Goal: Information Seeking & Learning: Learn about a topic

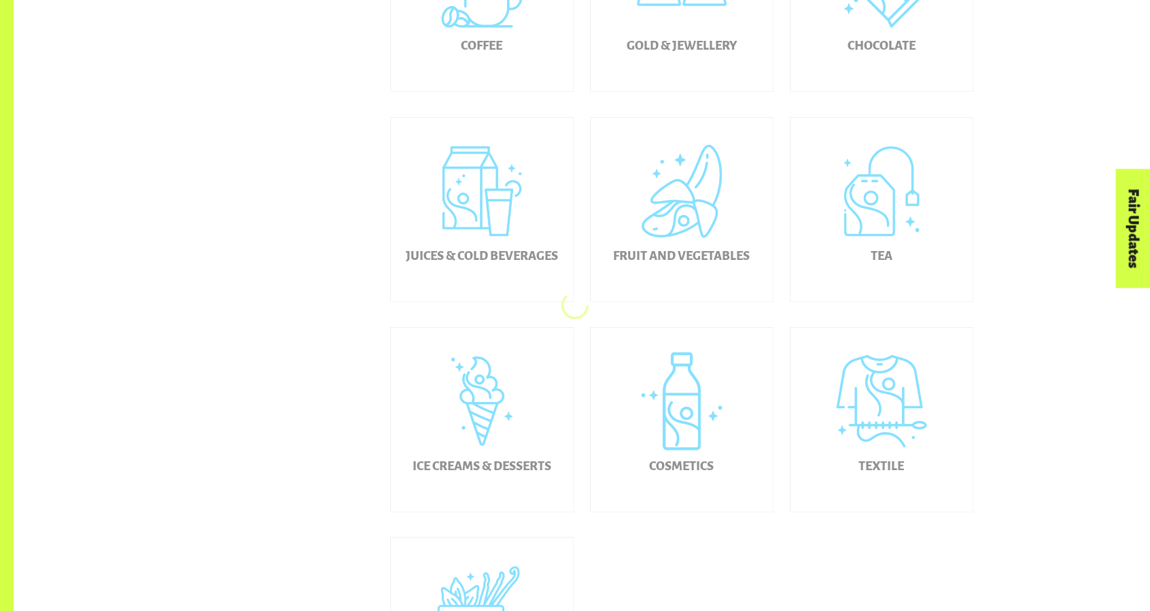
scroll to position [179, 0]
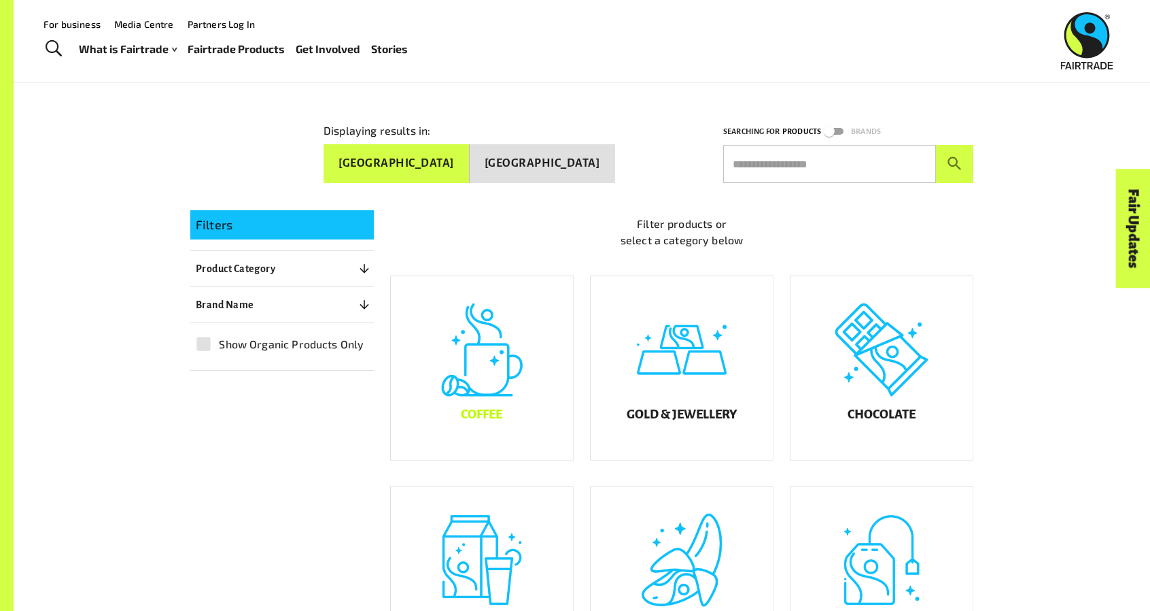
click at [506, 403] on div "Coffee" at bounding box center [482, 368] width 182 height 184
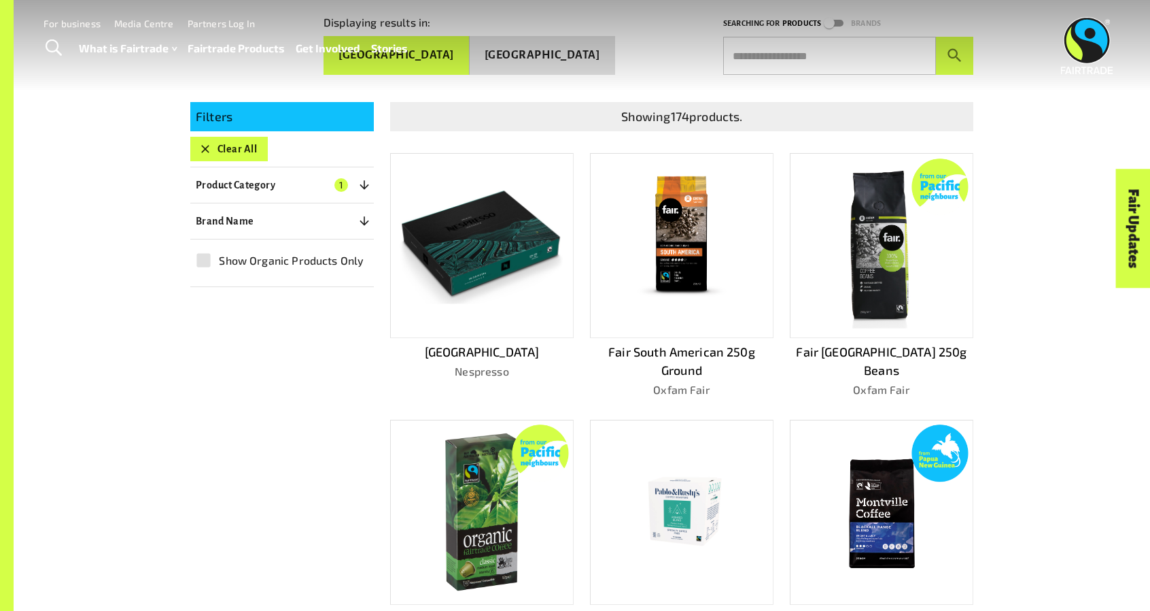
scroll to position [362, 0]
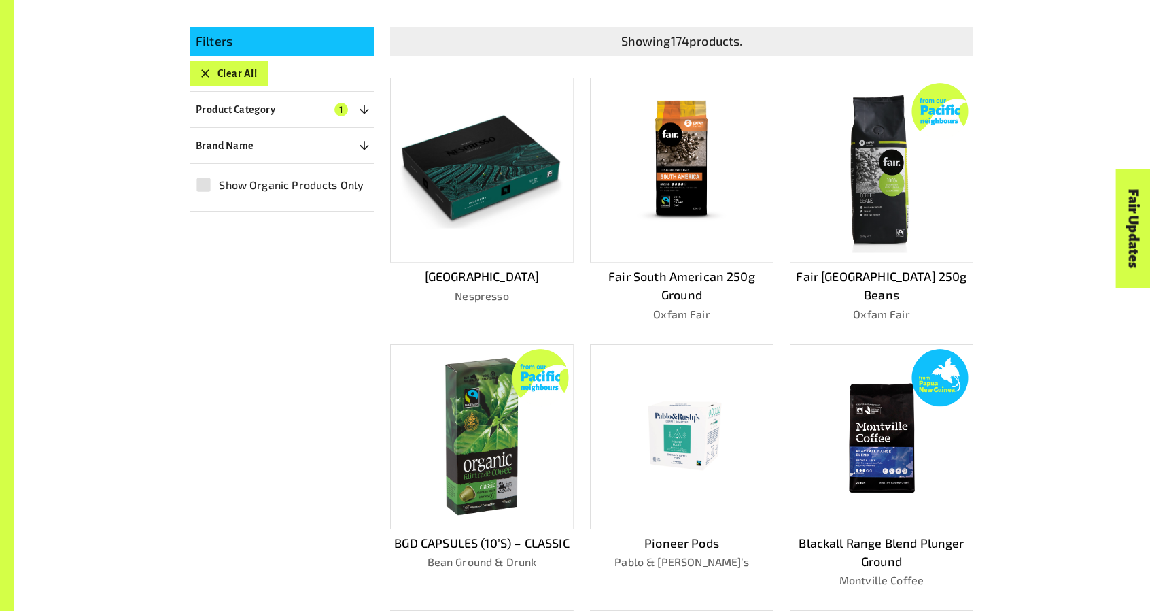
click at [854, 141] on img at bounding box center [881, 169] width 133 height 165
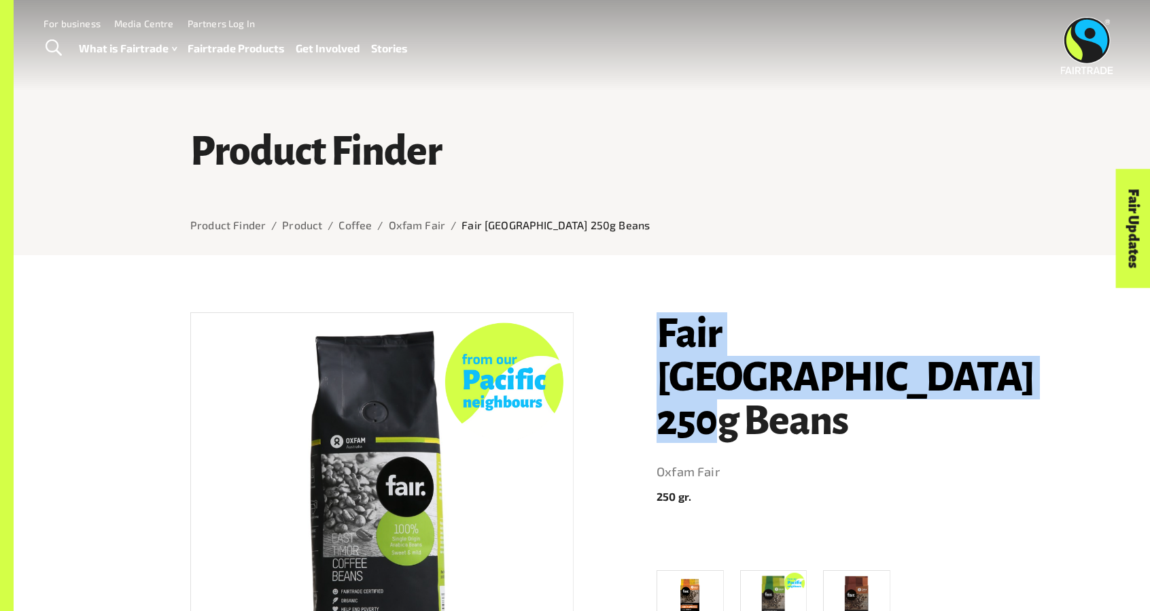
drag, startPoint x: 638, startPoint y: 314, endPoint x: 931, endPoint y: 367, distance: 297.1
copy h1 "Fair [GEOGRAPHIC_DATA] 250g Beans"
click at [916, 354] on h1 "Fair [GEOGRAPHIC_DATA] 250g Beans" at bounding box center [815, 377] width 317 height 131
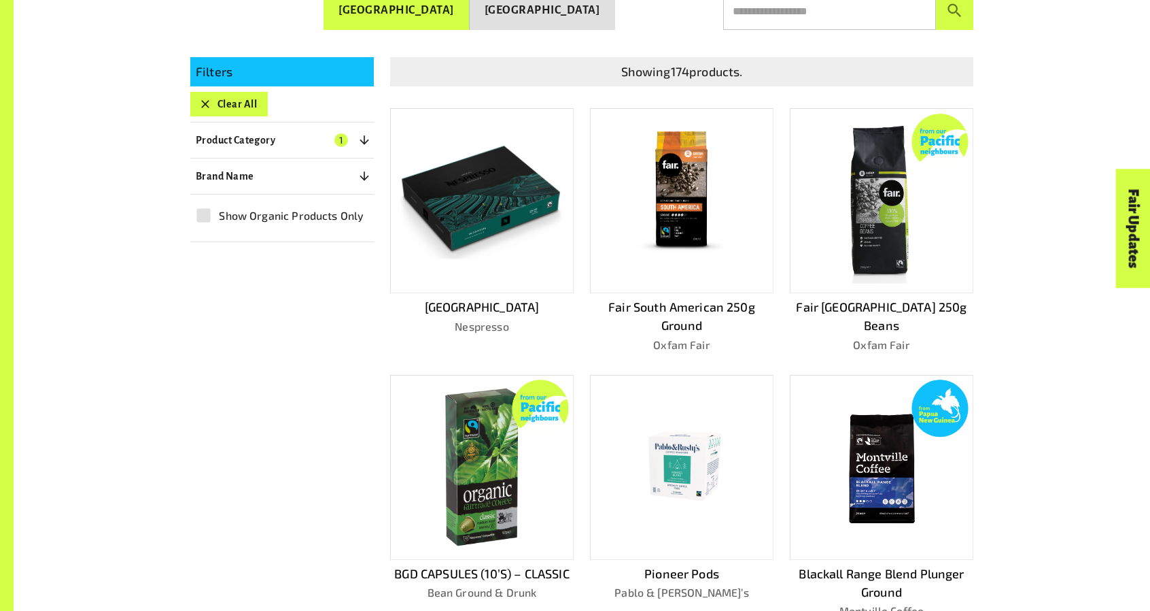
scroll to position [362, 0]
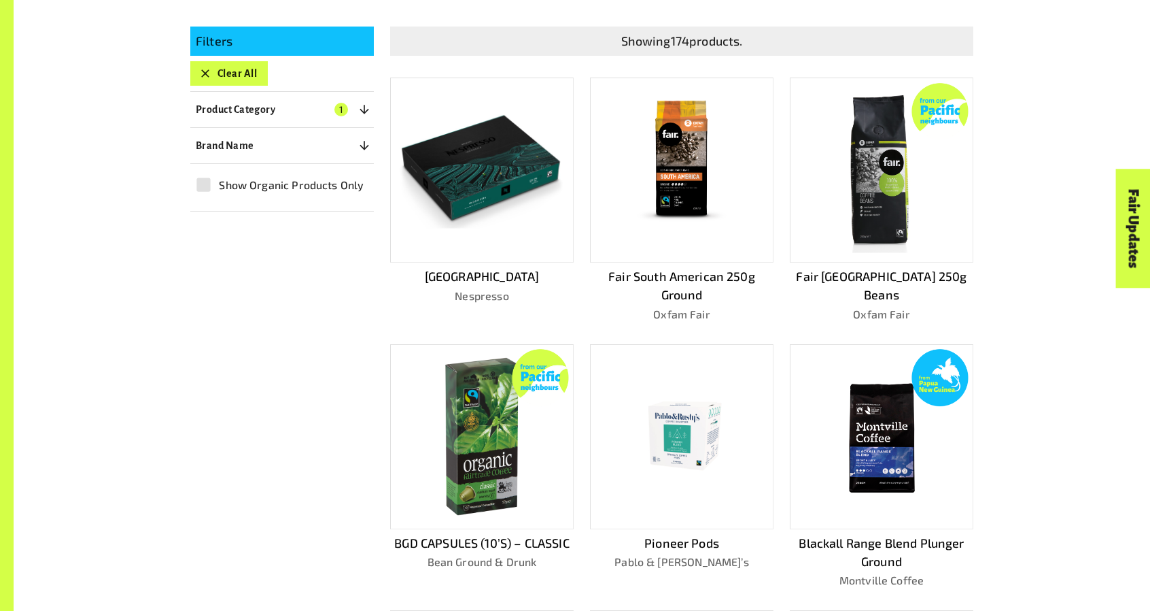
click at [511, 241] on div at bounding box center [482, 170] width 184 height 185
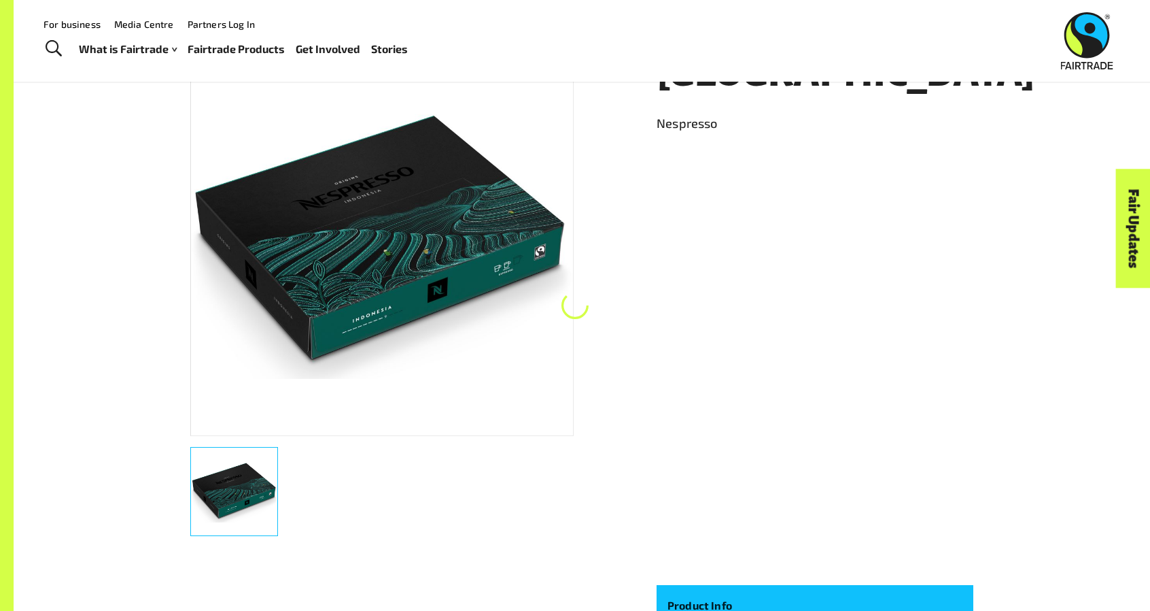
scroll to position [255, 0]
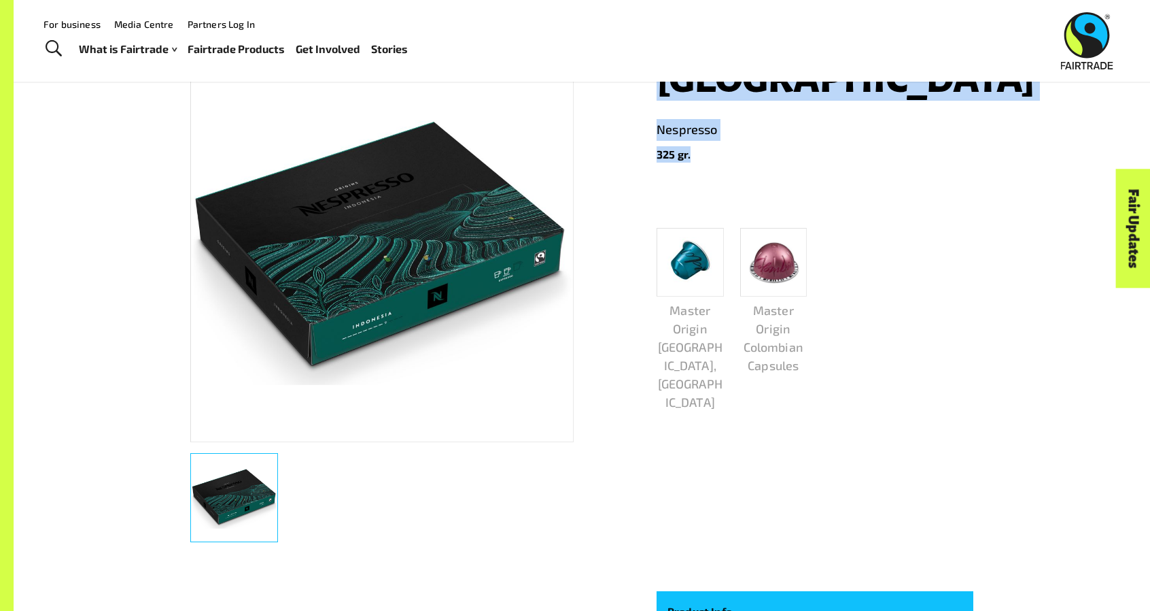
drag, startPoint x: 664, startPoint y: 92, endPoint x: 741, endPoint y: 145, distance: 93.0
click at [741, 145] on header "Indonesia Nespresso 325 gr." at bounding box center [815, 109] width 317 height 105
copy header "Indonesia Nespresso 325 gr."
click at [728, 150] on p "325 gr." at bounding box center [815, 154] width 317 height 16
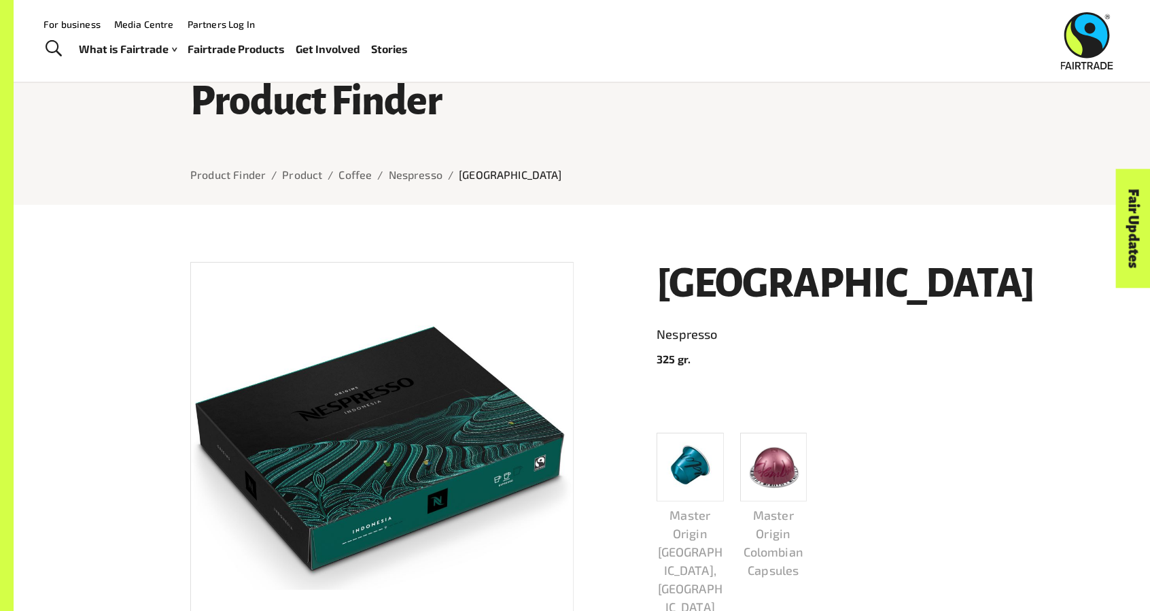
scroll to position [0, 0]
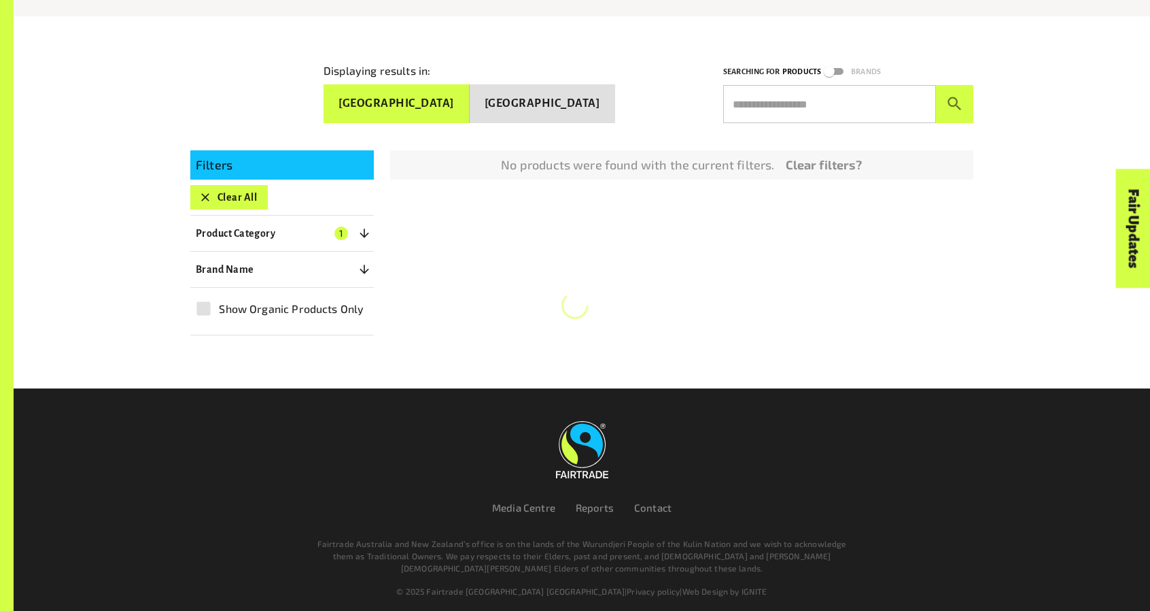
scroll to position [239, 0]
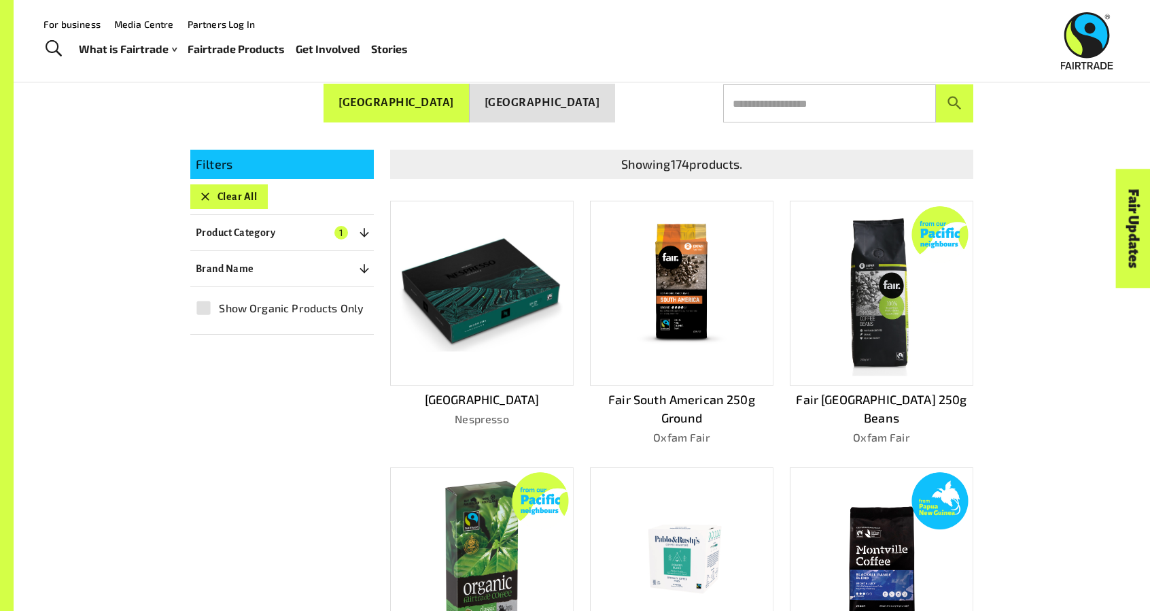
click at [915, 320] on img at bounding box center [881, 292] width 133 height 165
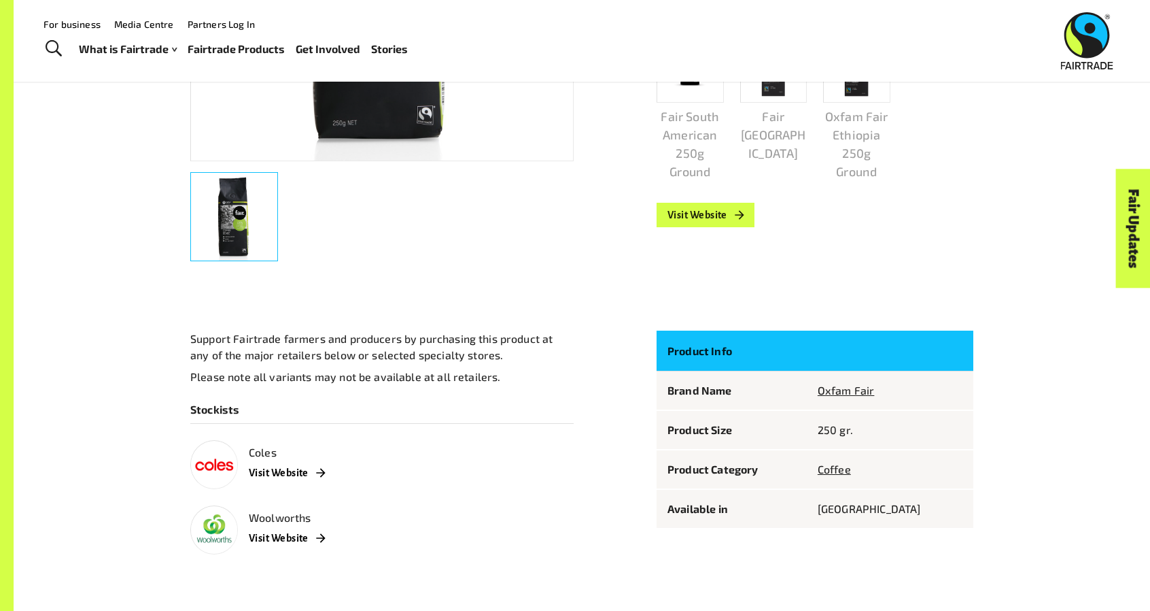
scroll to position [617, 0]
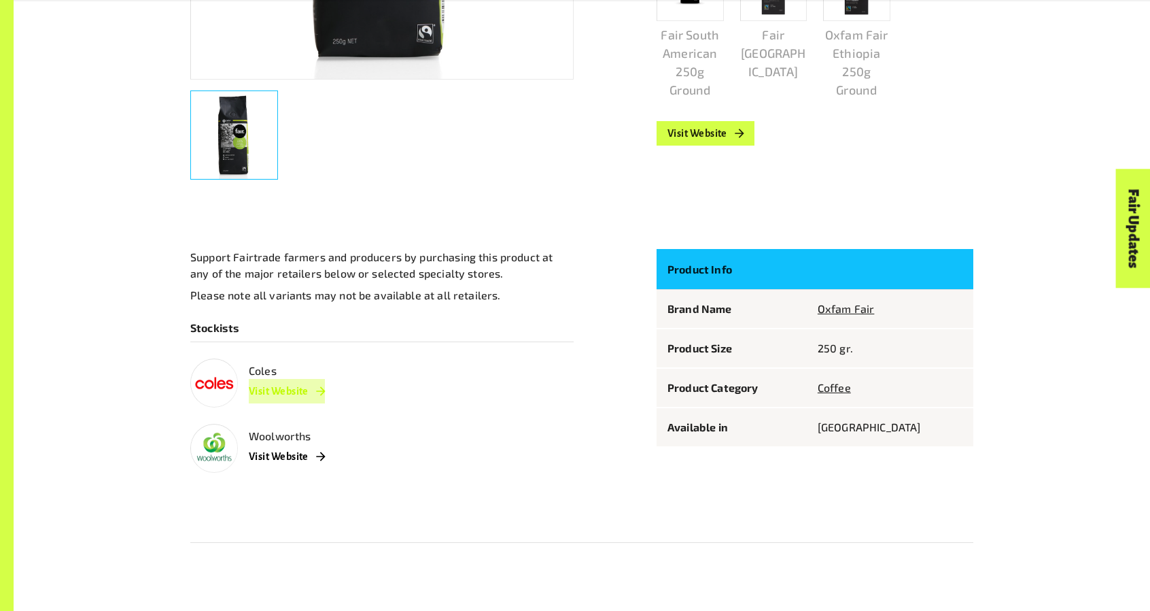
click at [310, 379] on link "Visit Website" at bounding box center [287, 391] width 76 height 24
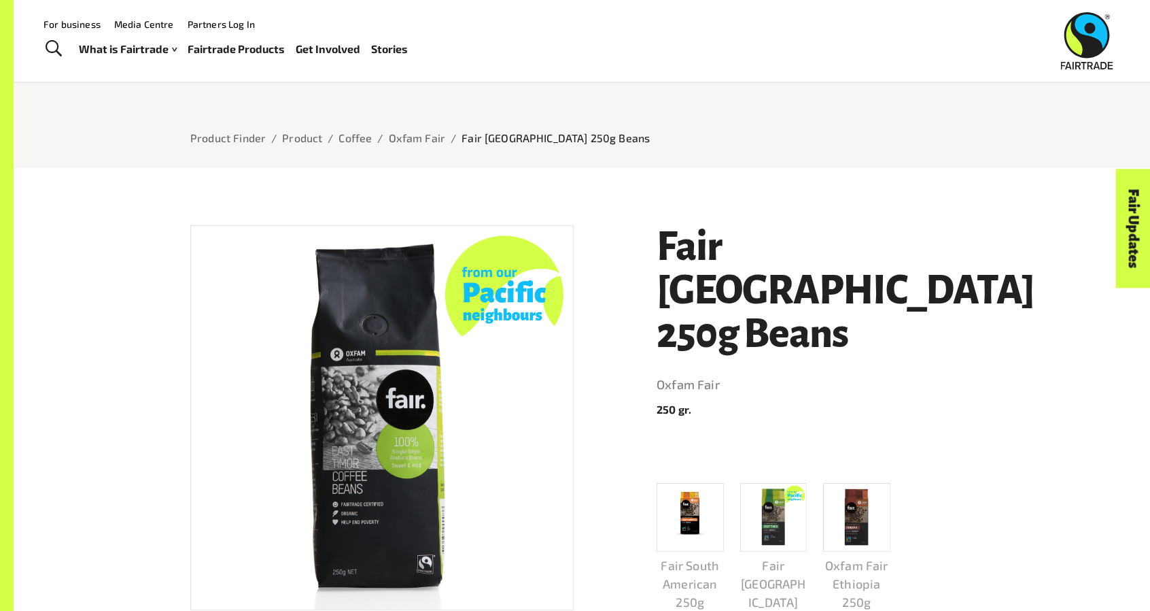
scroll to position [0, 0]
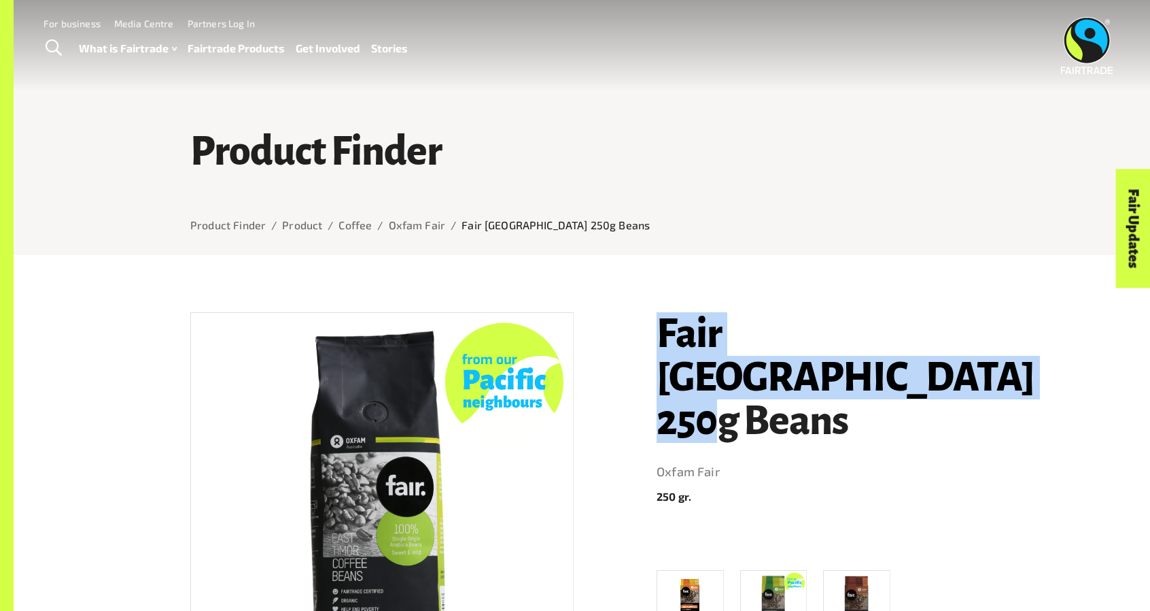
drag, startPoint x: 650, startPoint y: 320, endPoint x: 930, endPoint y: 376, distance: 285.6
click at [930, 376] on div "Fair East Timor 250g Beans Oxfam Fair 250 gr. Fair South American 250g Ground F…" at bounding box center [806, 562] width 333 height 532
copy h1 "Fair East Timor 250g Beans"
drag, startPoint x: 923, startPoint y: 372, endPoint x: 916, endPoint y: 368, distance: 7.9
click at [922, 372] on h1 "Fair East Timor 250g Beans" at bounding box center [815, 377] width 317 height 131
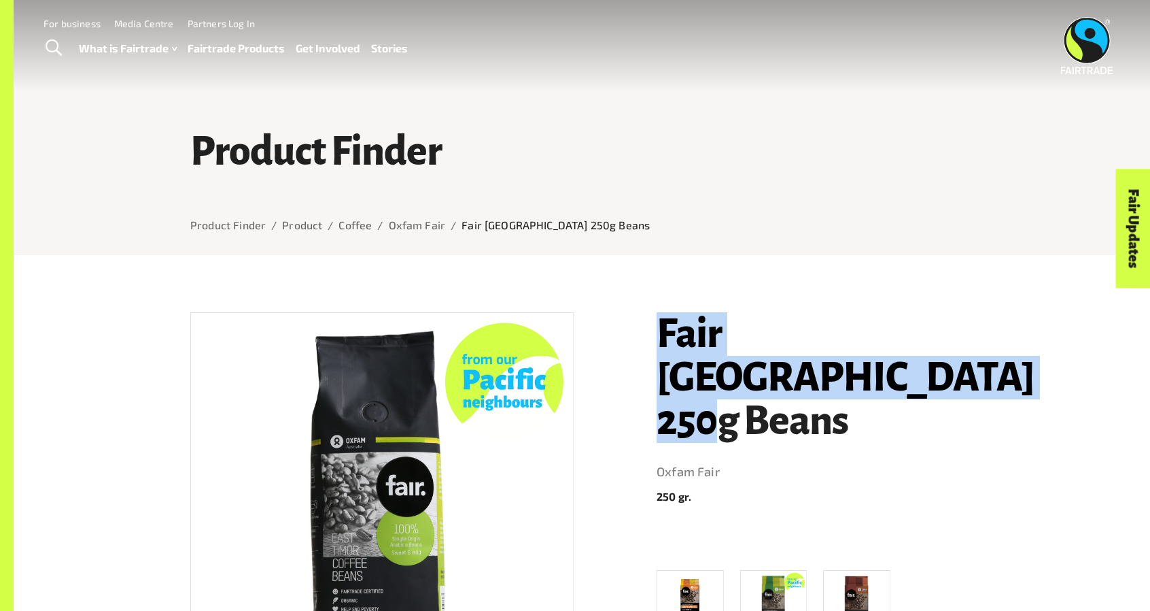
click at [46, 50] on span "Toggle Search" at bounding box center [54, 48] width 16 height 18
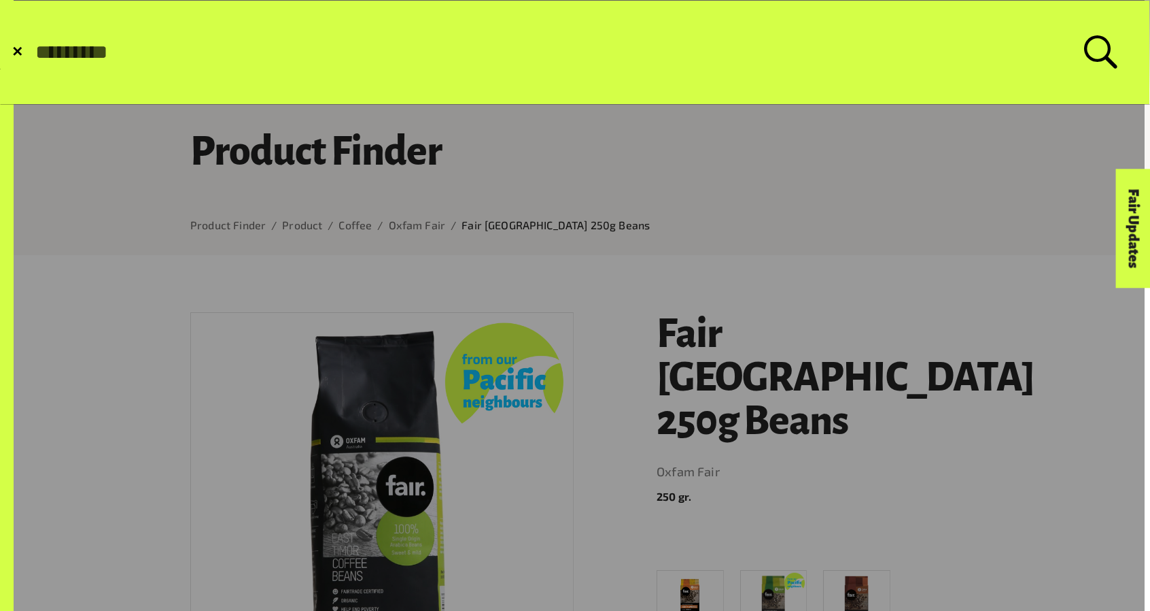
paste input "**********"
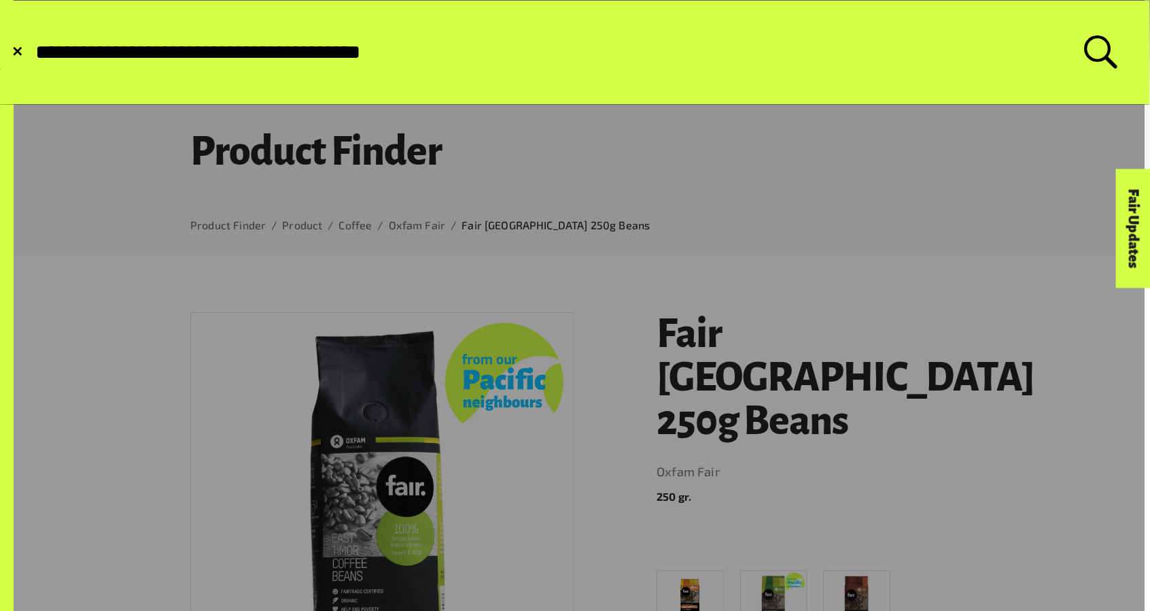
type input "**********"
click at [33, 52] on button "Submit Search" at bounding box center [33, 52] width 1 height 1
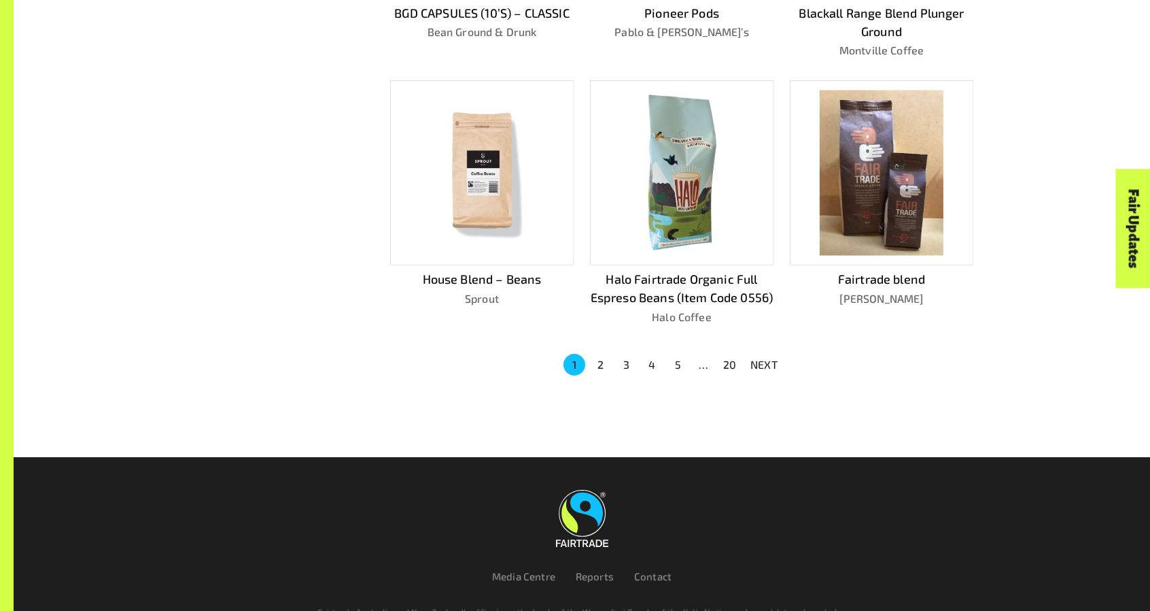
scroll to position [530, 0]
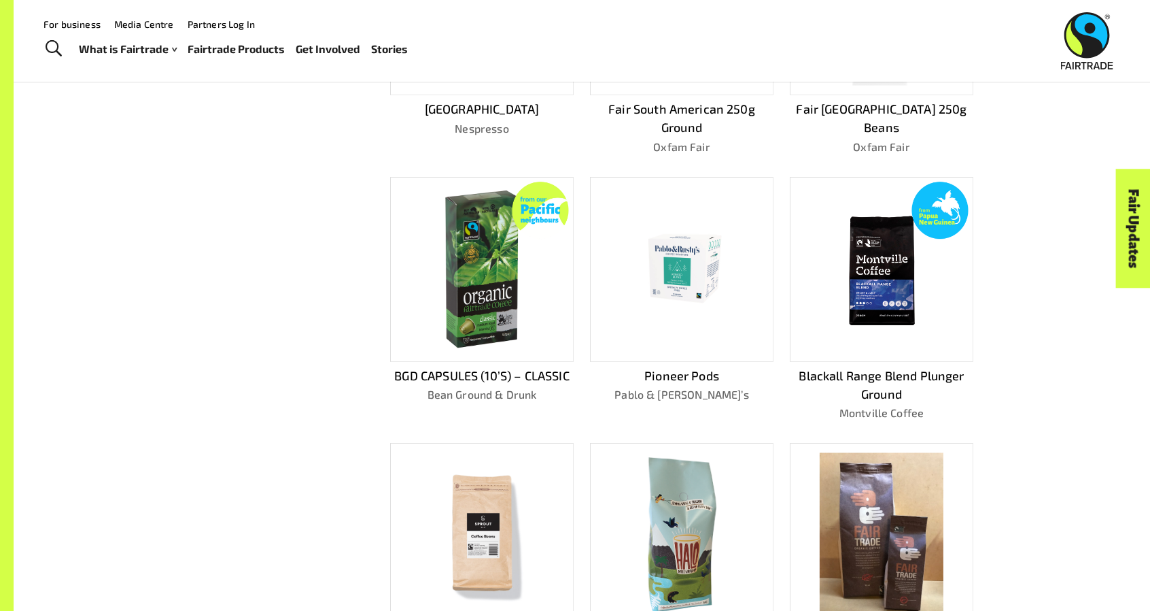
click at [882, 282] on img at bounding box center [882, 268] width 110 height 165
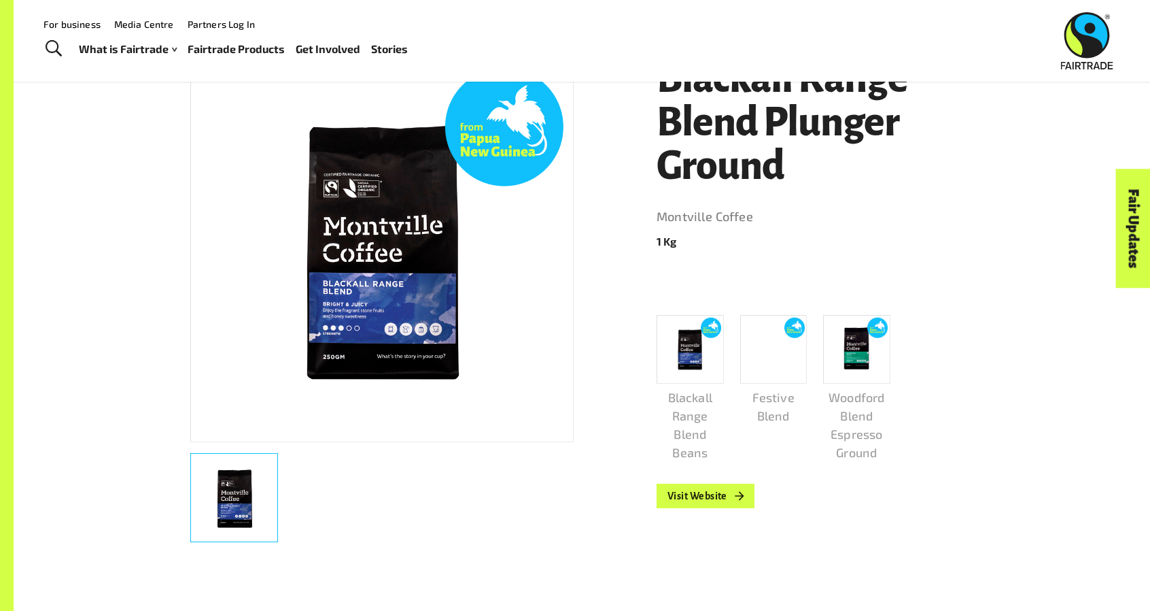
scroll to position [617, 0]
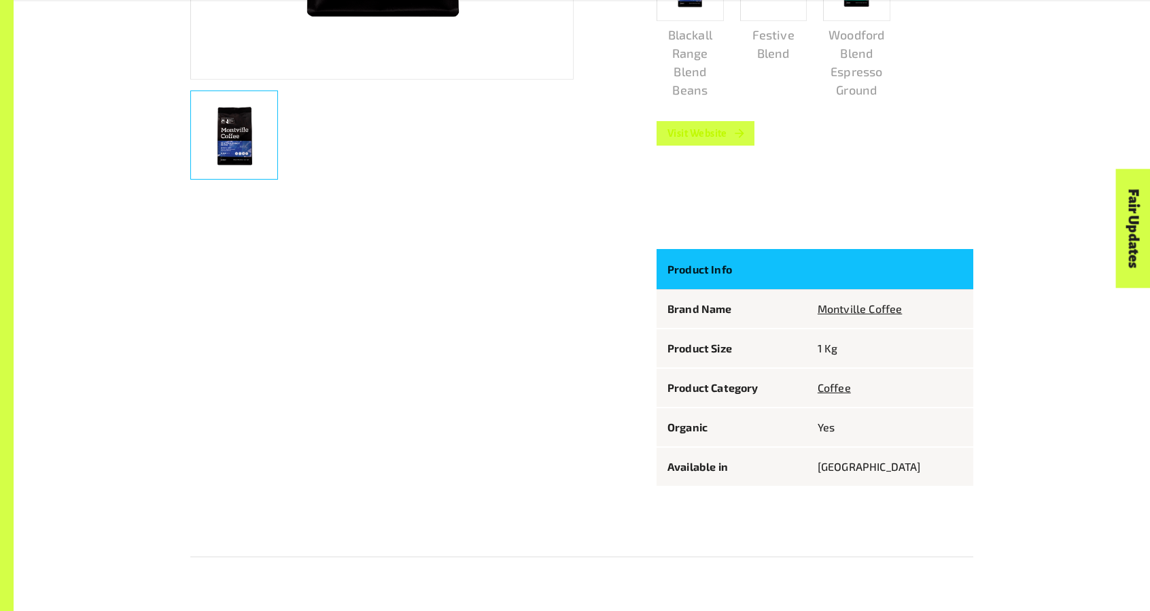
click at [710, 133] on link "Visit Website" at bounding box center [706, 133] width 98 height 24
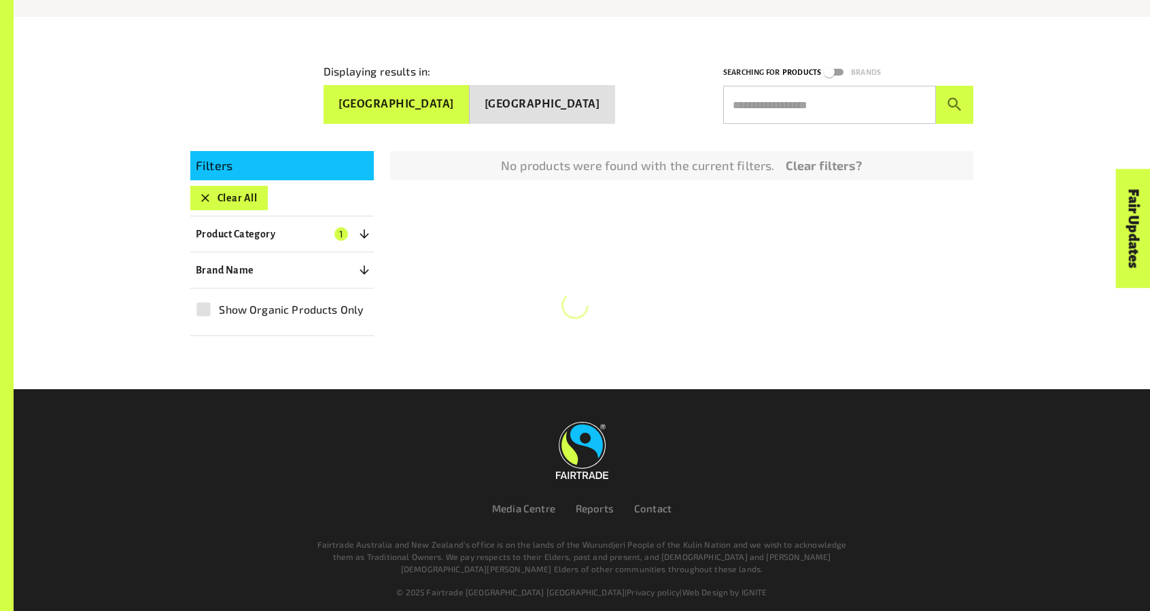
scroll to position [239, 0]
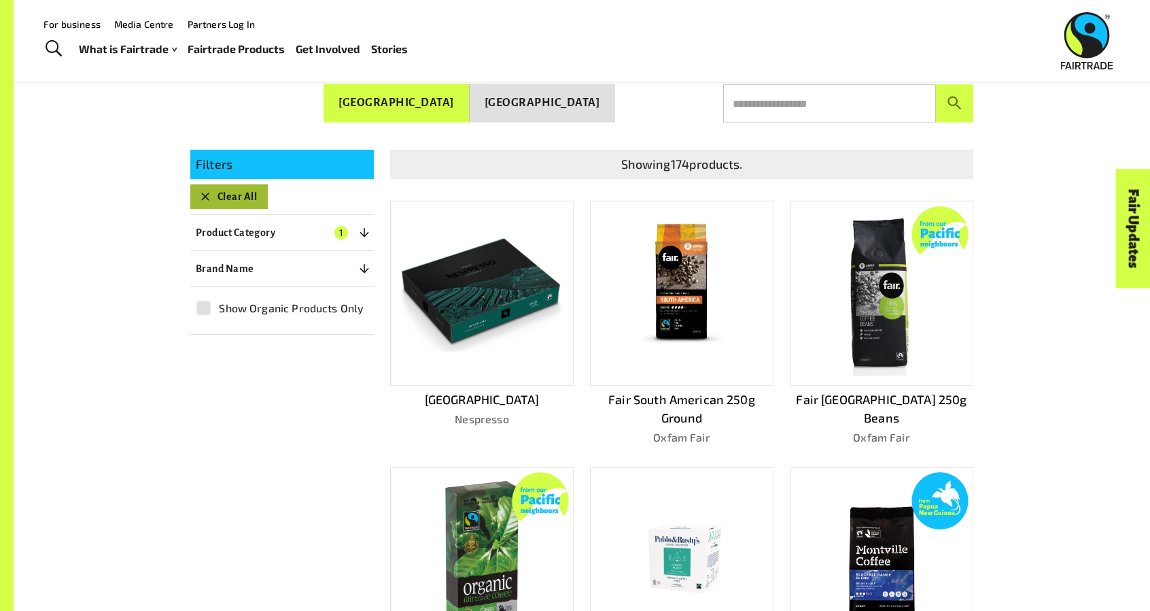
click at [233, 187] on button "Clear All" at bounding box center [229, 196] width 78 height 24
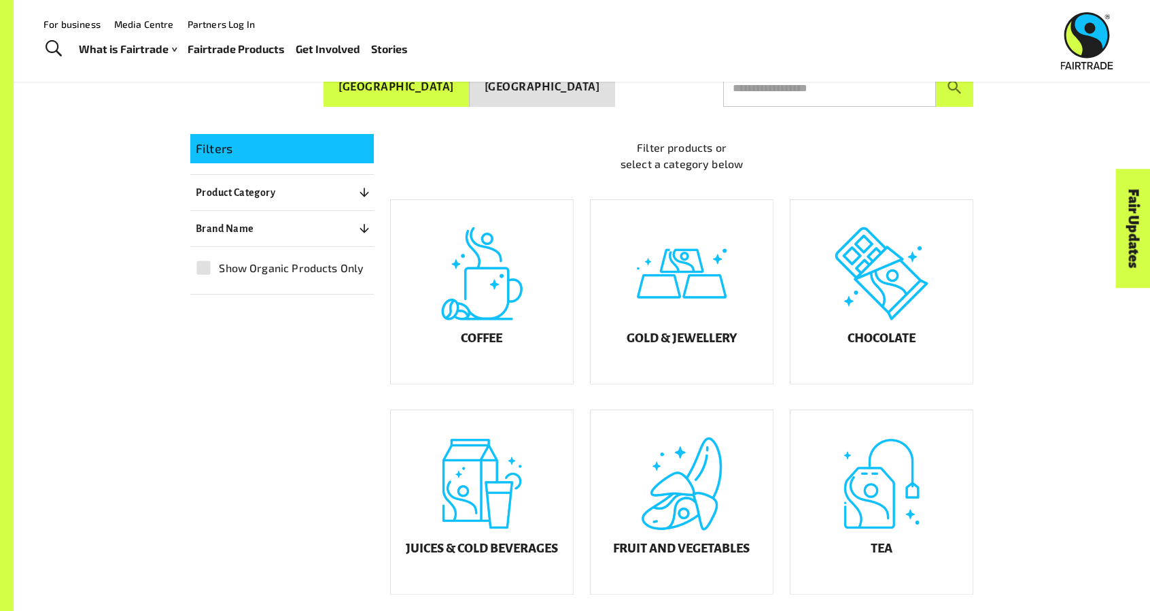
scroll to position [617, 0]
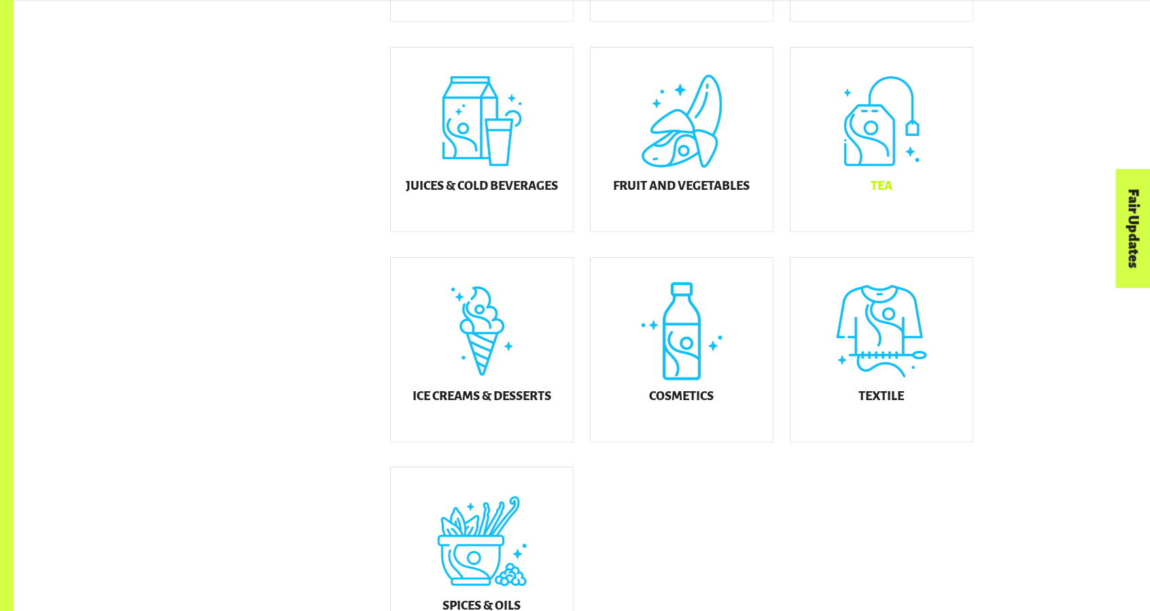
click at [889, 135] on div "Tea" at bounding box center [882, 140] width 182 height 184
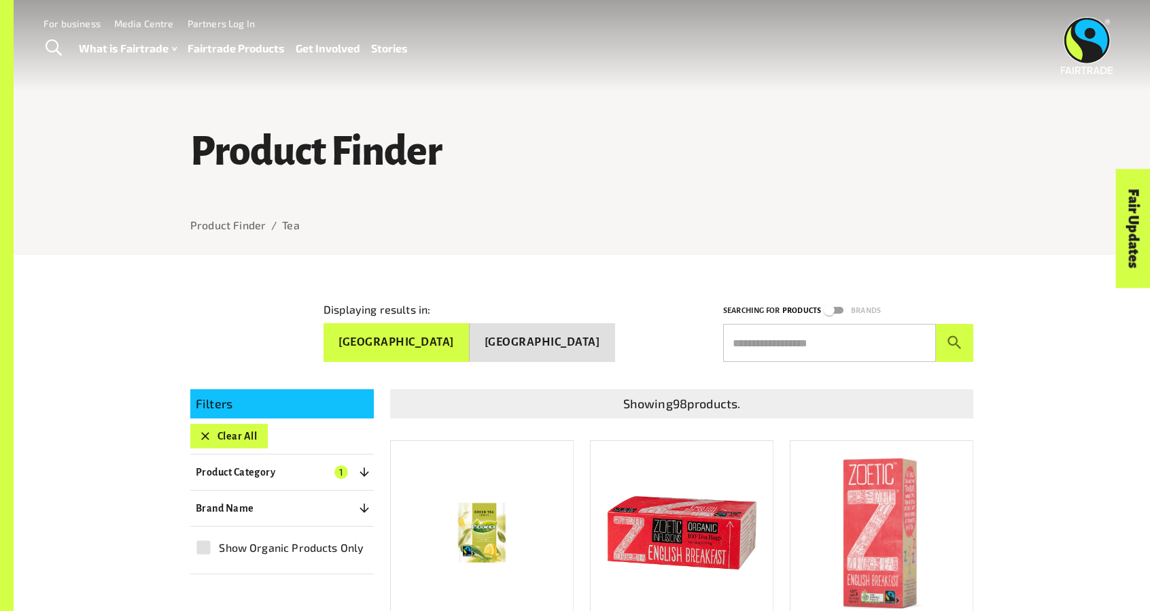
click at [471, 473] on img at bounding box center [482, 531] width 124 height 165
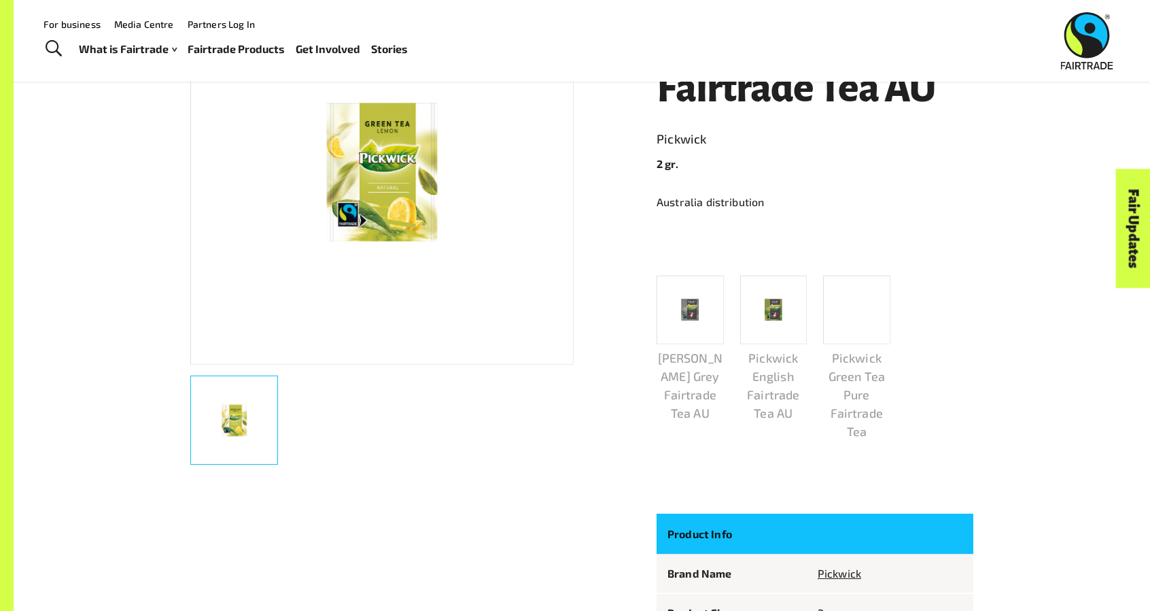
scroll to position [255, 0]
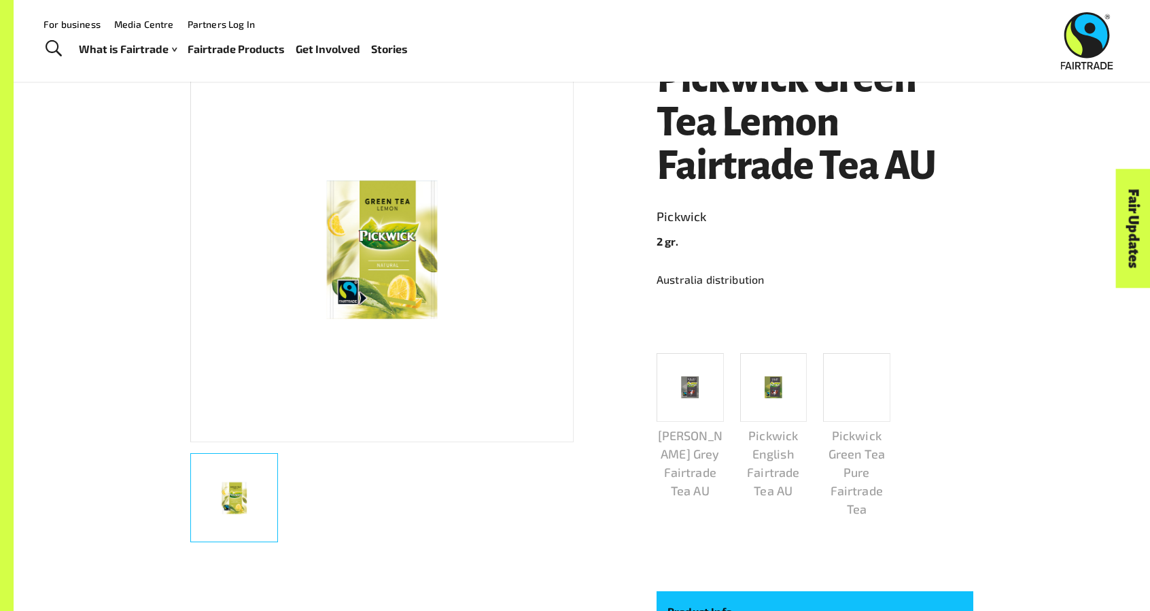
click at [694, 405] on img at bounding box center [690, 387] width 45 height 61
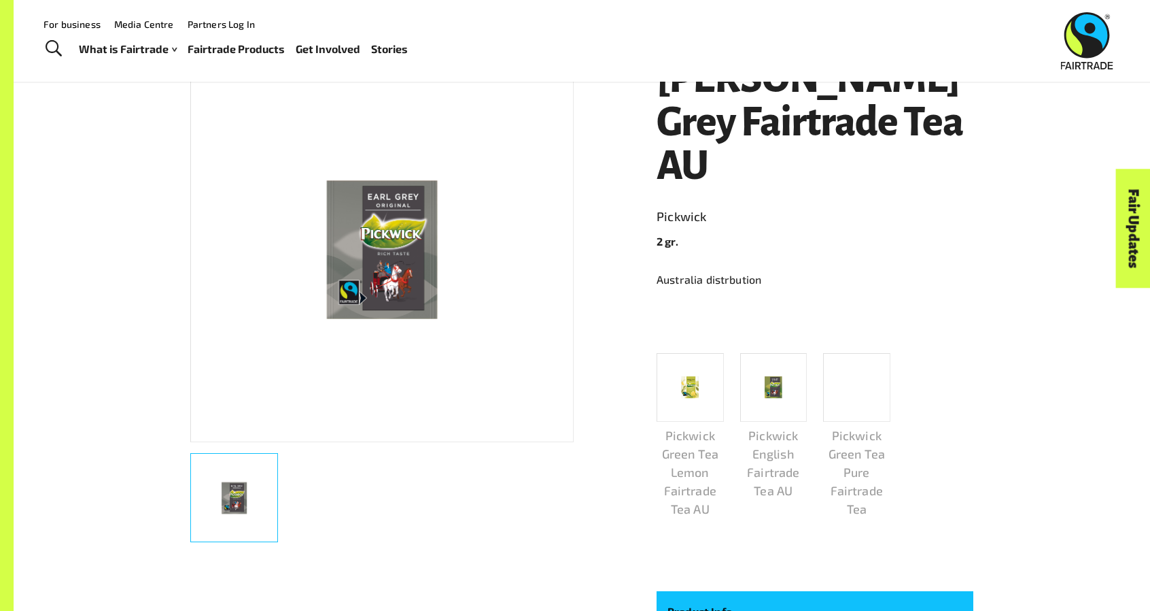
scroll to position [980, 0]
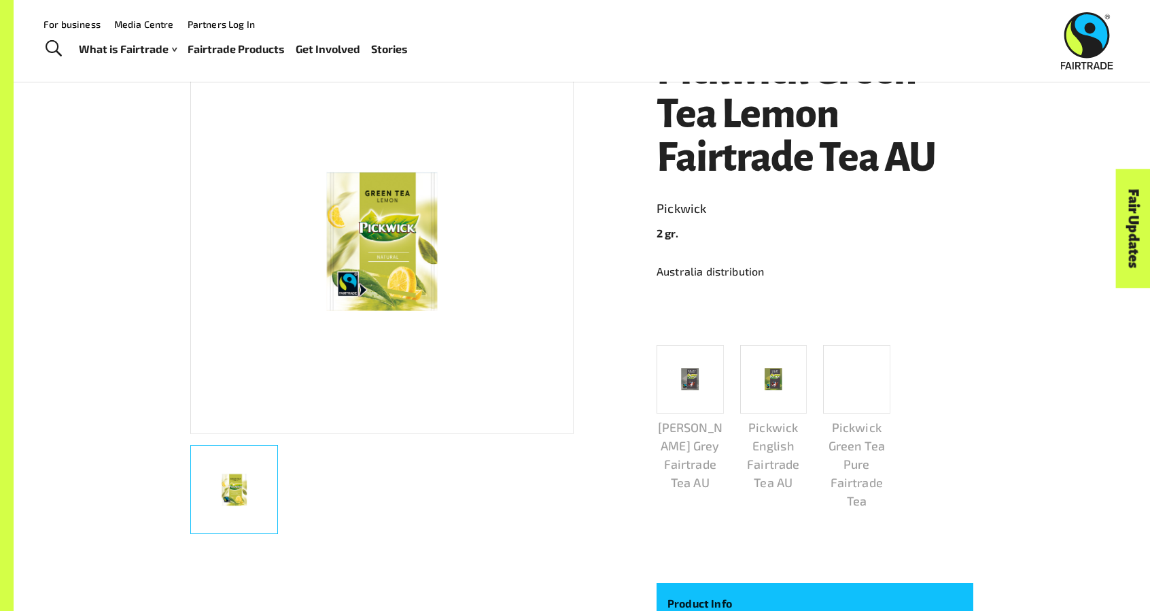
scroll to position [255, 0]
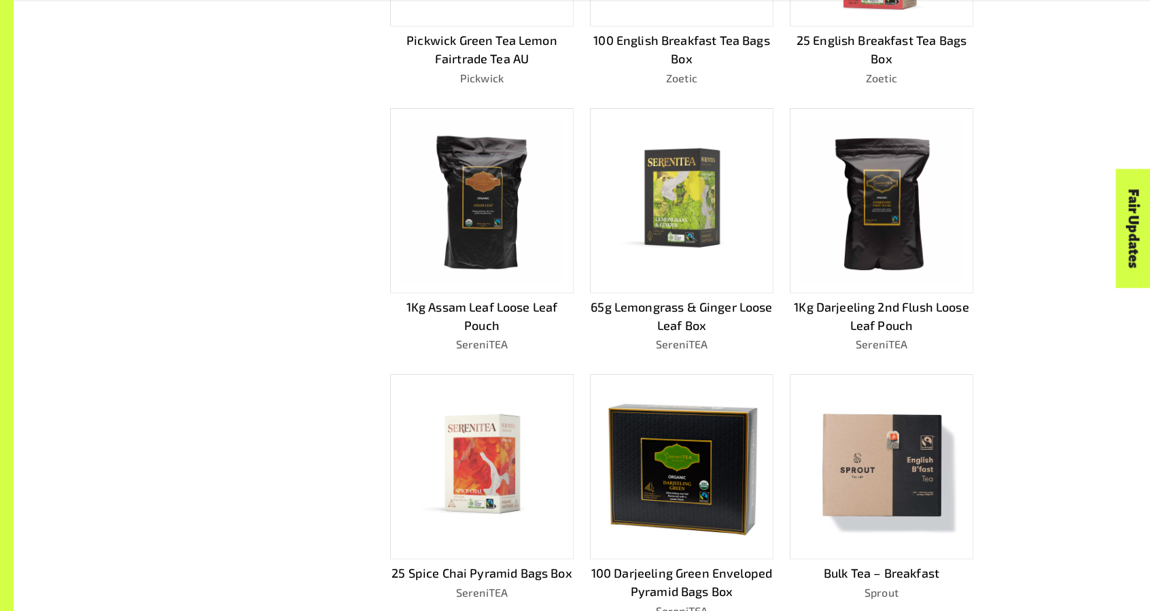
scroll to position [961, 0]
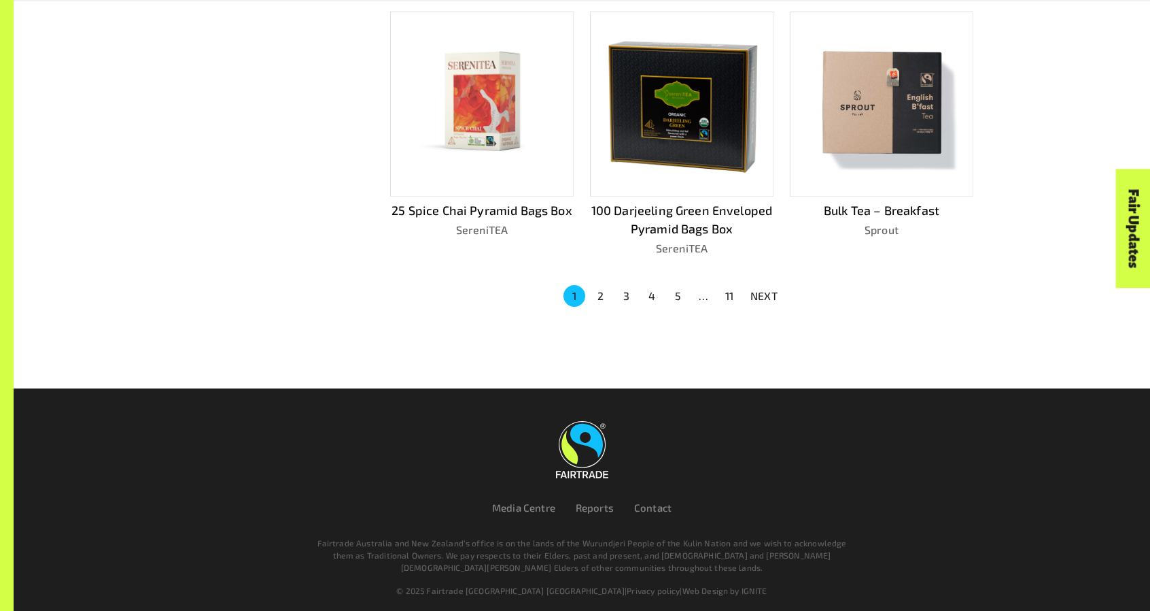
click at [775, 288] on p "NEXT" at bounding box center [764, 296] width 27 height 16
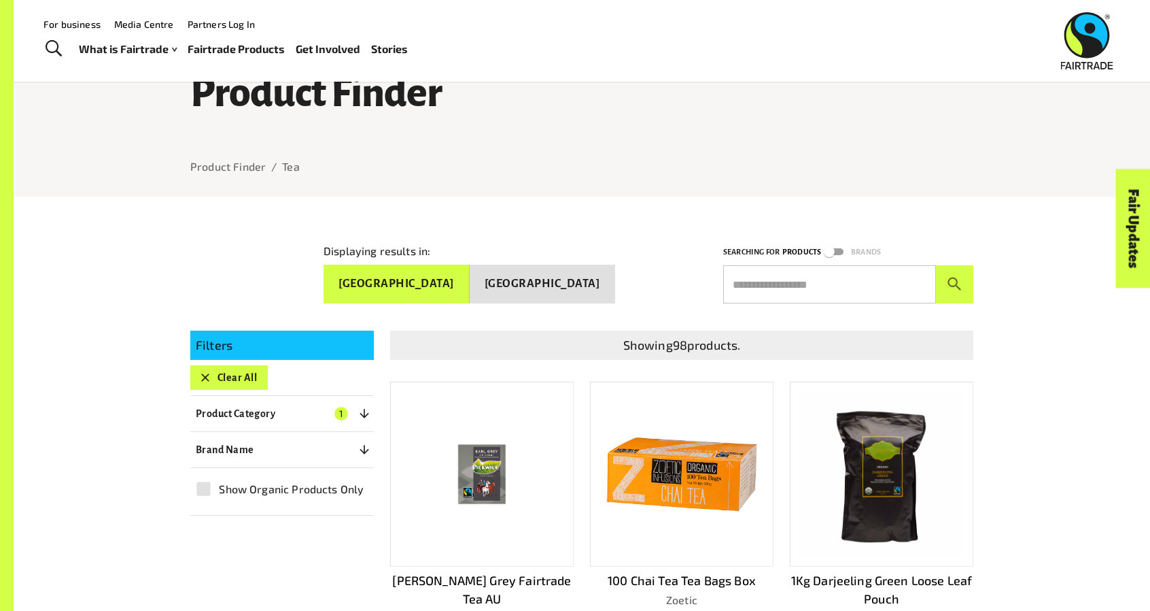
scroll to position [0, 0]
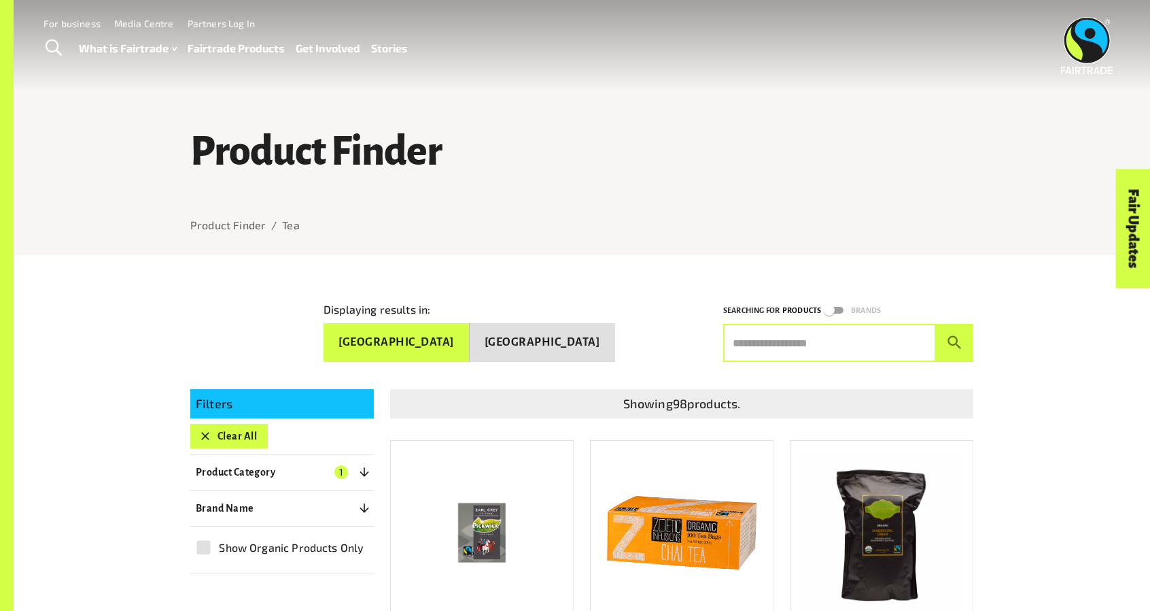
click at [798, 324] on input "text" at bounding box center [829, 343] width 213 height 38
type input "**********"
click at [936, 324] on button "submit" at bounding box center [954, 343] width 37 height 38
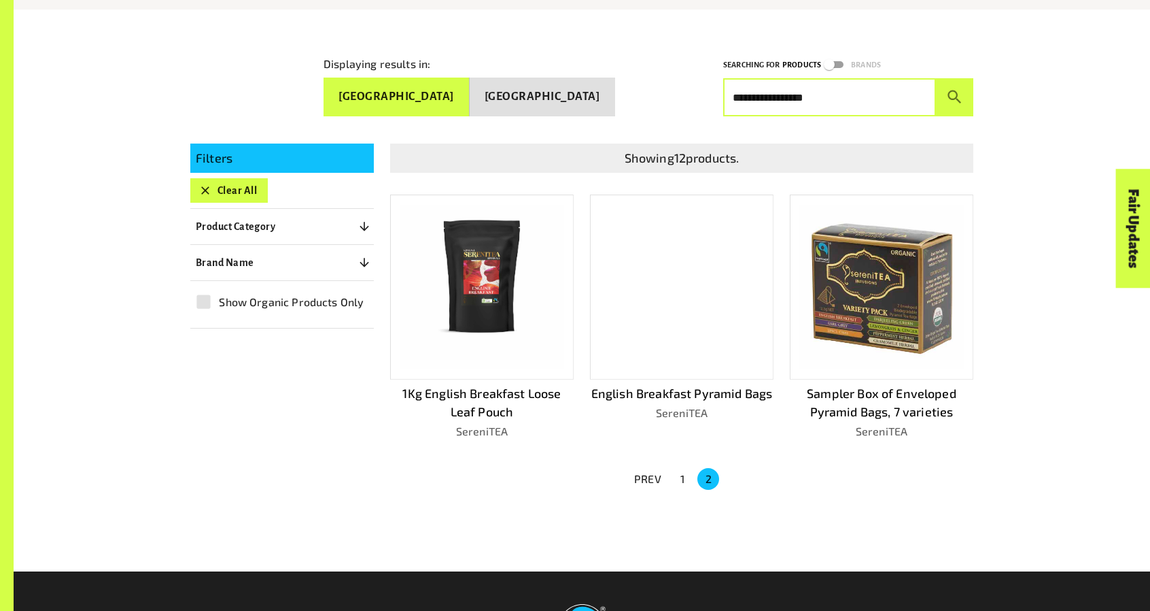
scroll to position [275, 0]
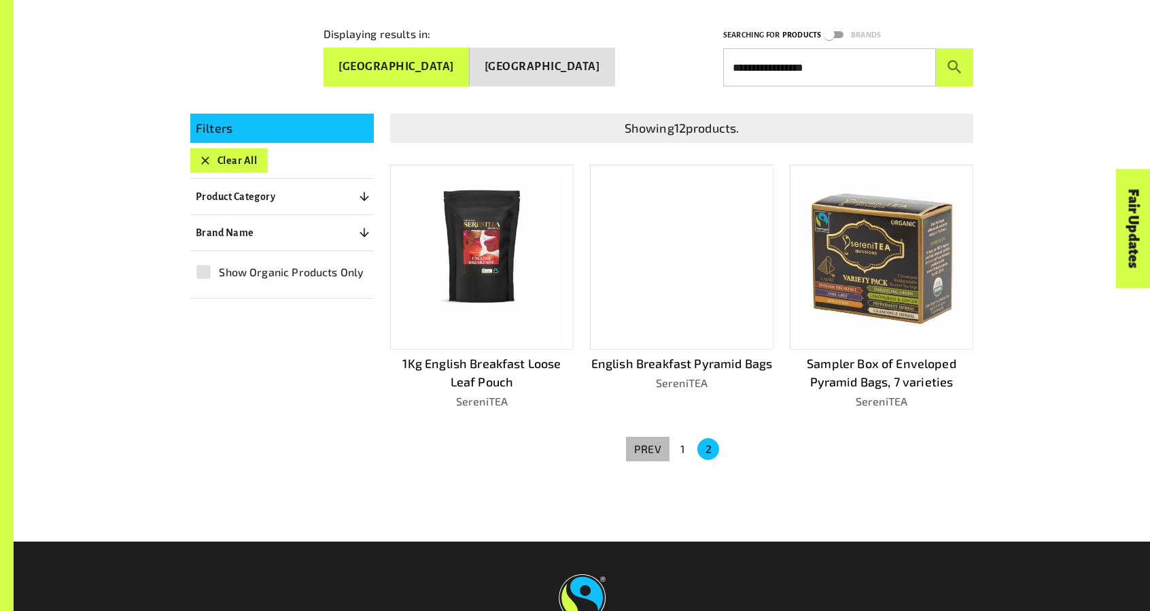
click at [669, 444] on button "PREV" at bounding box center [648, 448] width 44 height 24
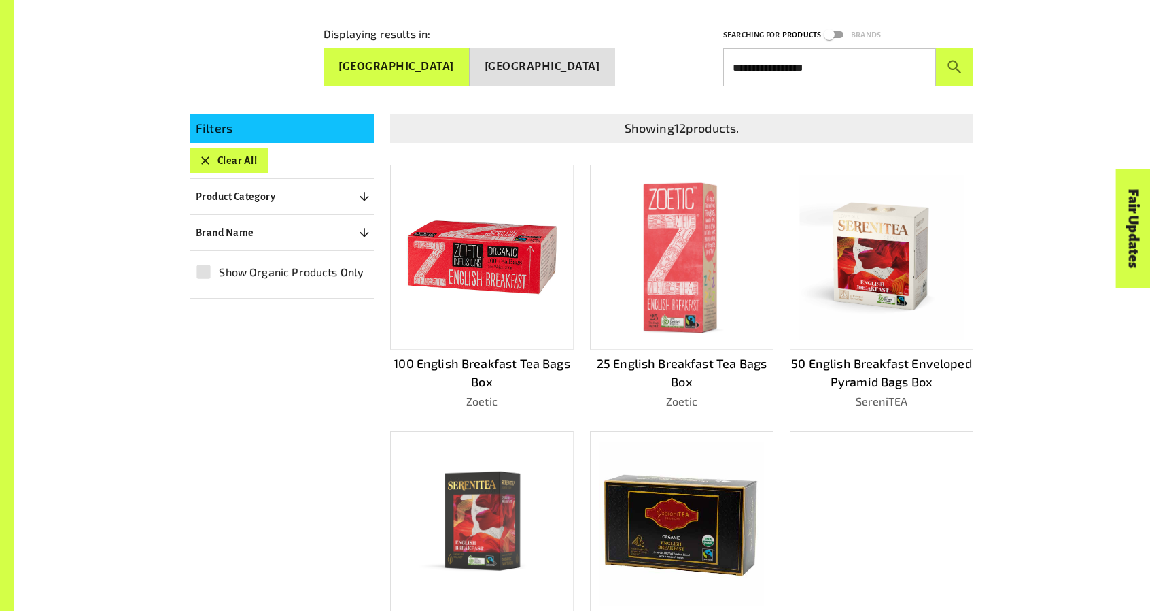
click at [460, 308] on img at bounding box center [482, 257] width 164 height 162
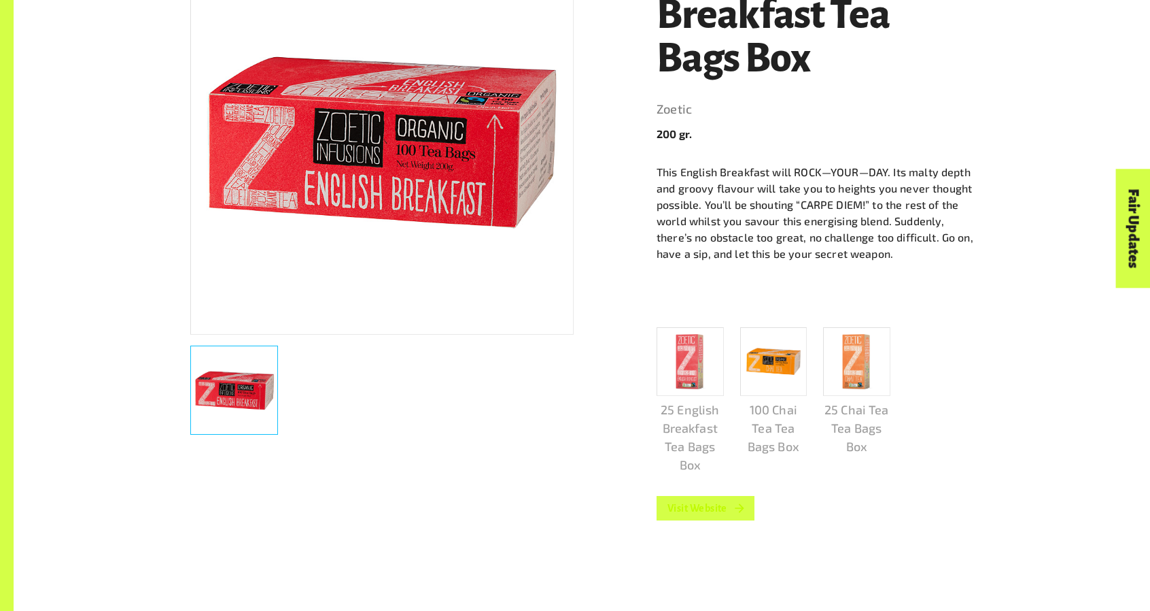
scroll to position [725, 0]
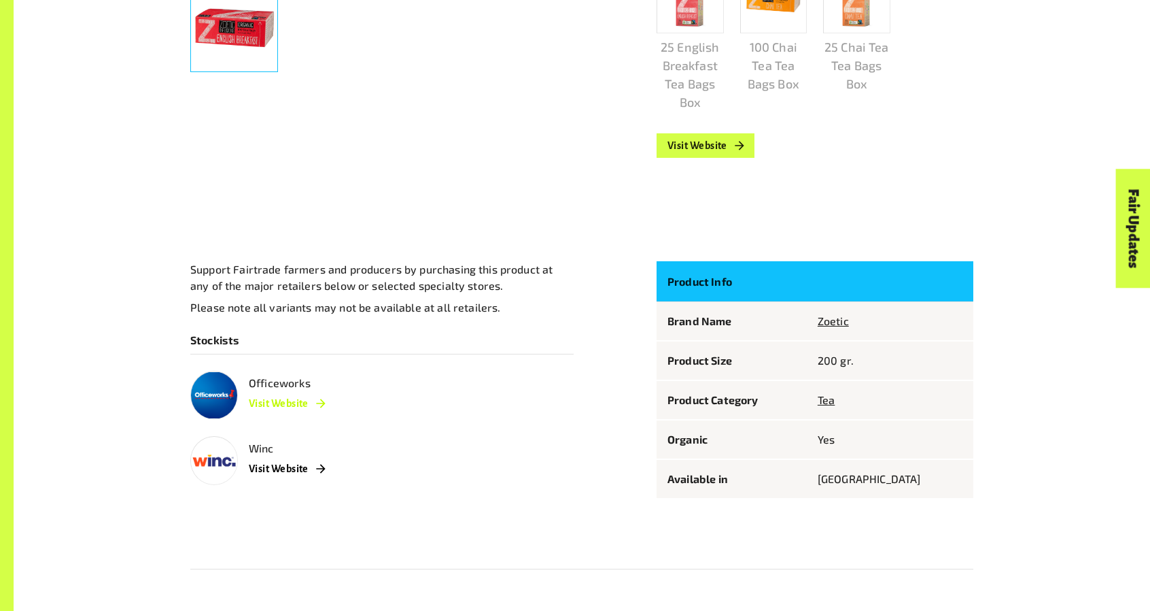
click at [303, 400] on link "Visit Website" at bounding box center [287, 403] width 76 height 24
click at [313, 405] on link "Visit Website" at bounding box center [287, 403] width 76 height 24
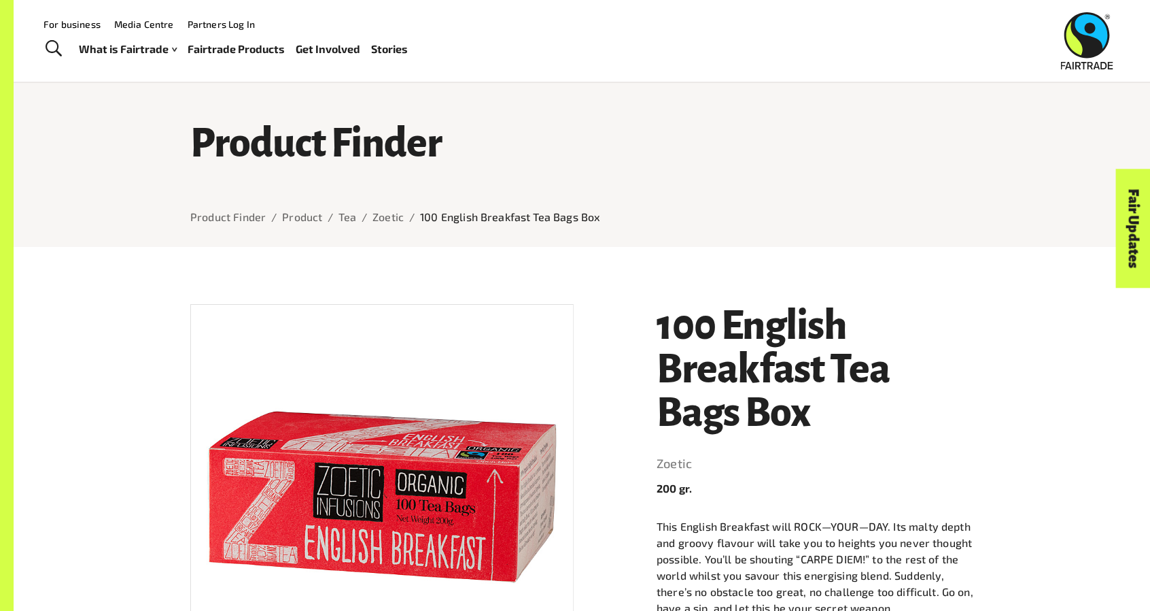
scroll to position [0, 0]
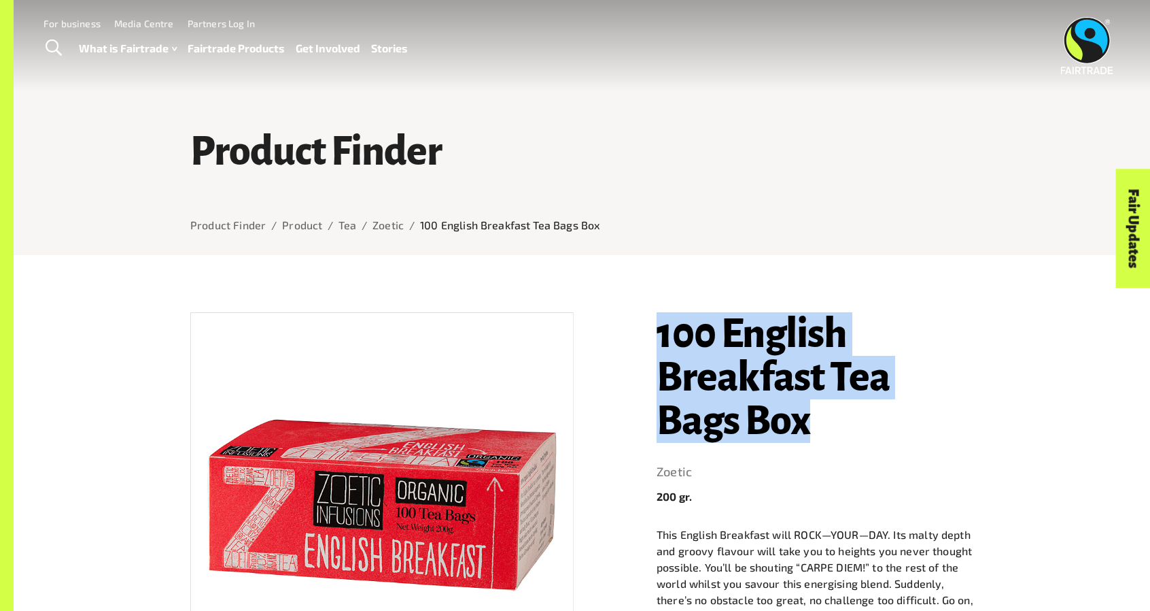
drag, startPoint x: 647, startPoint y: 326, endPoint x: 825, endPoint y: 436, distance: 209.1
click at [825, 436] on div "100 English Breakfast Tea Bags Box Zoetic 200 gr. This English Breakfast will R…" at bounding box center [806, 622] width 333 height 652
copy h1 "100 English Breakfast Tea Bags Box"
click at [825, 436] on h1 "100 English Breakfast Tea Bags Box" at bounding box center [815, 377] width 317 height 131
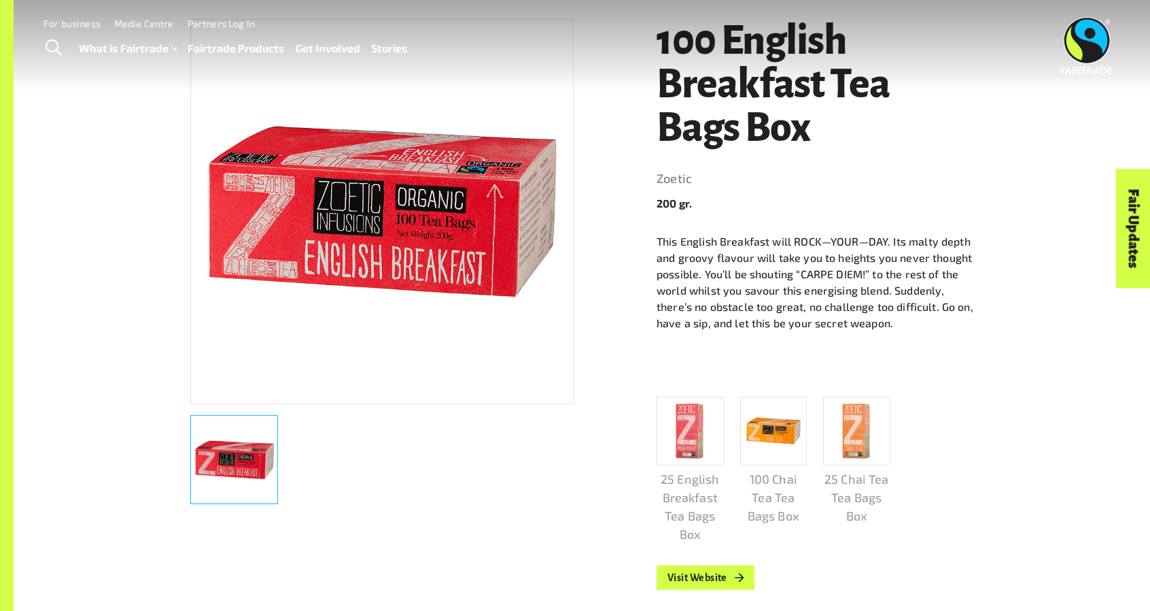
scroll to position [725, 0]
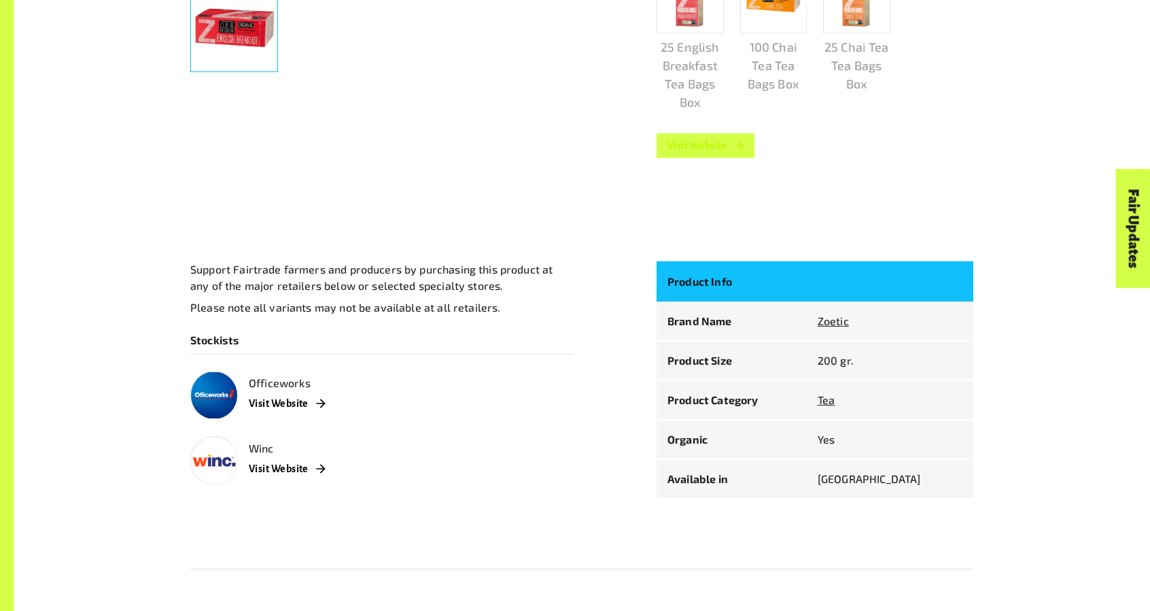
click at [727, 145] on link "Visit Website" at bounding box center [706, 145] width 98 height 24
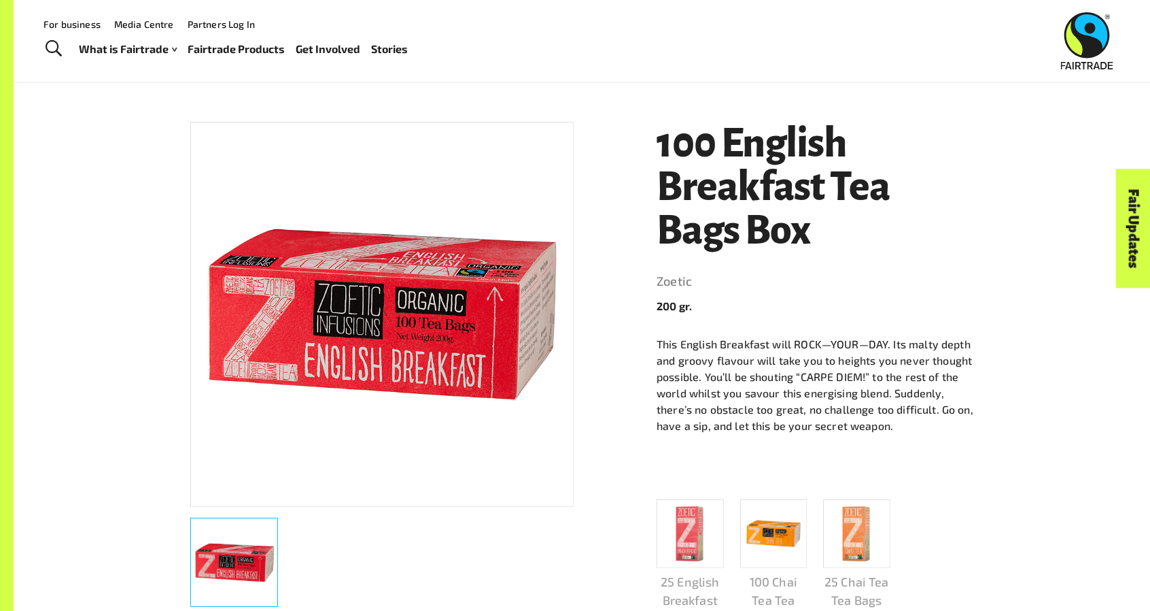
scroll to position [0, 0]
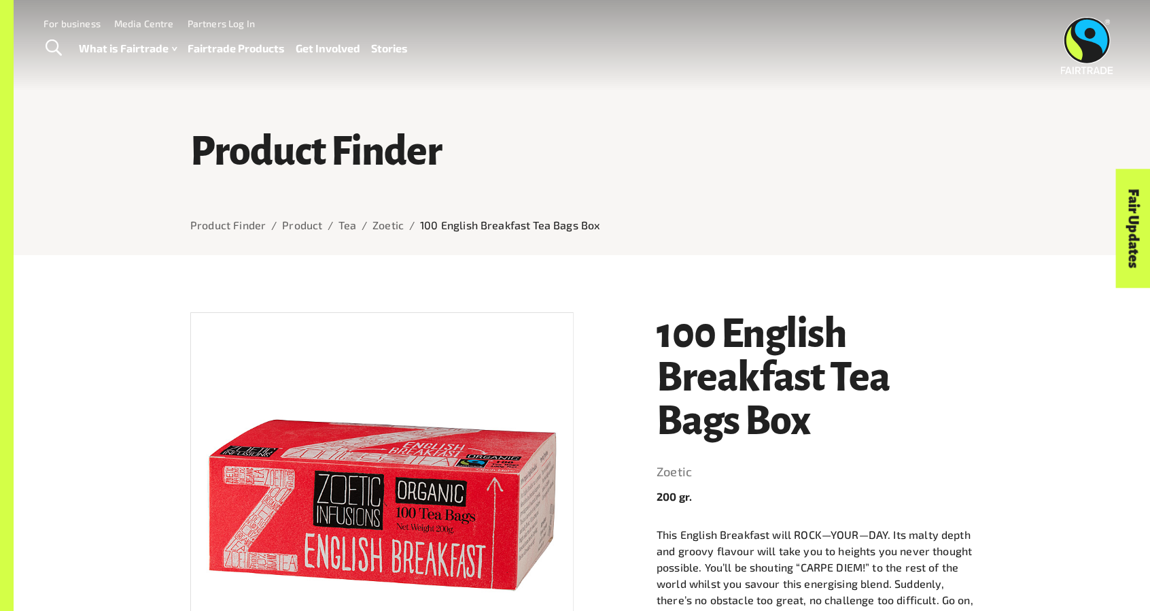
click at [54, 50] on span "Toggle Search" at bounding box center [54, 48] width 16 height 18
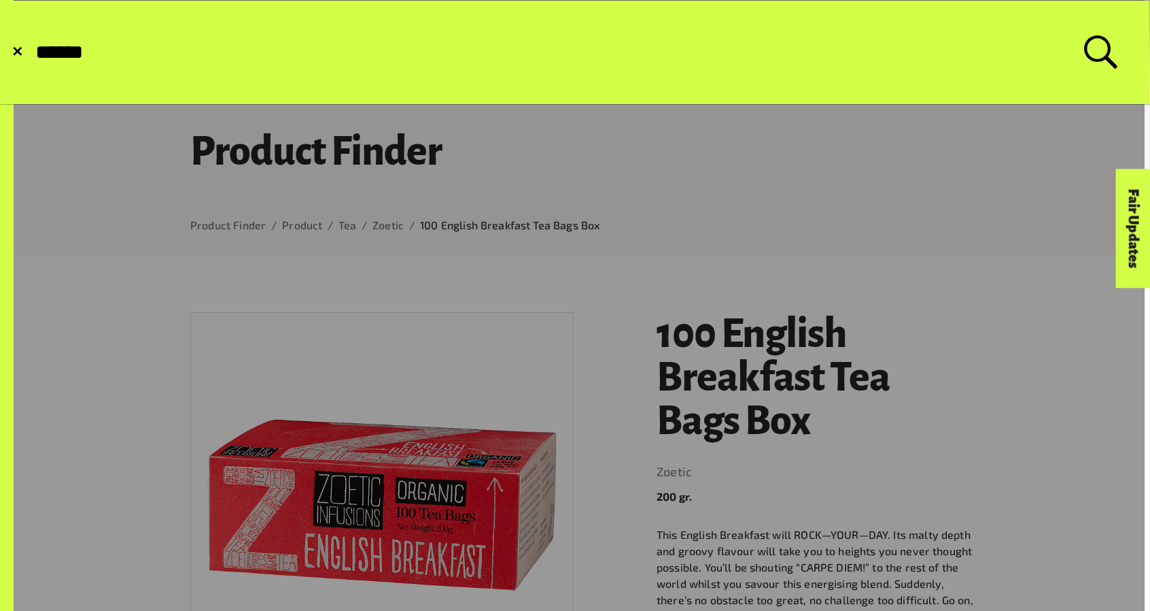
type input "******"
click at [33, 52] on button "Submit Search" at bounding box center [33, 52] width 1 height 1
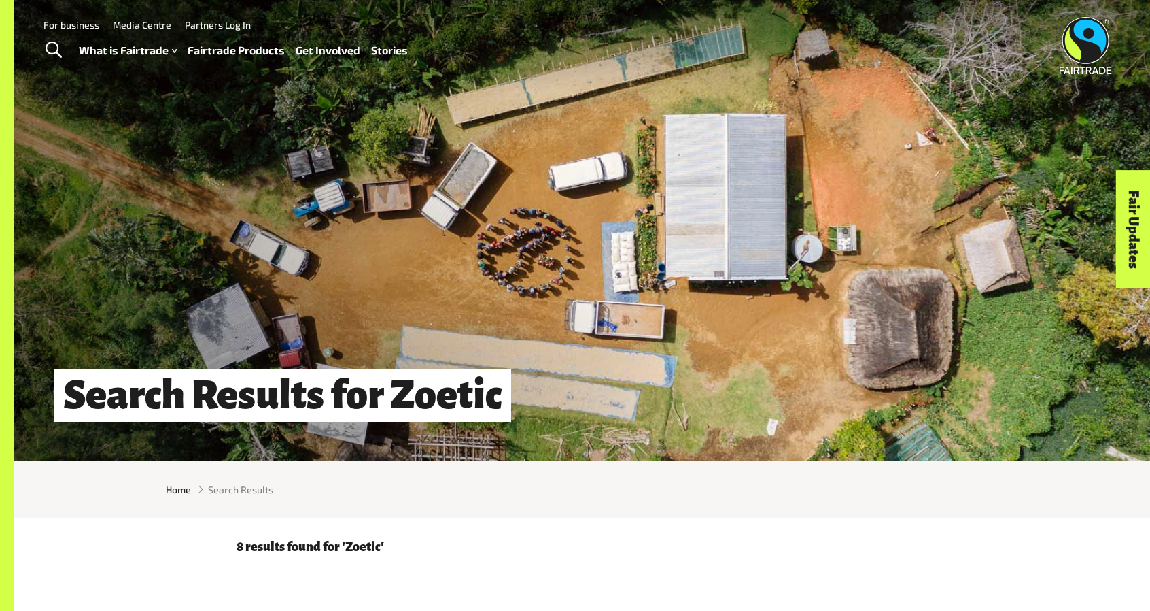
click at [209, 46] on link "Fairtrade Products" at bounding box center [236, 51] width 97 height 20
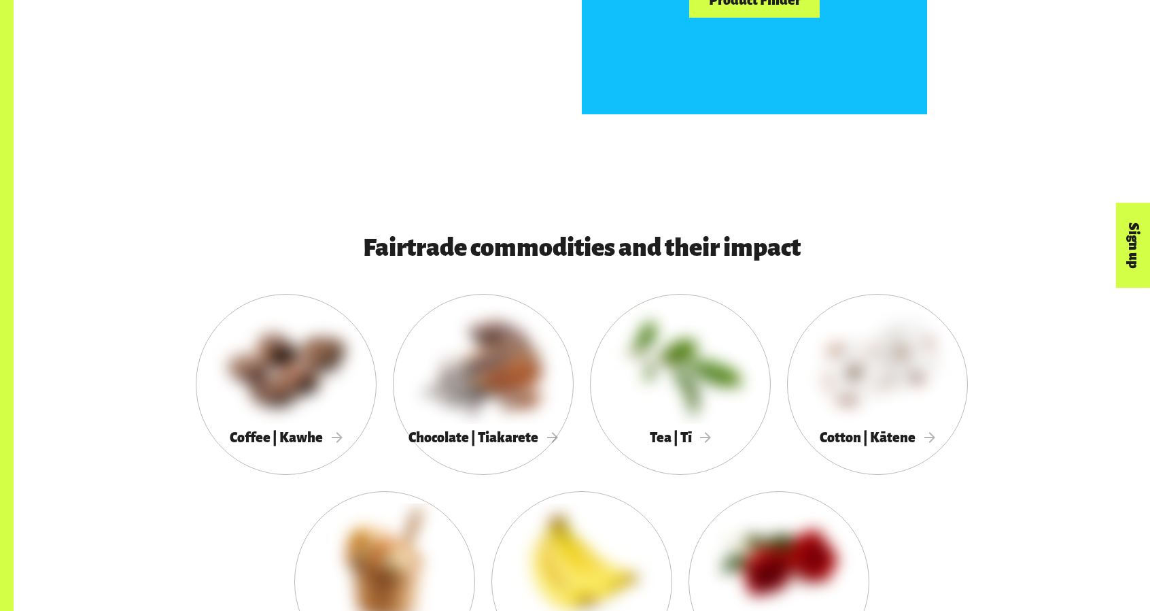
scroll to position [725, 0]
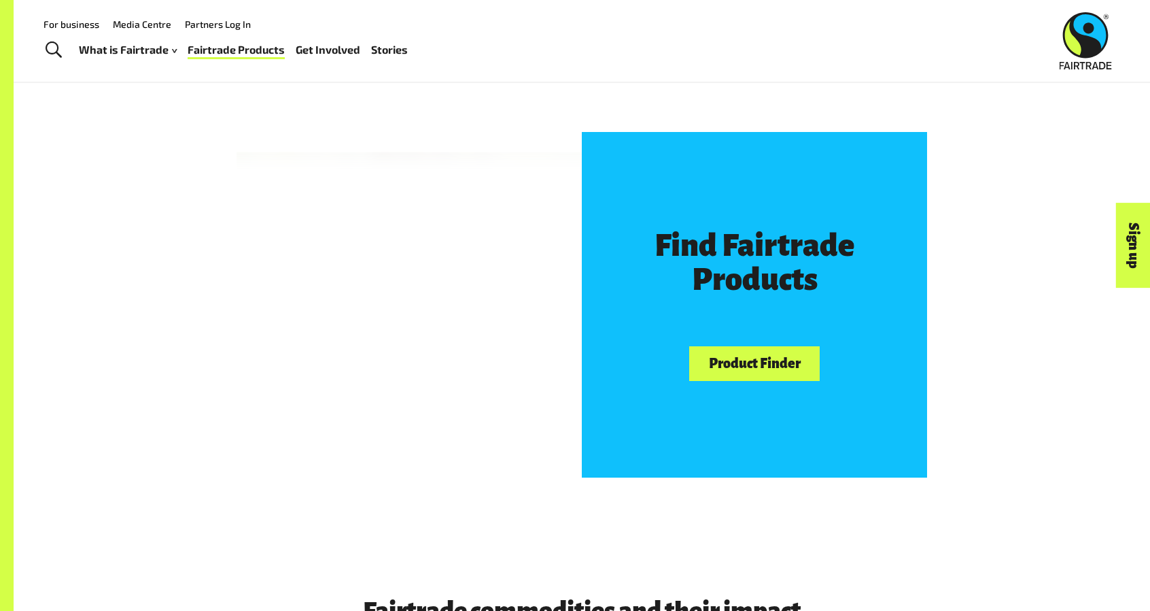
click at [789, 366] on link "Product Finder" at bounding box center [754, 363] width 131 height 35
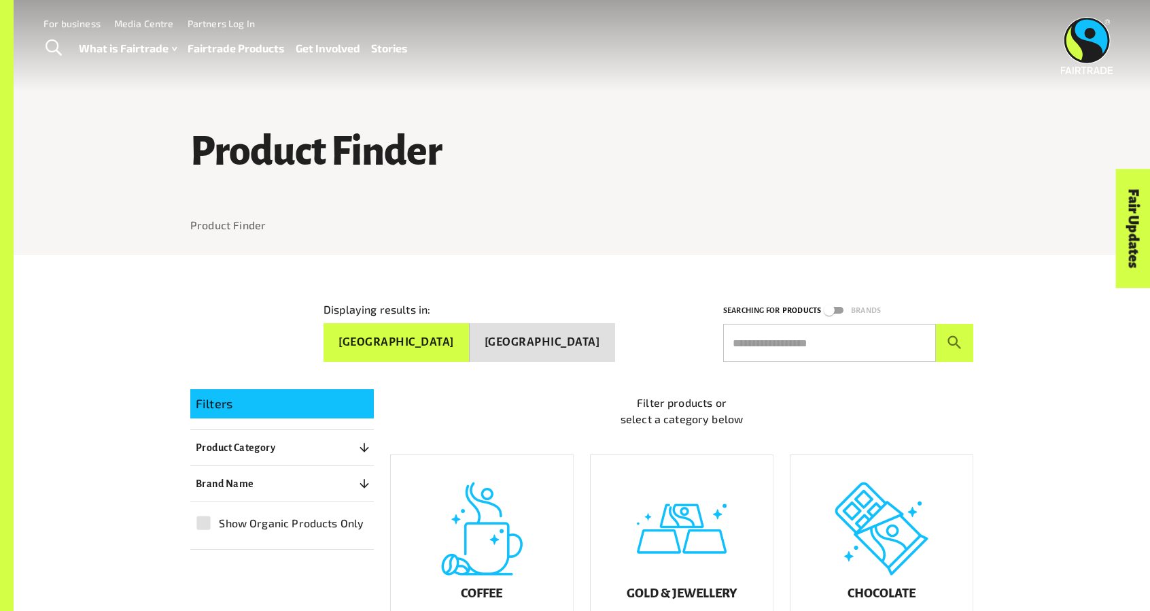
click at [804, 326] on input "text" at bounding box center [829, 343] width 213 height 38
type input "******"
click at [936, 324] on button "submit" at bounding box center [954, 343] width 37 height 38
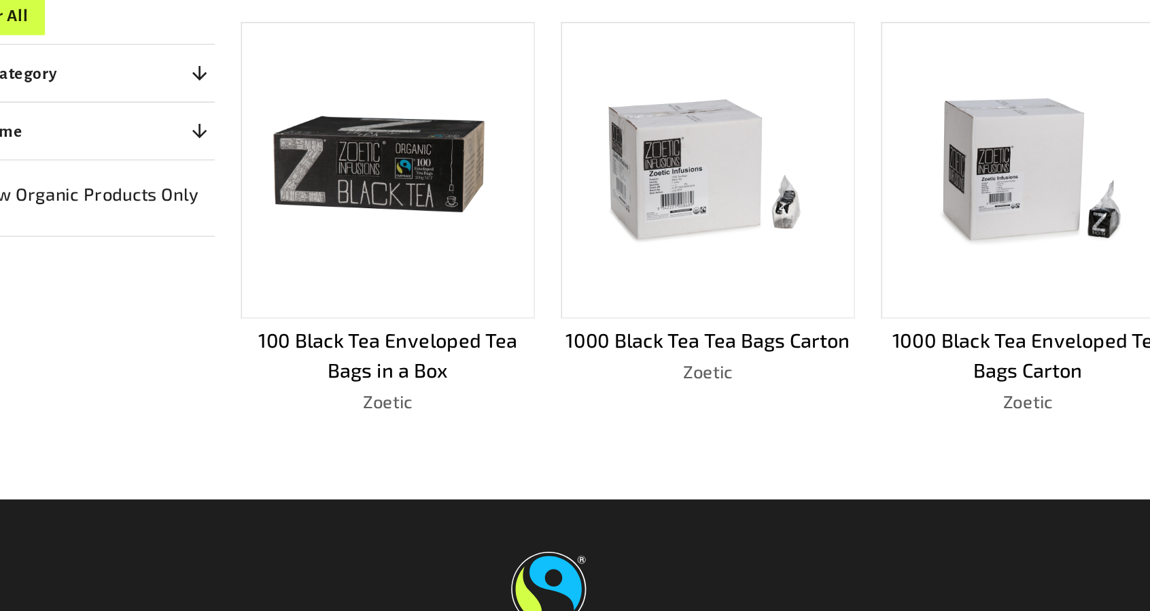
scroll to position [350, 0]
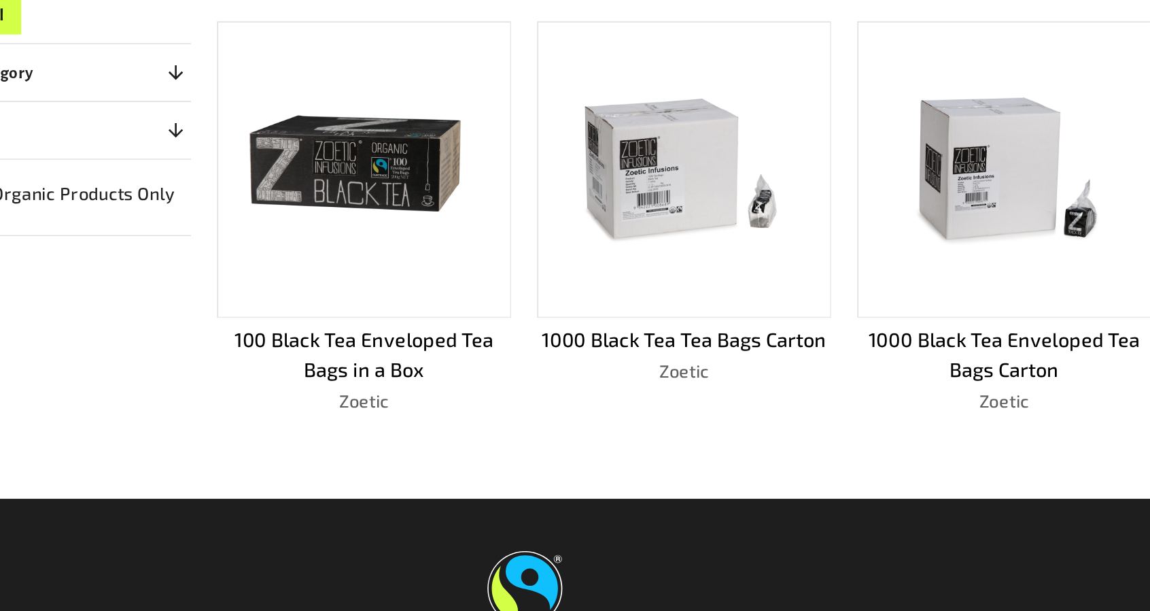
click at [457, 205] on img at bounding box center [482, 182] width 164 height 109
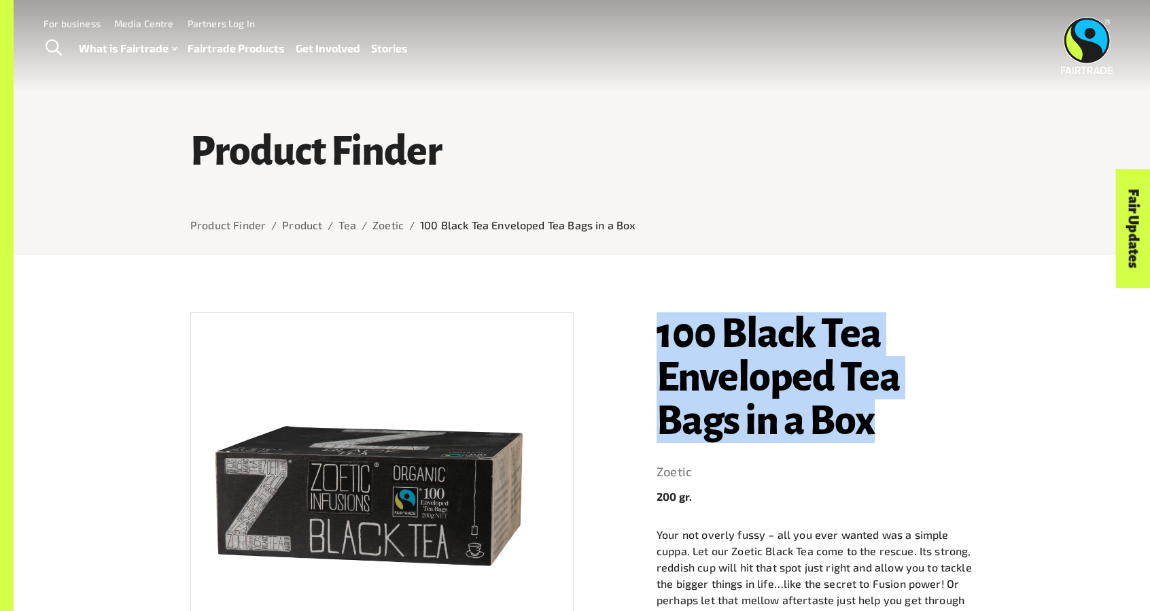
drag, startPoint x: 657, startPoint y: 300, endPoint x: 903, endPoint y: 417, distance: 272.8
click at [903, 417] on div "100 Black Tea Enveloped Tea Bags in a Box Zoetic 200 gr. Your not overly fussy …" at bounding box center [806, 622] width 333 height 652
copy h1 "100 Black Tea Enveloped Tea Bags in a Box"
click at [903, 417] on h1 "100 Black Tea Enveloped Tea Bags in a Box" at bounding box center [815, 377] width 317 height 131
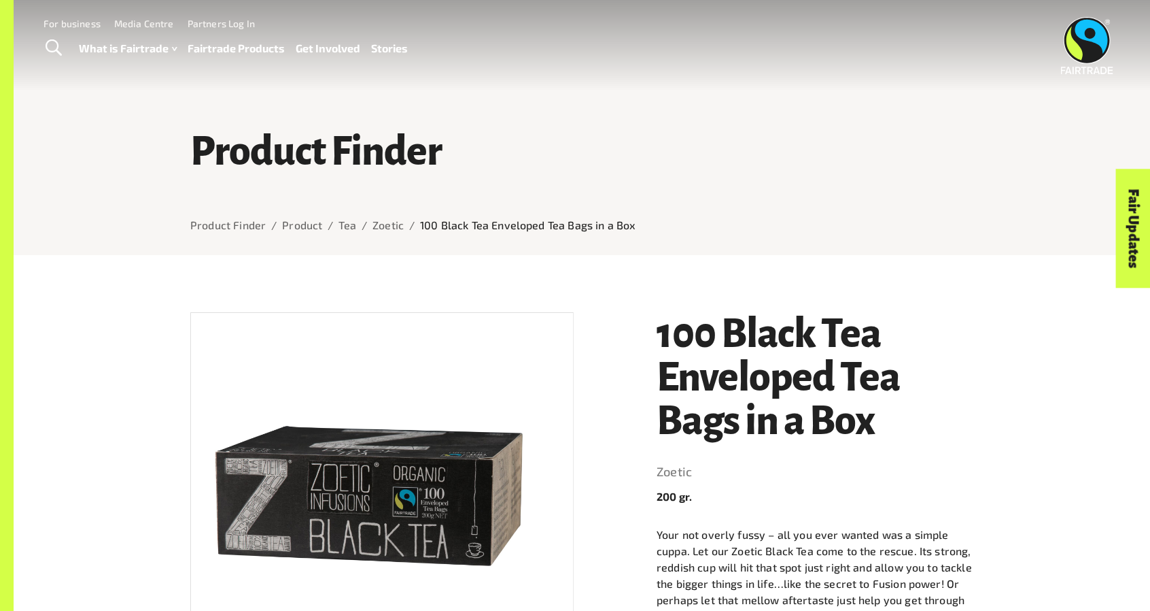
click at [230, 39] on link "Fairtrade Products" at bounding box center [236, 49] width 97 height 20
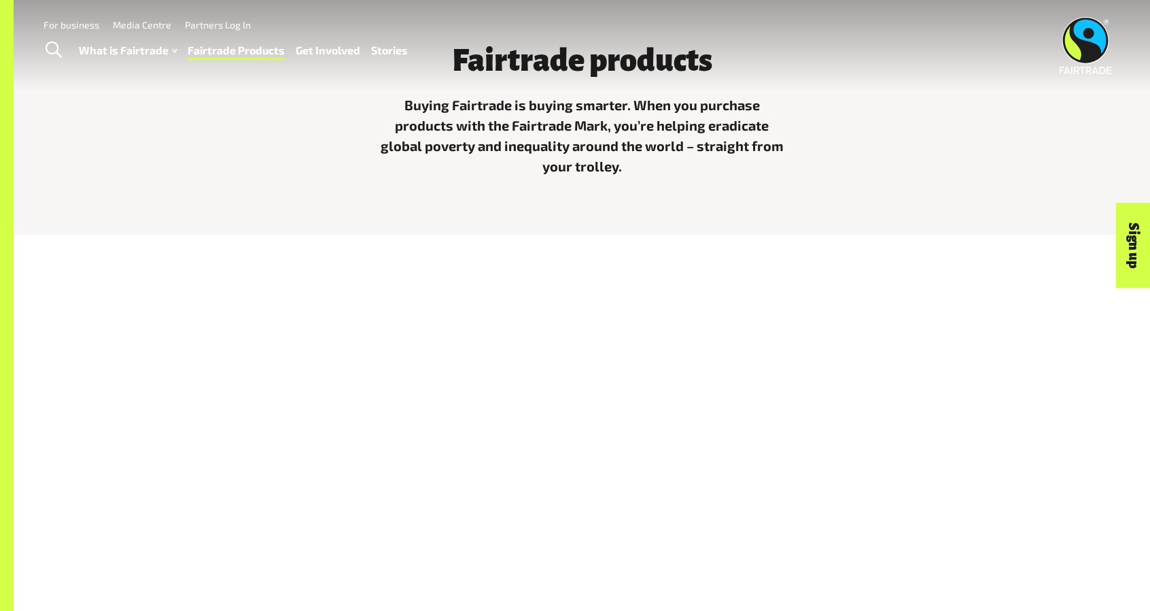
scroll to position [725, 0]
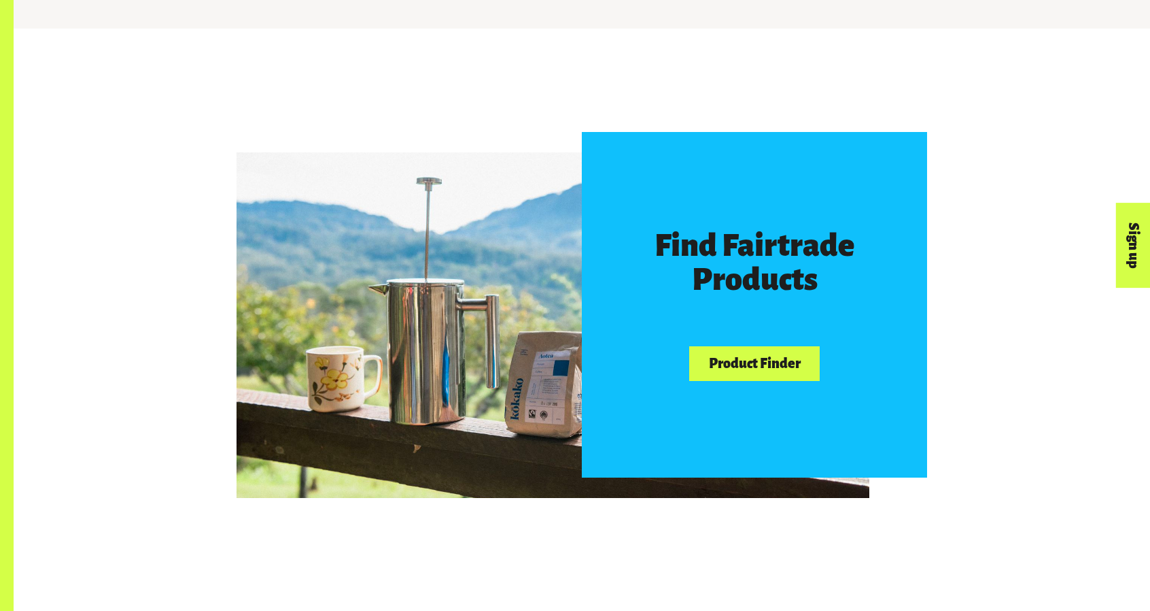
click at [719, 360] on link "Product Finder" at bounding box center [754, 363] width 131 height 35
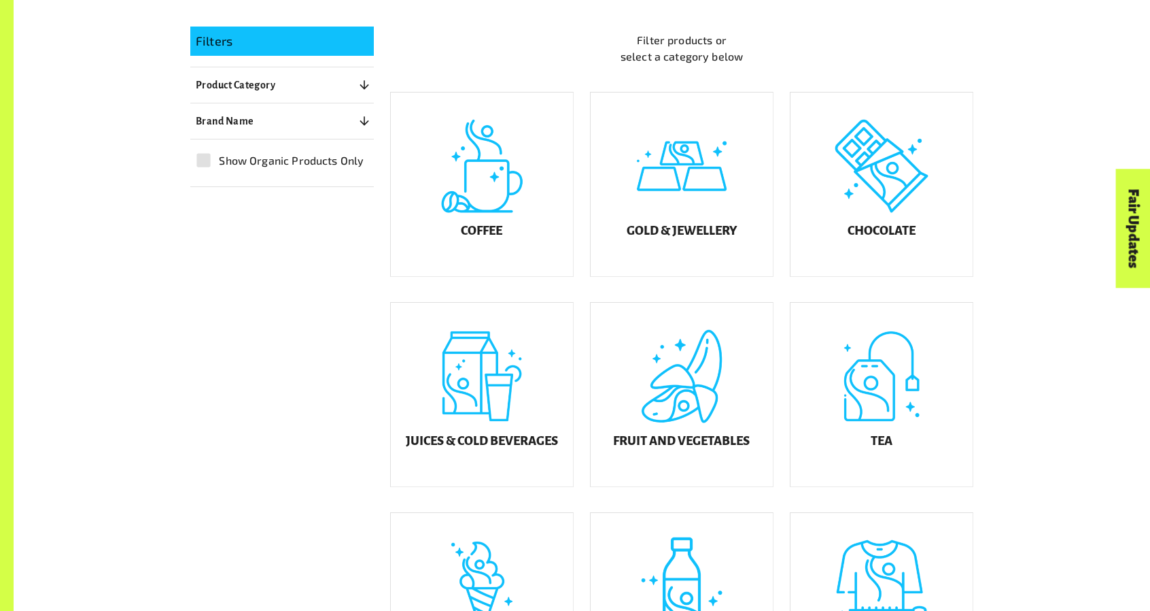
scroll to position [725, 0]
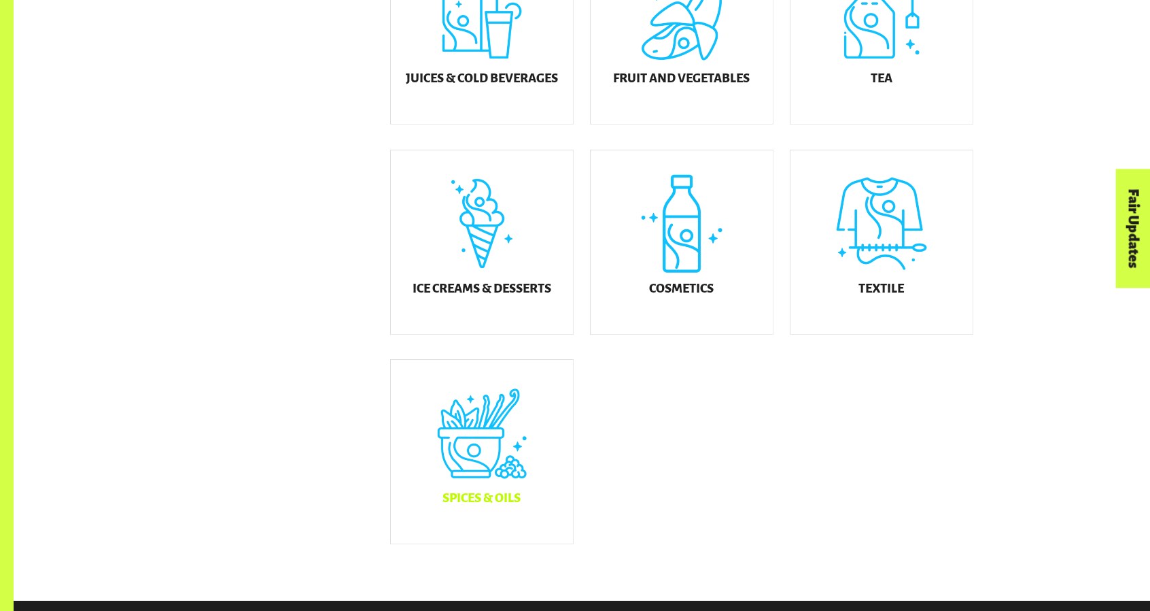
click at [480, 448] on div "Spices & Oils" at bounding box center [482, 452] width 182 height 184
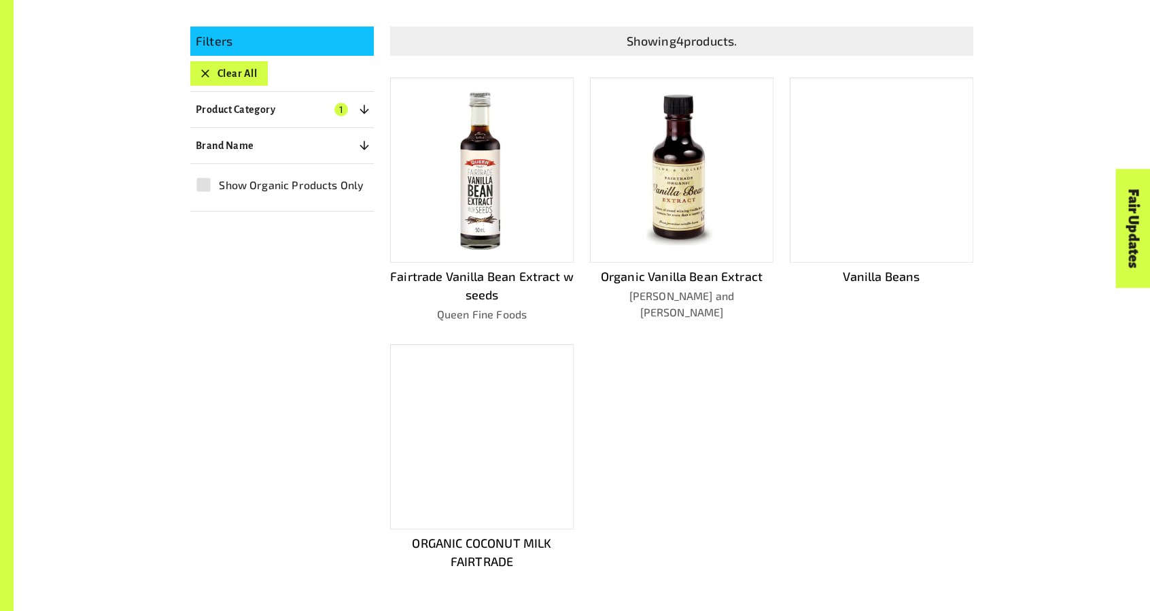
click at [498, 473] on div at bounding box center [482, 436] width 184 height 185
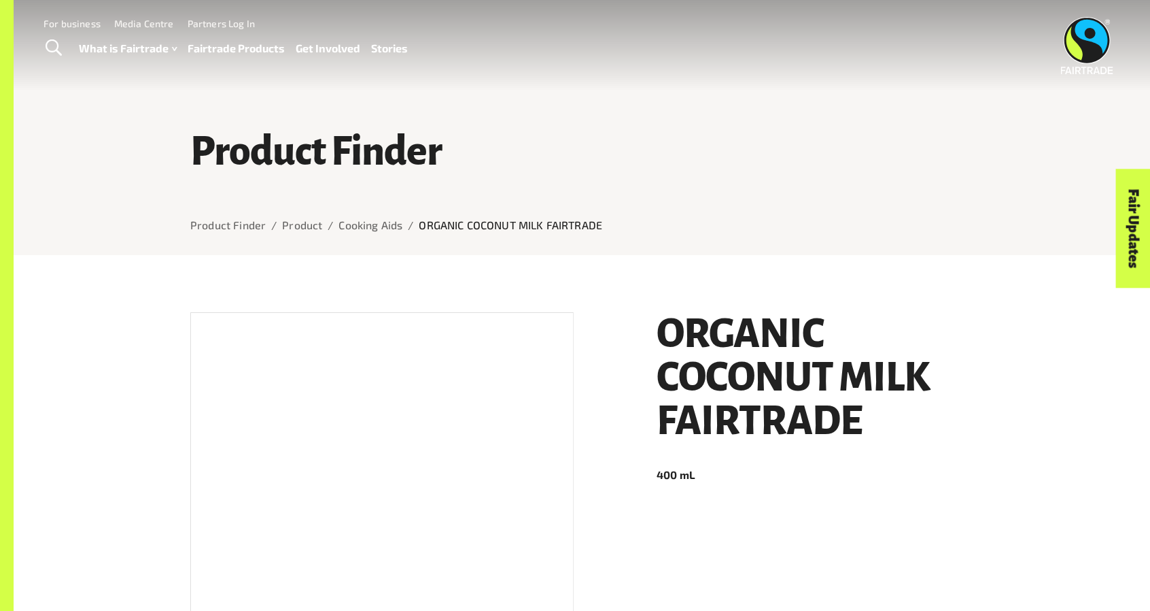
click at [511, 408] on div at bounding box center [381, 504] width 383 height 385
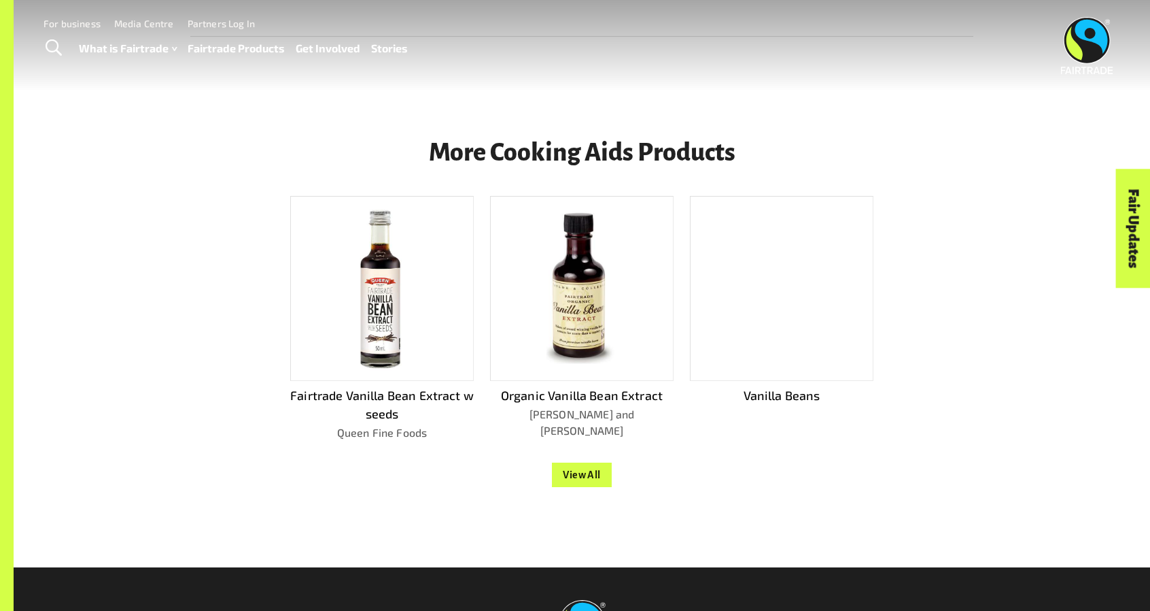
scroll to position [1088, 0]
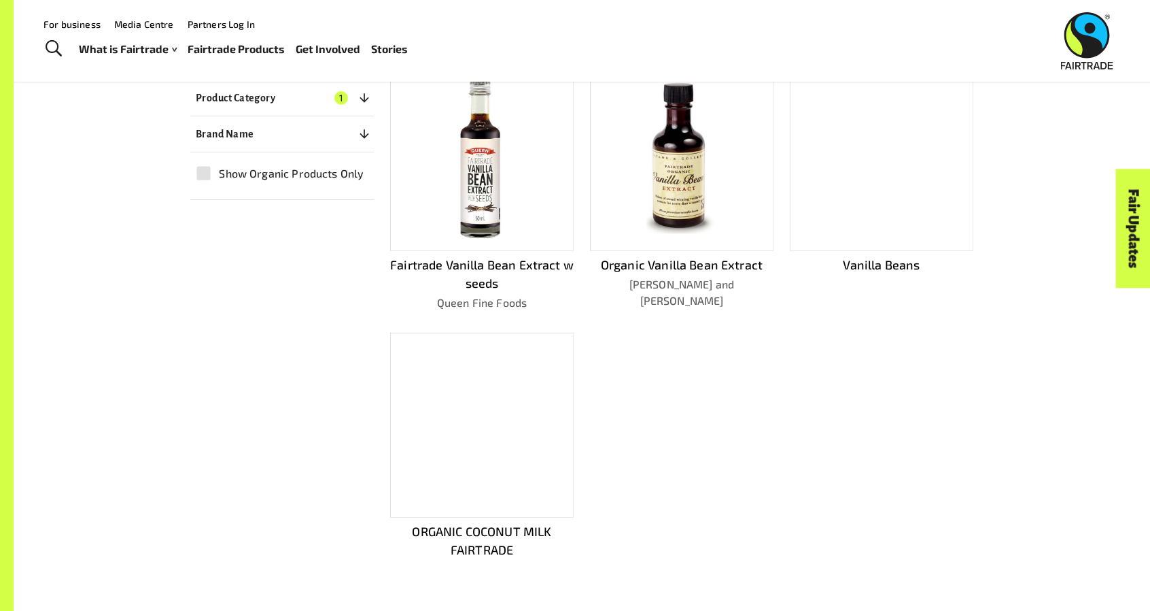
scroll to position [362, 0]
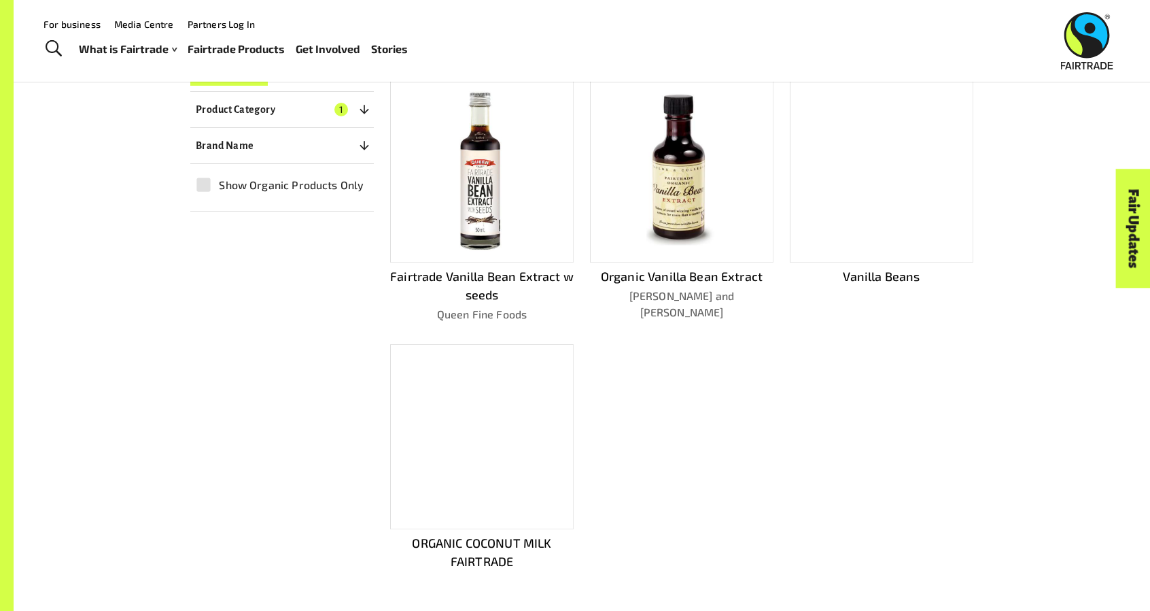
click at [517, 187] on div at bounding box center [482, 170] width 184 height 185
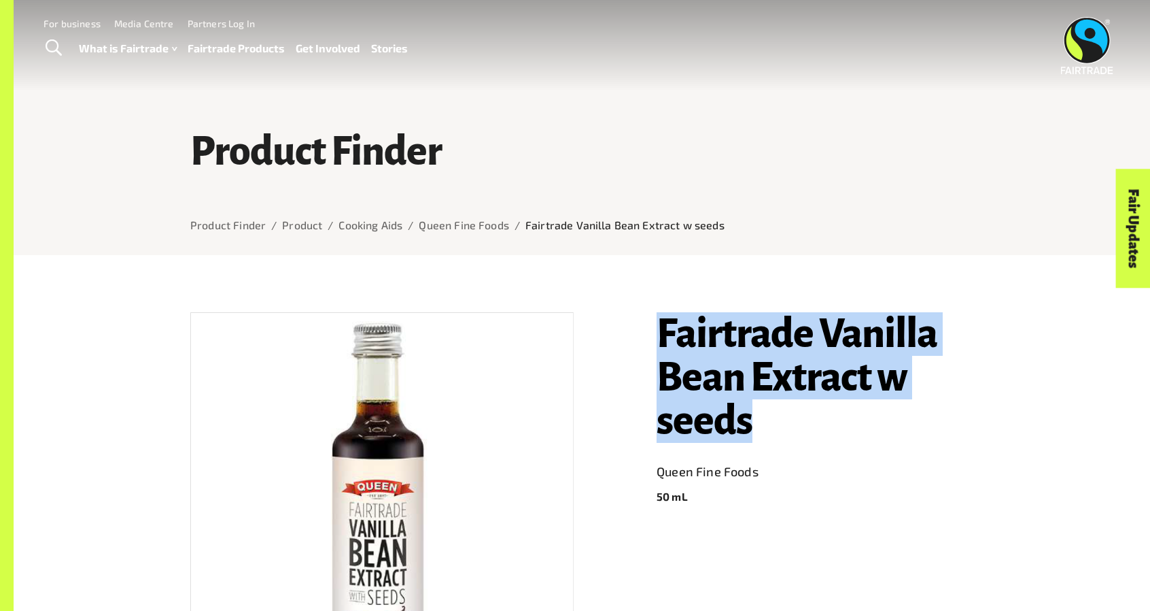
drag, startPoint x: 641, startPoint y: 332, endPoint x: 810, endPoint y: 425, distance: 193.2
click at [810, 425] on div "Fairtrade Vanilla Bean Extract w seeds Queen Fine Foods 50 mL" at bounding box center [806, 552] width 333 height 512
copy h1 "Fairtrade Vanilla Bean Extract w seeds"
click at [810, 424] on h1 "Fairtrade Vanilla Bean Extract w seeds" at bounding box center [815, 377] width 317 height 131
click at [757, 358] on h1 "Fairtrade Vanilla Bean Extract w seeds" at bounding box center [815, 377] width 317 height 131
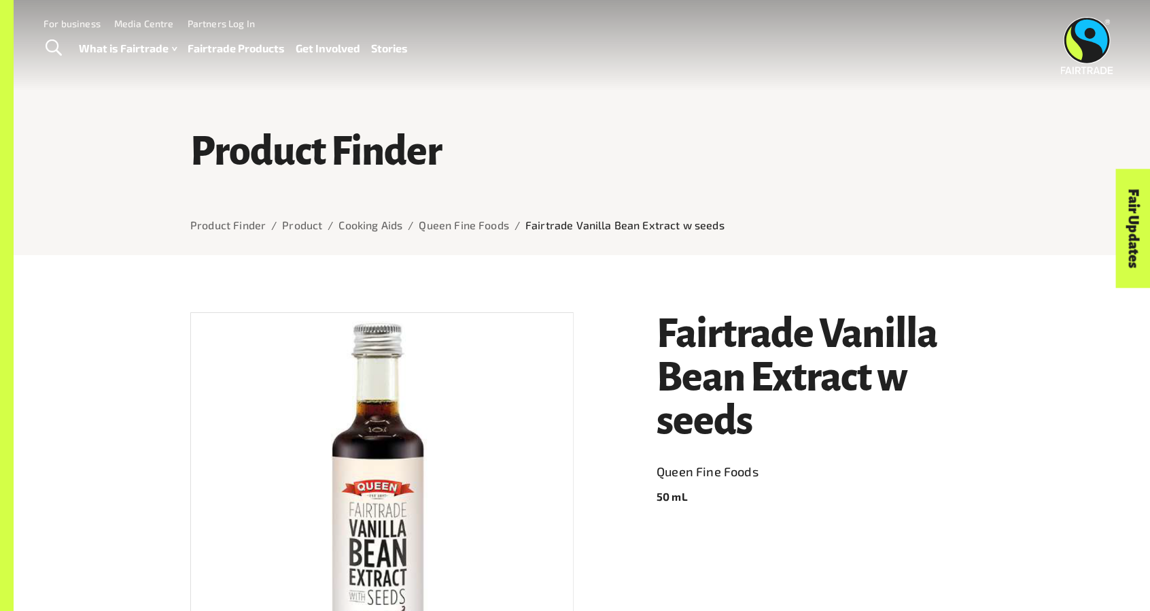
click at [229, 52] on link "Fairtrade Products" at bounding box center [236, 49] width 97 height 20
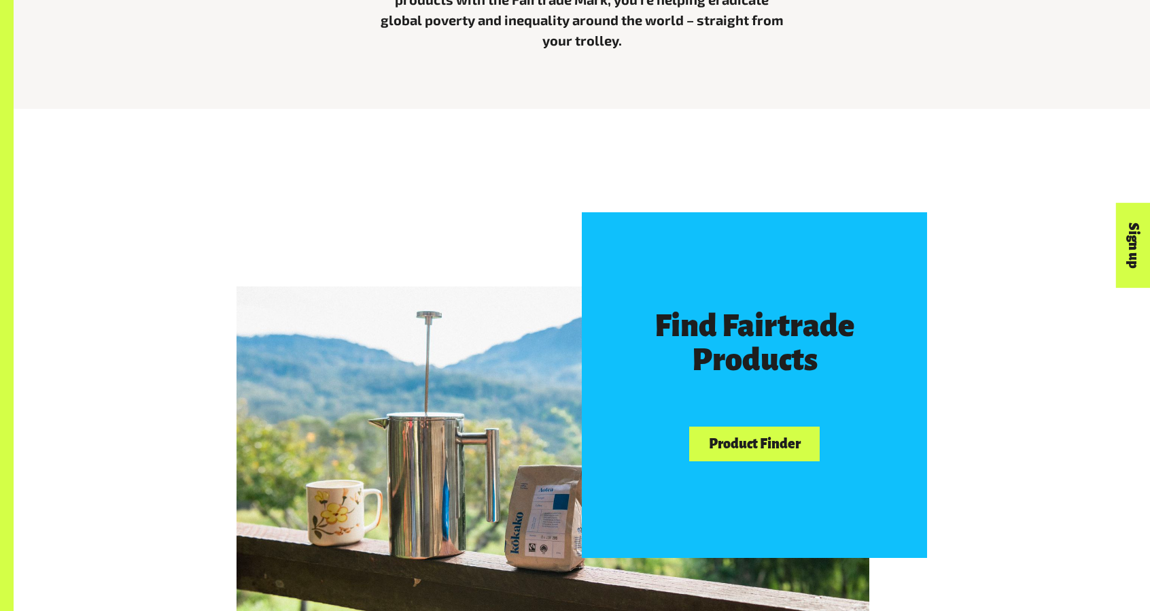
scroll to position [725, 0]
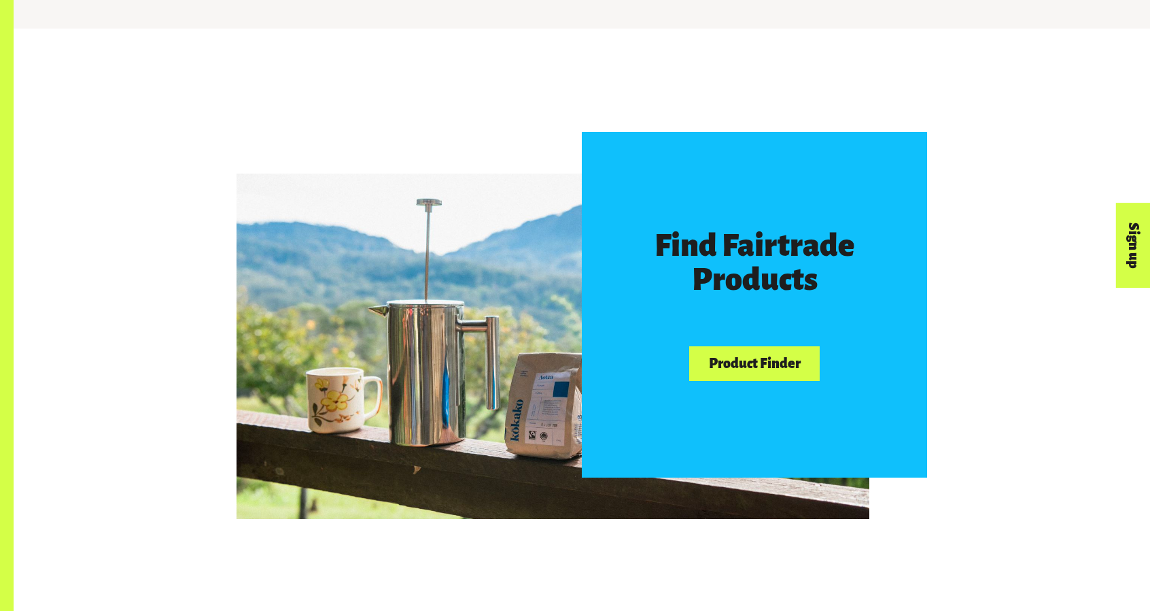
click at [781, 364] on link "Product Finder" at bounding box center [754, 363] width 131 height 35
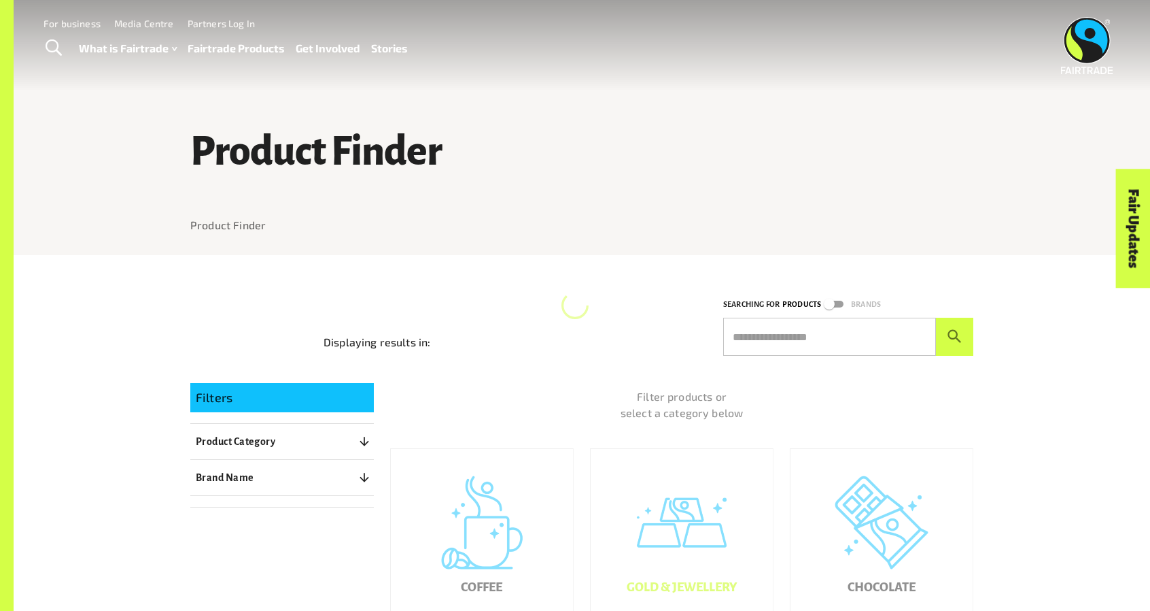
scroll to position [362, 0]
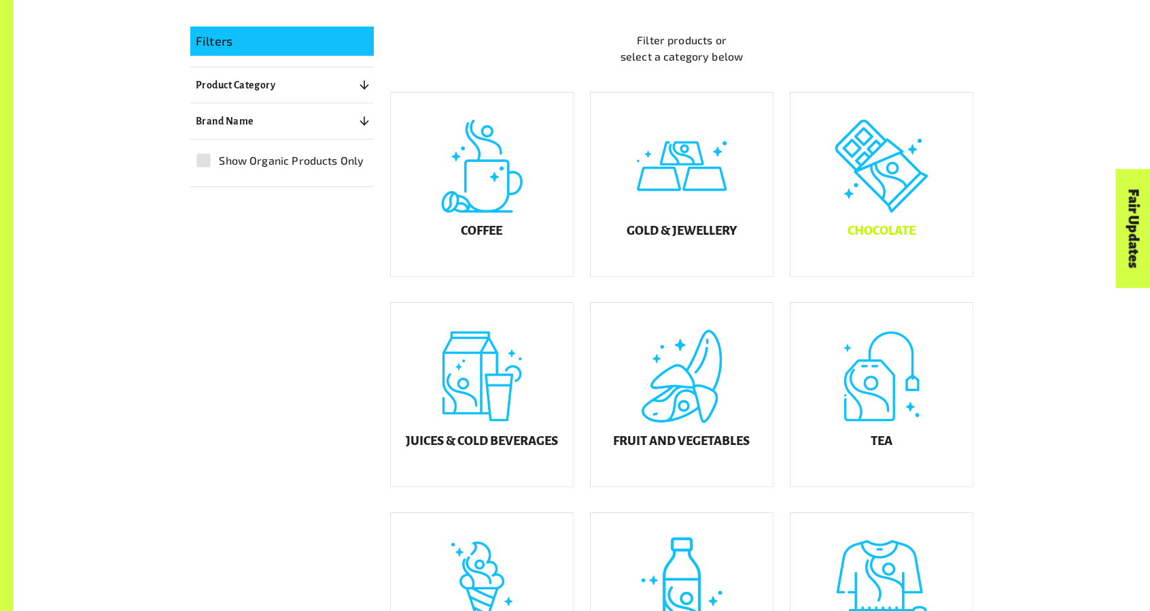
click at [866, 198] on div "Chocolate" at bounding box center [882, 184] width 182 height 184
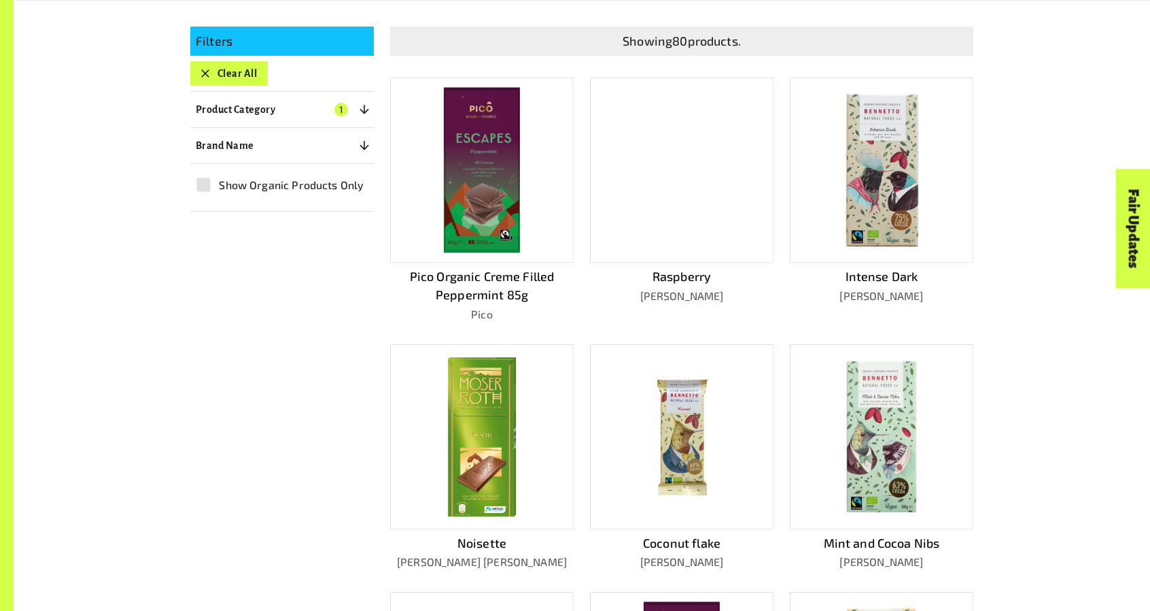
scroll to position [725, 0]
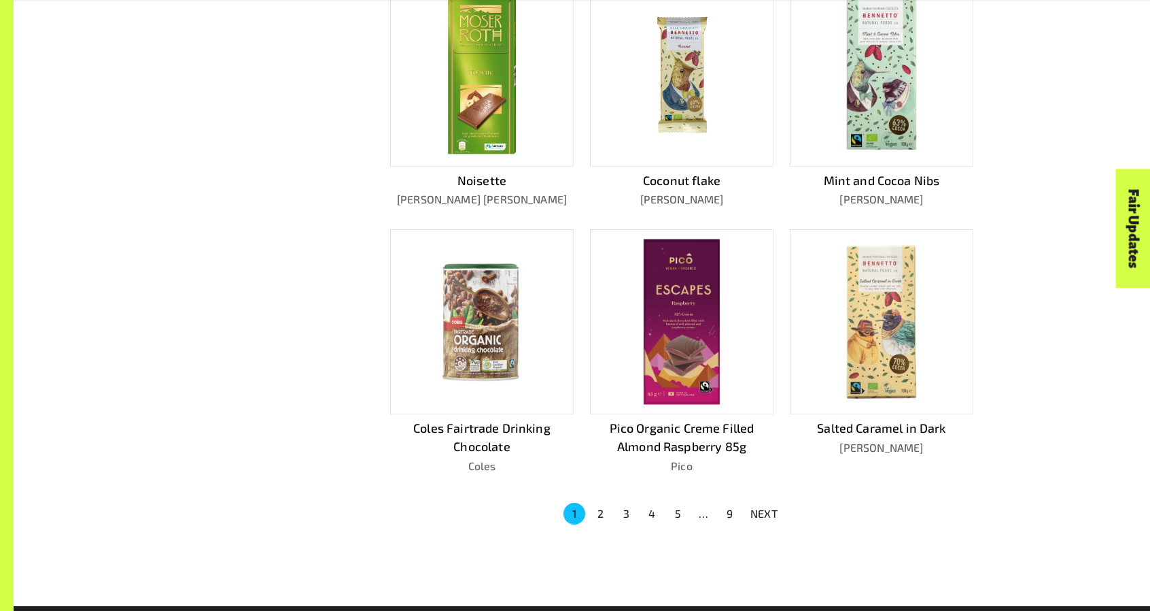
click at [723, 422] on p "Pico Organic Creme Filled Almond Raspberry 85g" at bounding box center [682, 437] width 184 height 37
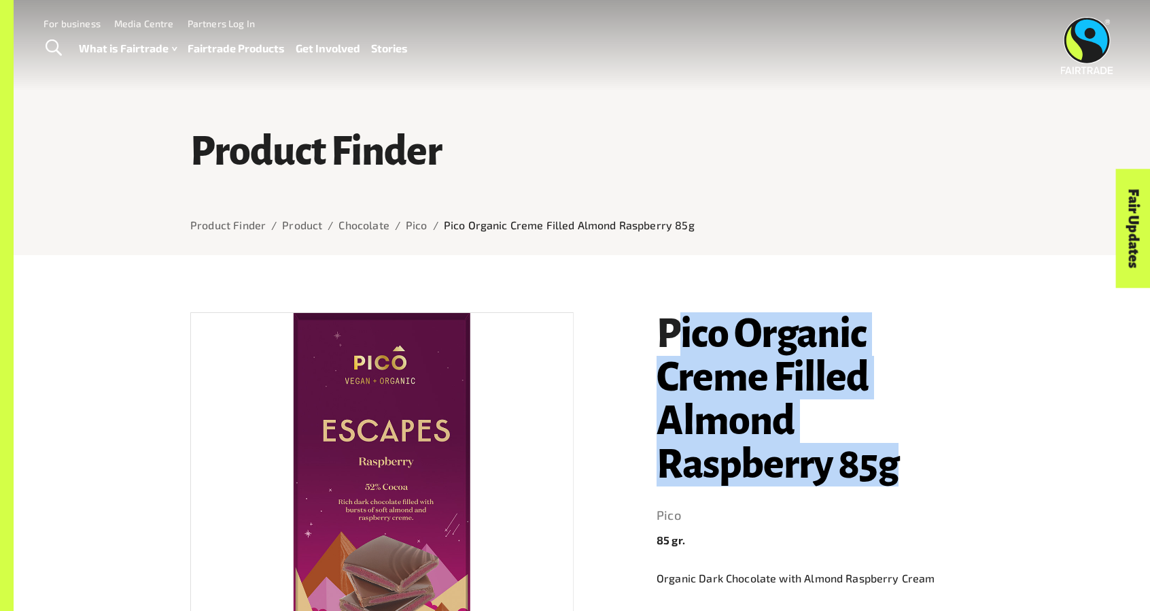
drag, startPoint x: 753, startPoint y: 369, endPoint x: 931, endPoint y: 449, distance: 194.7
click at [931, 449] on h1 "Pico Organic Creme Filled Almond Raspberry 85g" at bounding box center [815, 399] width 317 height 174
click at [927, 452] on h1 "Pico Organic Creme Filled Almond Raspberry 85g" at bounding box center [815, 399] width 317 height 174
drag, startPoint x: 925, startPoint y: 453, endPoint x: 659, endPoint y: 326, distance: 294.7
click at [659, 326] on h1 "Pico Organic Creme Filled Almond Raspberry 85g" at bounding box center [815, 399] width 317 height 174
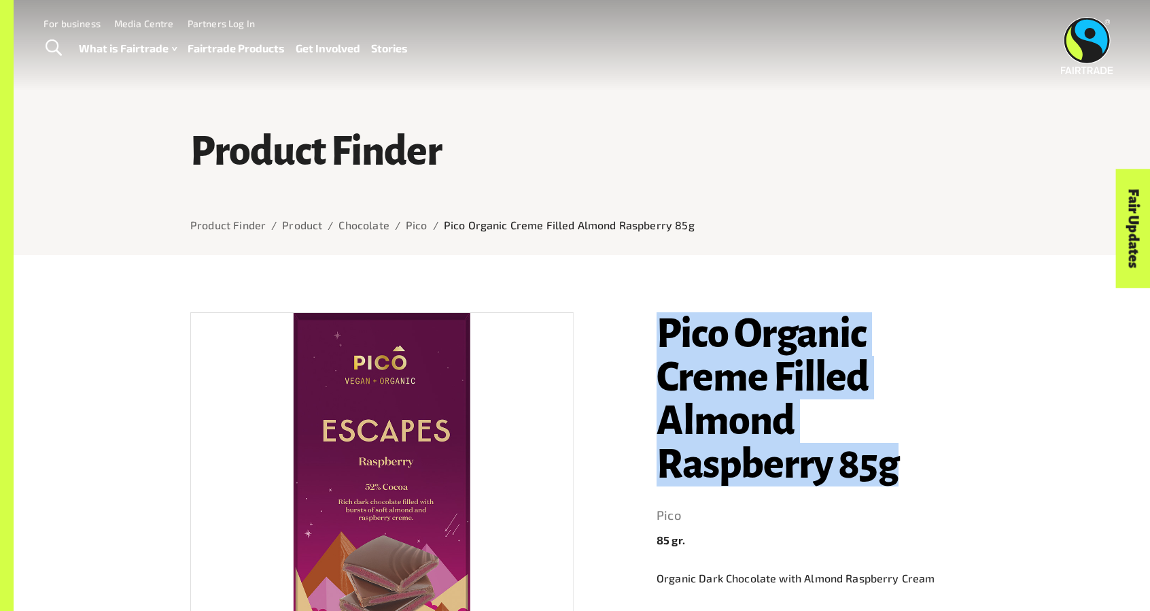
copy h1 "Pico Organic Creme Filled Almond Raspberry 85g"
click at [659, 325] on h1 "Pico Organic Creme Filled Almond Raspberry 85g" at bounding box center [815, 399] width 317 height 174
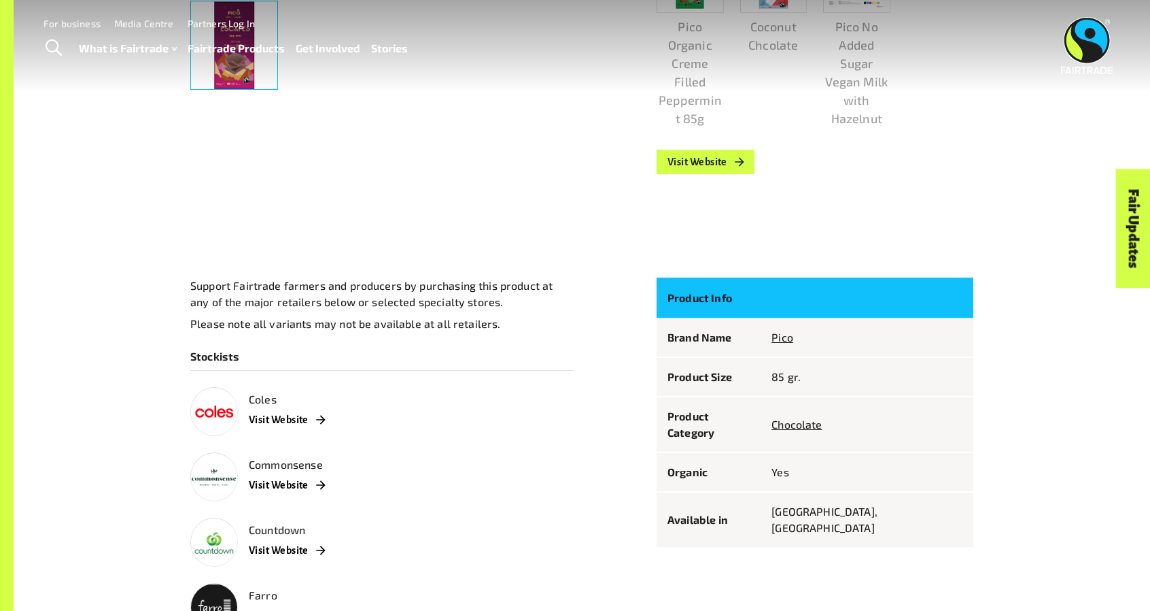
scroll to position [725, 0]
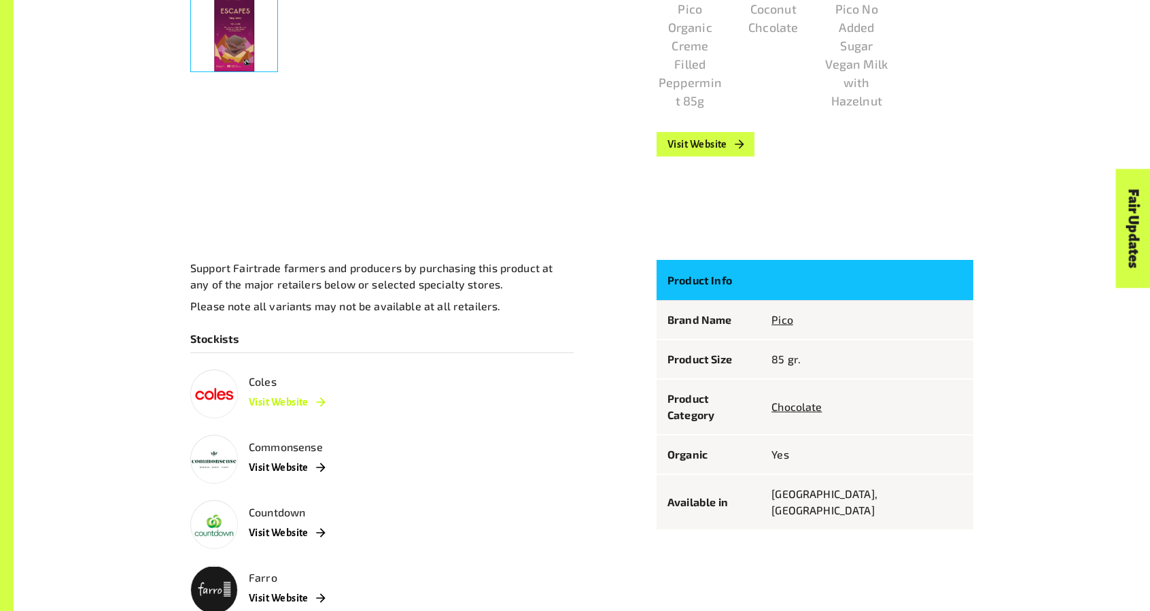
click at [270, 404] on link "Visit Website" at bounding box center [287, 402] width 76 height 24
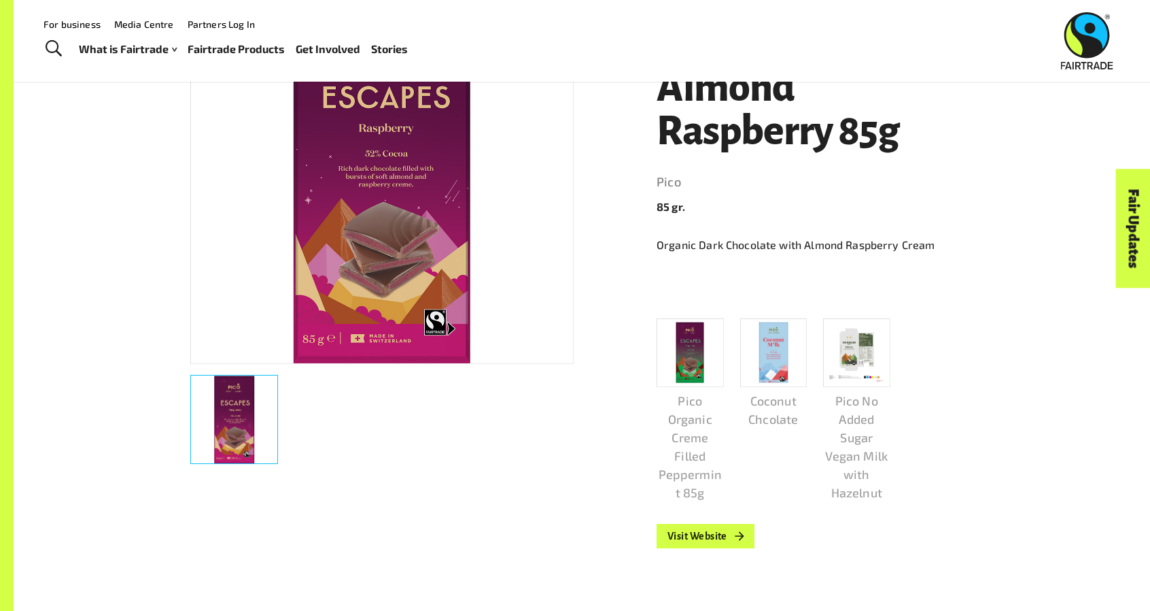
scroll to position [0, 0]
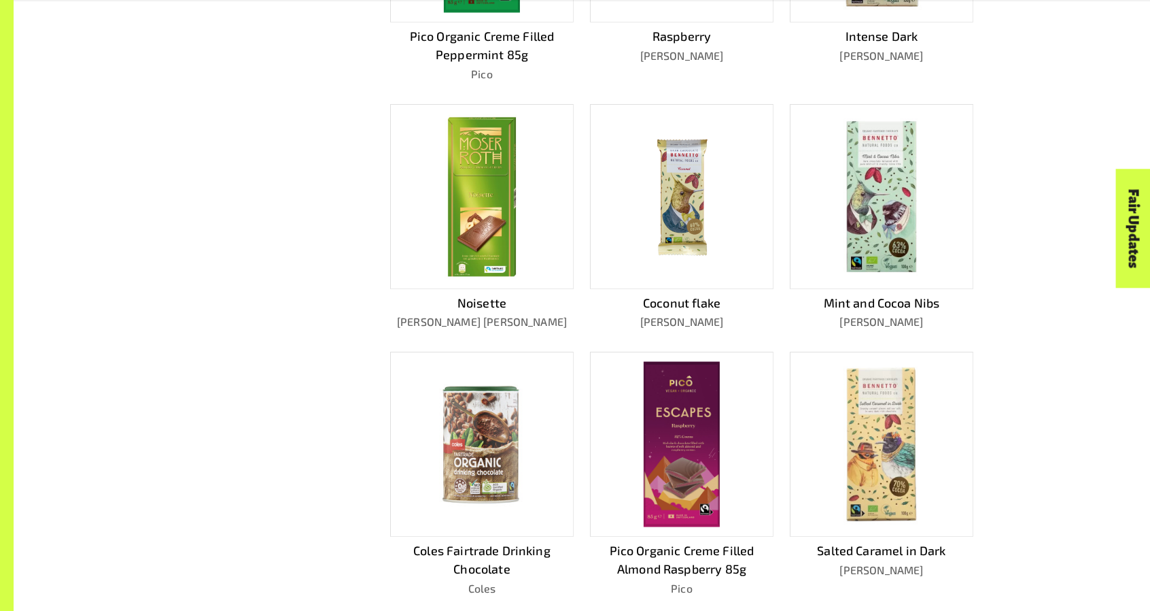
scroll to position [942, 0]
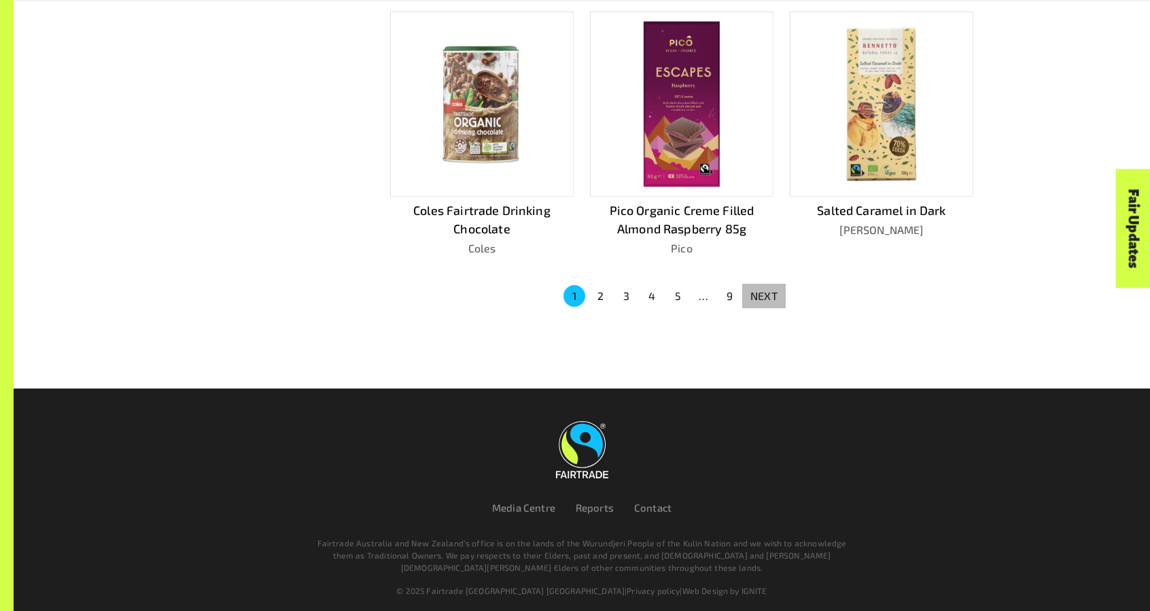
click at [772, 288] on p "NEXT" at bounding box center [764, 296] width 27 height 16
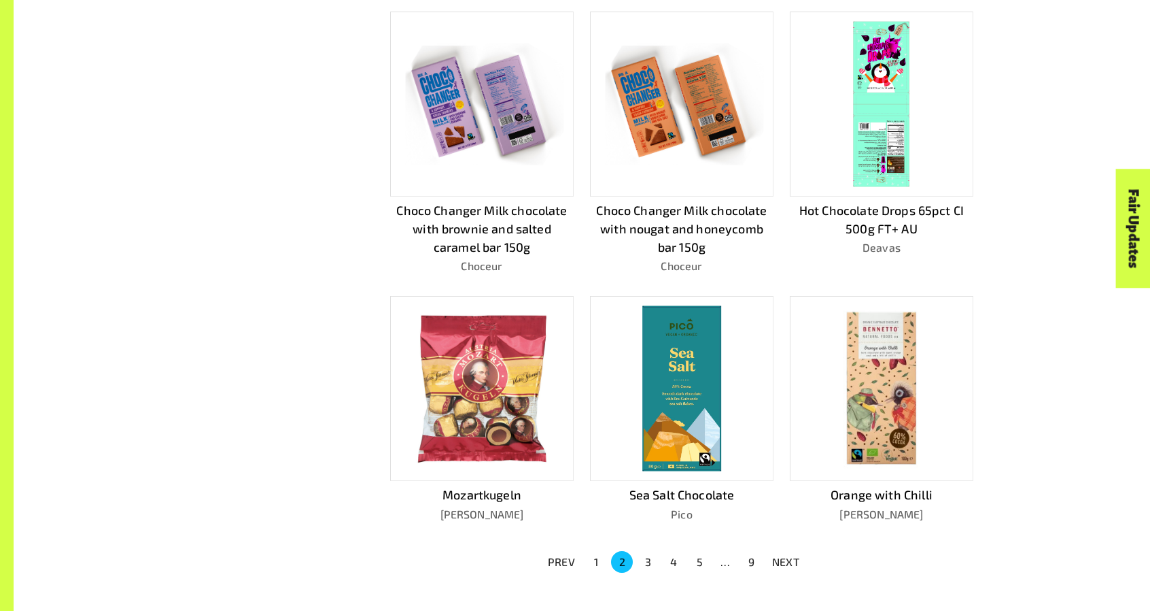
scroll to position [961, 0]
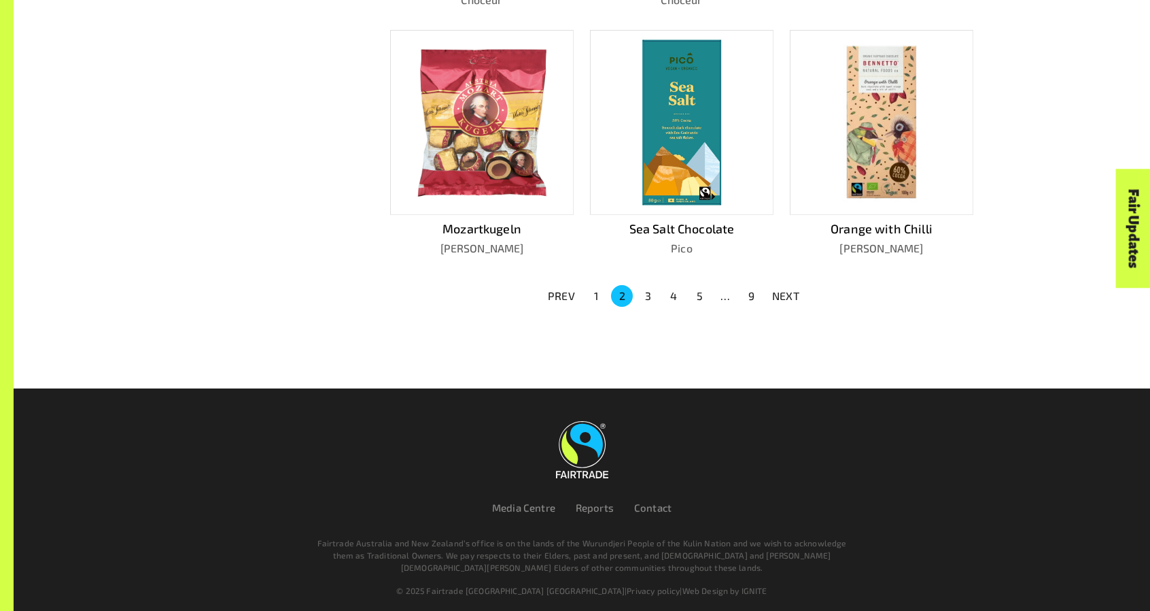
click at [596, 285] on button "1" at bounding box center [596, 296] width 22 height 22
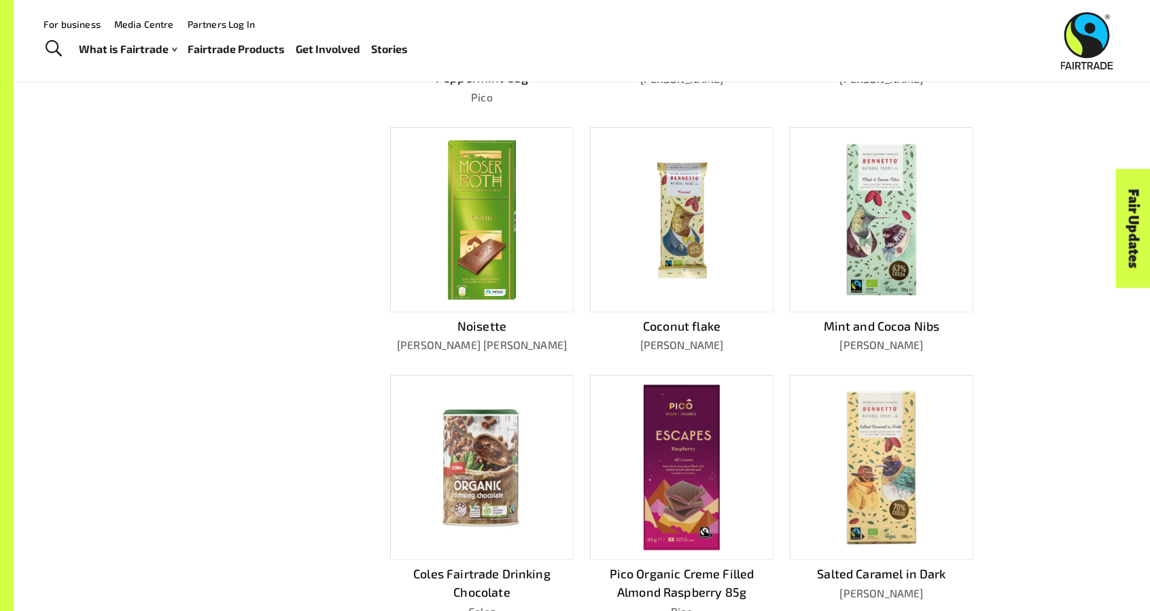
scroll to position [217, 0]
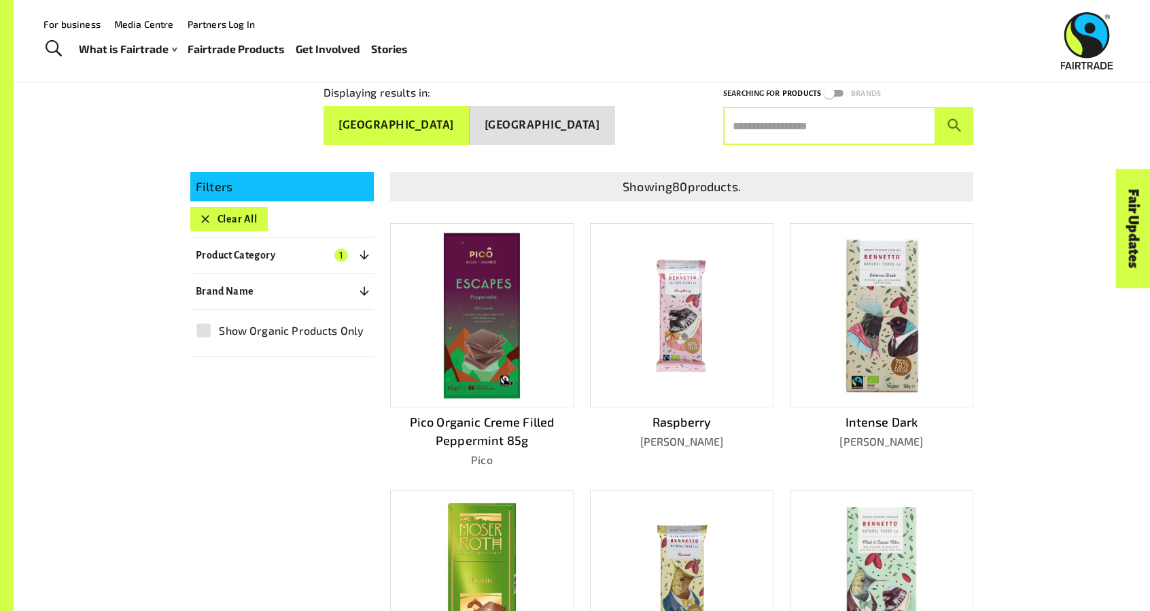
click at [754, 124] on input "text" at bounding box center [829, 126] width 213 height 38
type input "****"
click at [936, 107] on button "submit" at bounding box center [954, 126] width 37 height 38
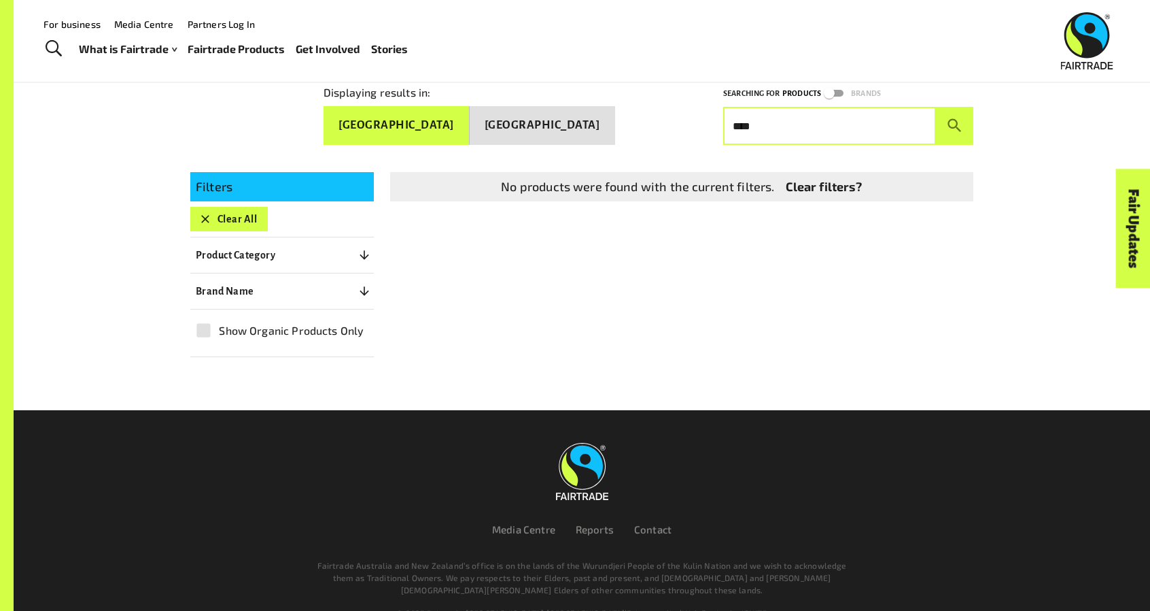
drag, startPoint x: 608, startPoint y: 140, endPoint x: 388, endPoint y: 157, distance: 220.3
click at [388, 157] on div "Displaying results in: [GEOGRAPHIC_DATA] [GEOGRAPHIC_DATA] Searching for Produc…" at bounding box center [582, 224] width 816 height 372
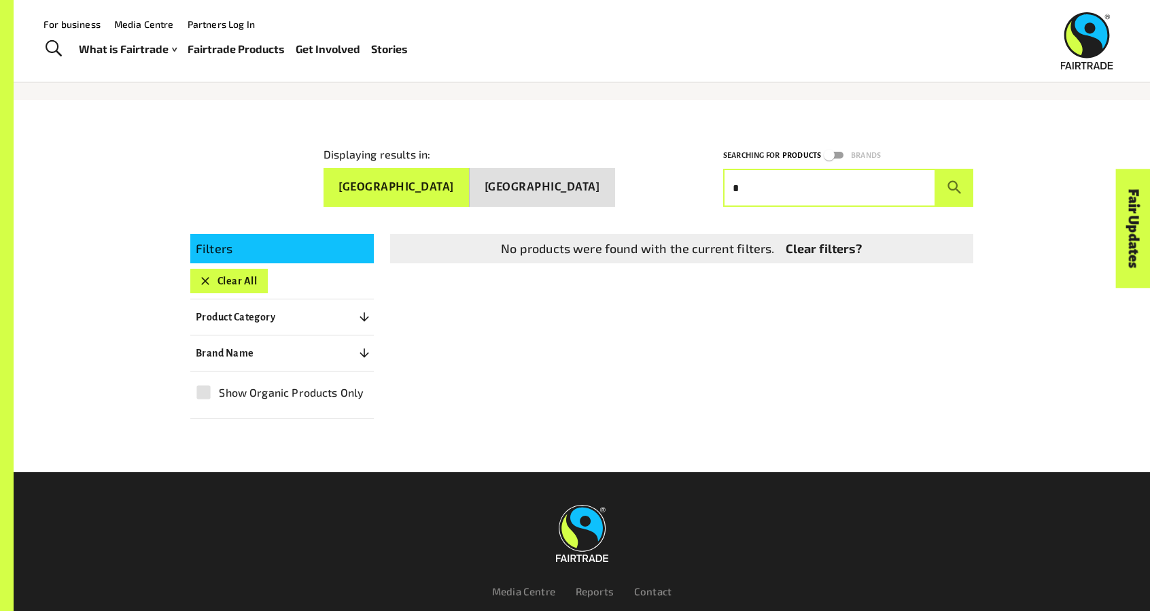
type input "*"
click at [936, 169] on button "submit" at bounding box center [954, 188] width 37 height 38
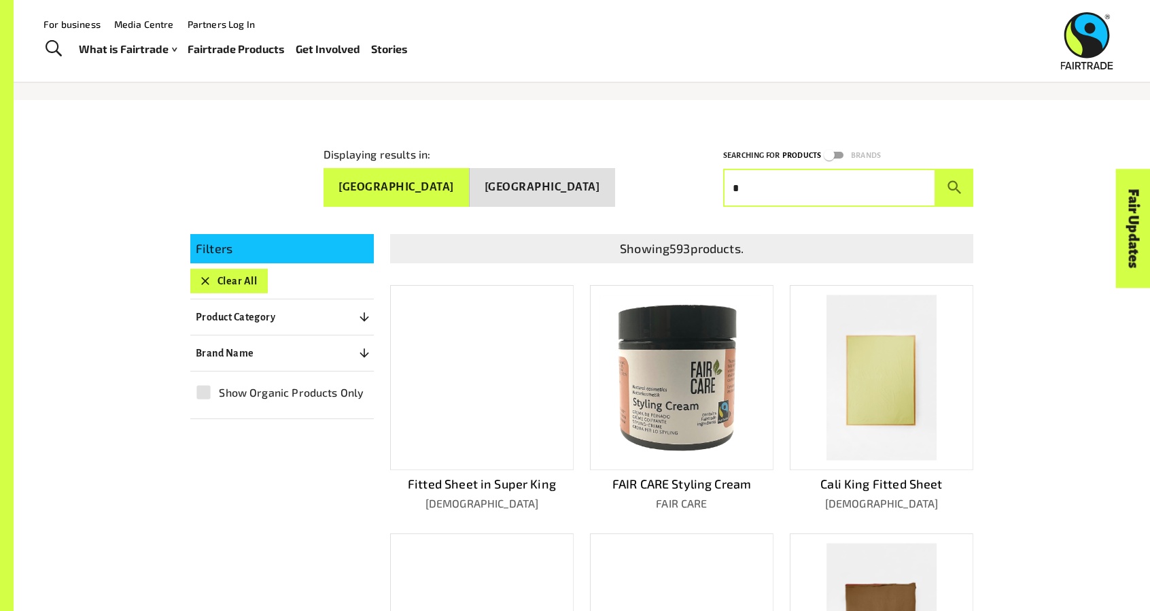
drag, startPoint x: 770, startPoint y: 175, endPoint x: 691, endPoint y: 179, distance: 79.7
click at [691, 179] on div "Displaying results in: [GEOGRAPHIC_DATA] [GEOGRAPHIC_DATA] Searching for Produc…" at bounding box center [574, 165] width 800 height 82
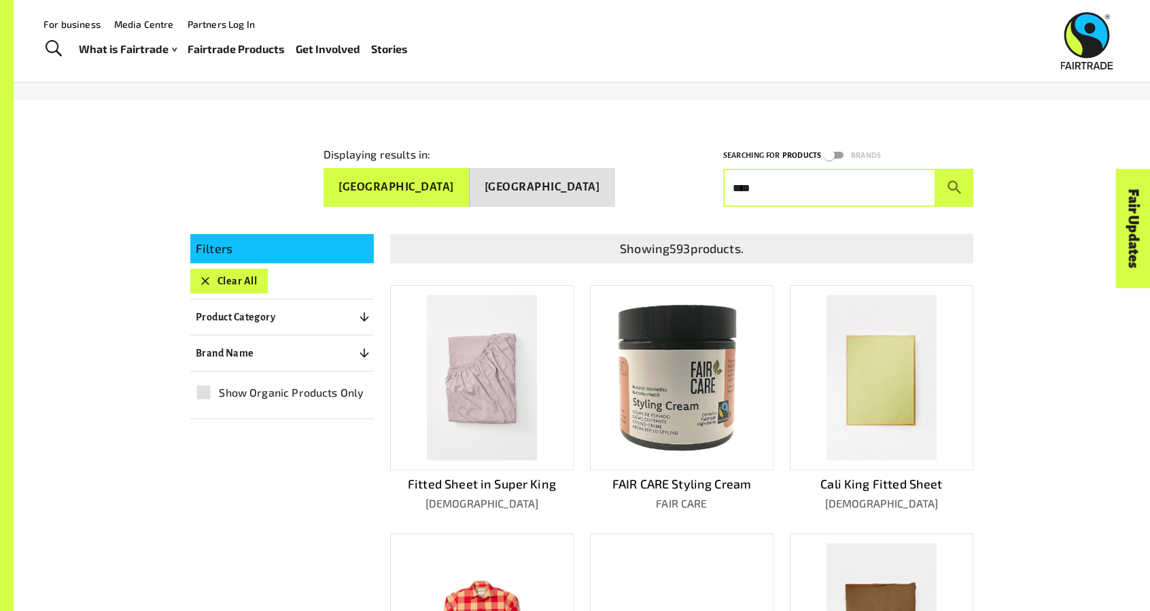
type input "****"
click at [936, 169] on button "submit" at bounding box center [954, 188] width 37 height 38
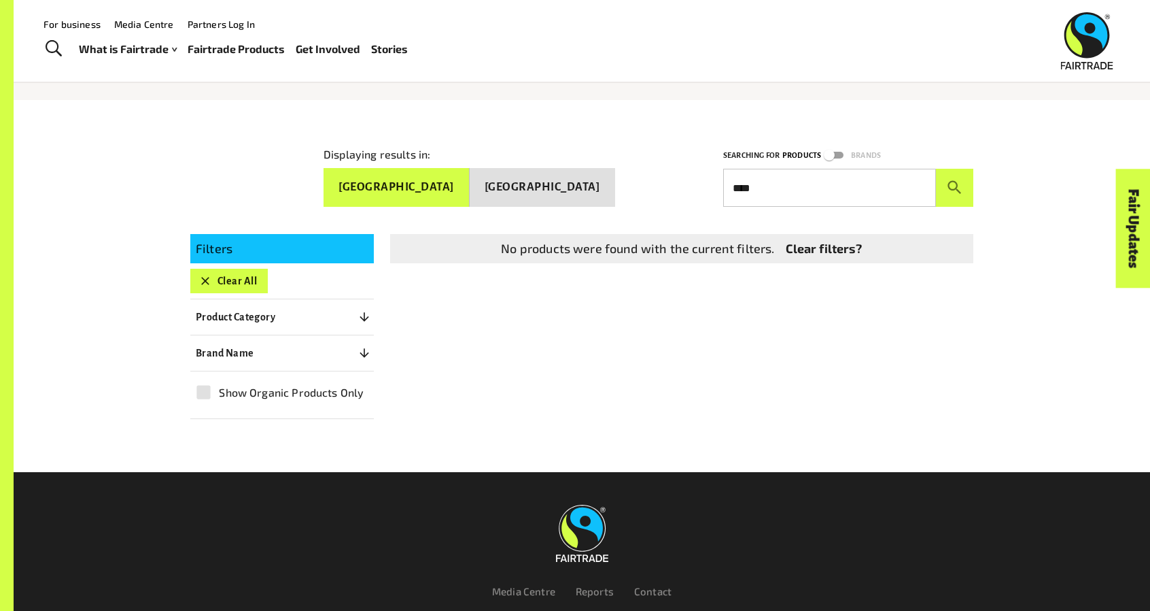
click at [150, 508] on footer "Media Centre Reports Contact Fairtrade Australia and New Zealand’s office is on…" at bounding box center [575, 587] width 1150 height 230
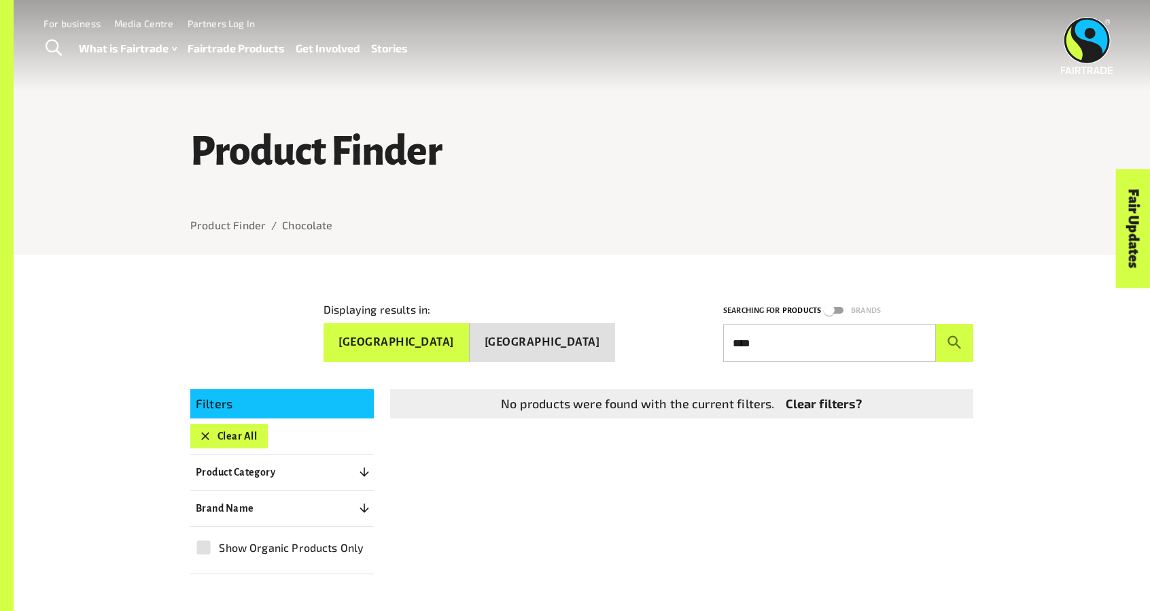
click at [242, 432] on button "Clear All" at bounding box center [229, 436] width 78 height 24
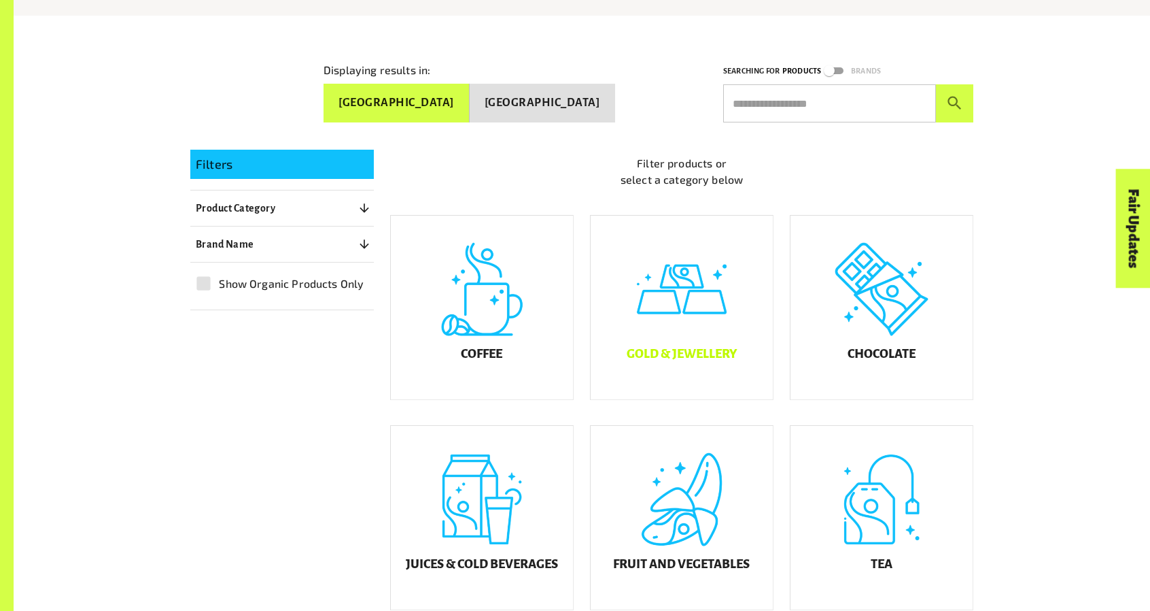
scroll to position [602, 0]
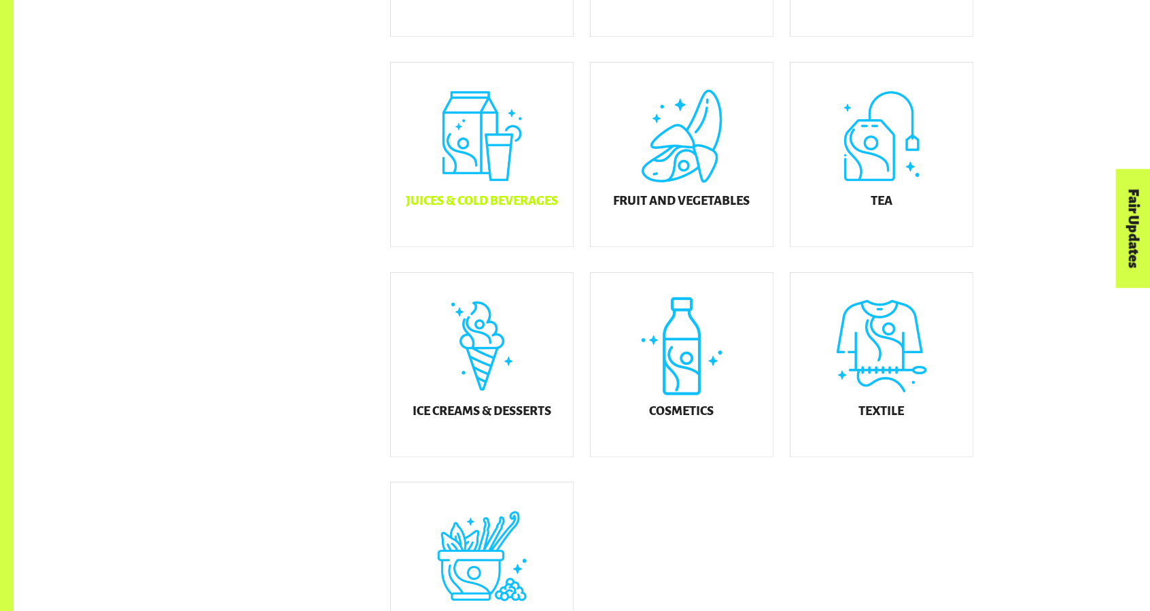
click at [526, 207] on h5 "Juices & Cold Beverages" at bounding box center [482, 201] width 152 height 14
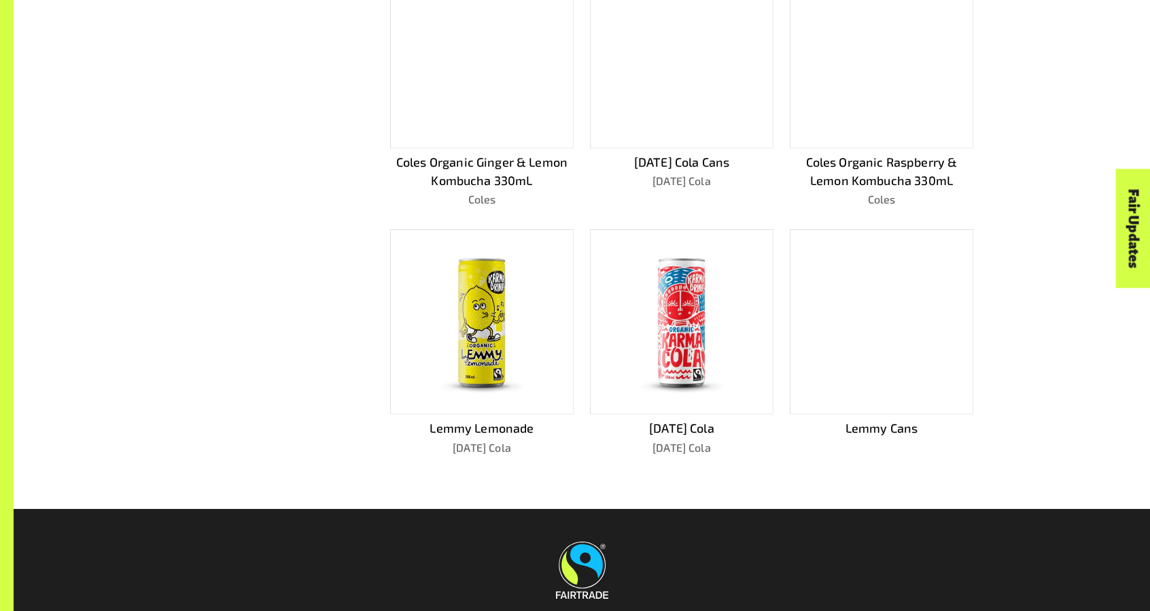
scroll to position [362, 0]
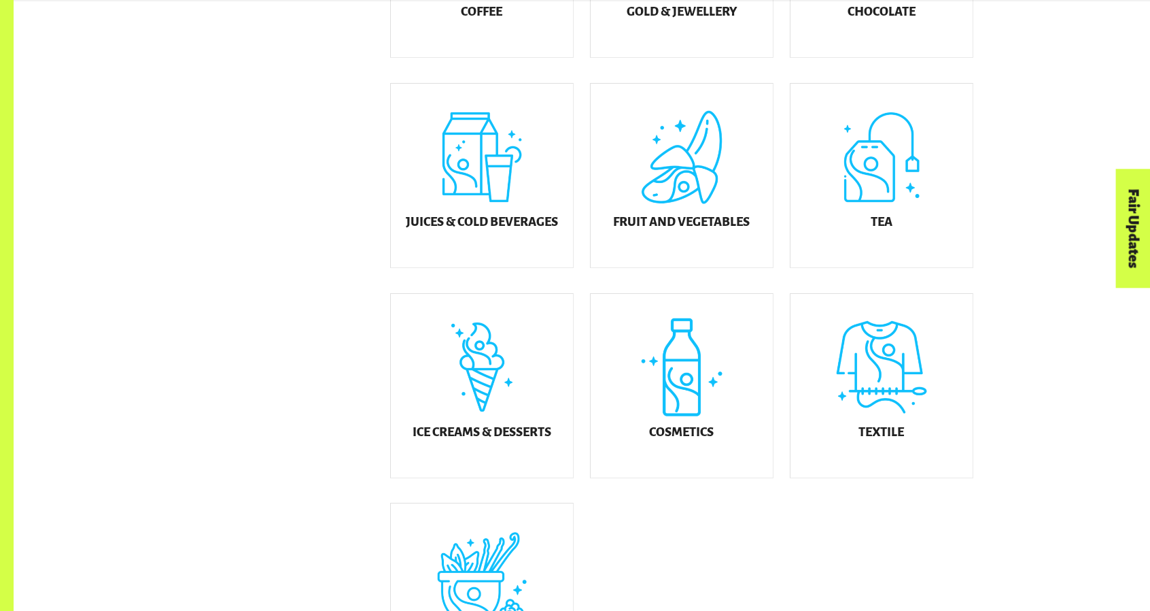
scroll to position [602, 0]
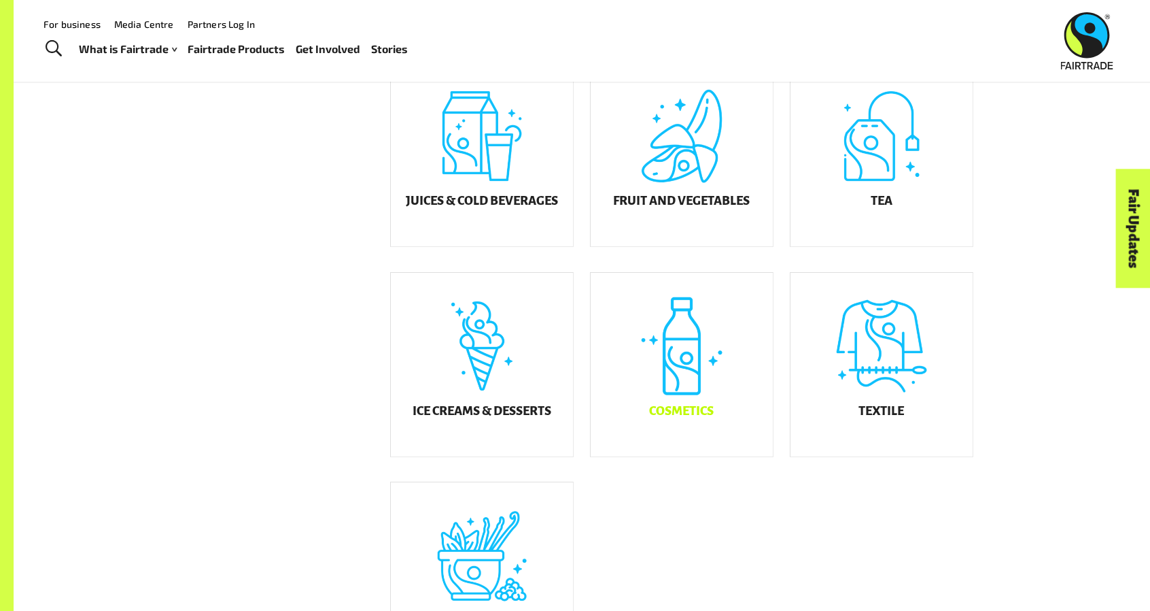
click at [704, 392] on div "Cosmetics" at bounding box center [682, 365] width 182 height 184
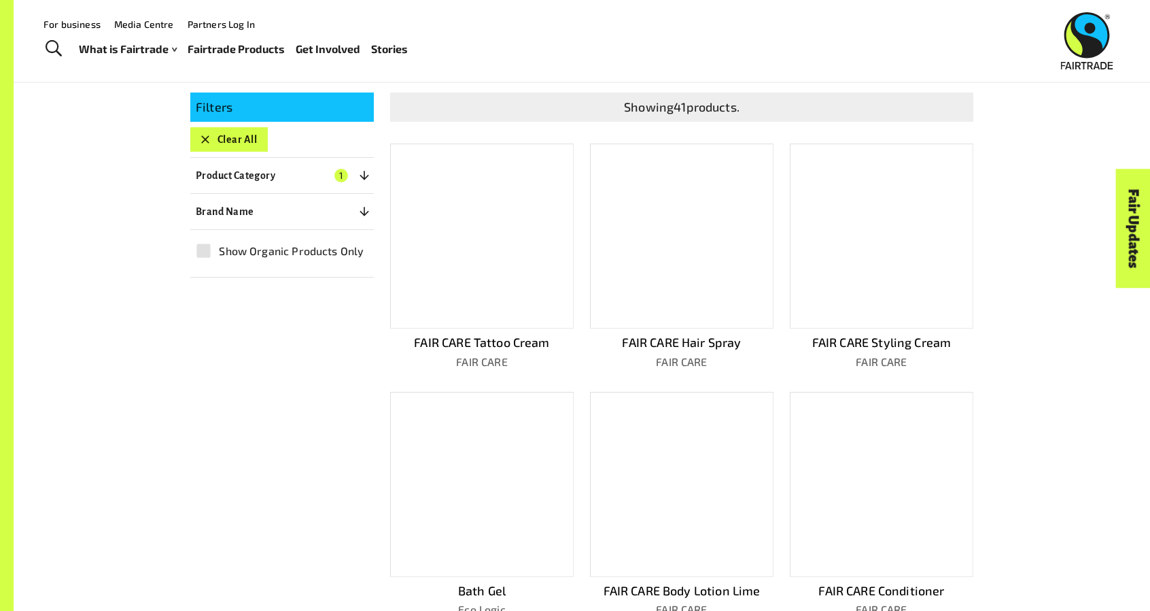
scroll to position [255, 0]
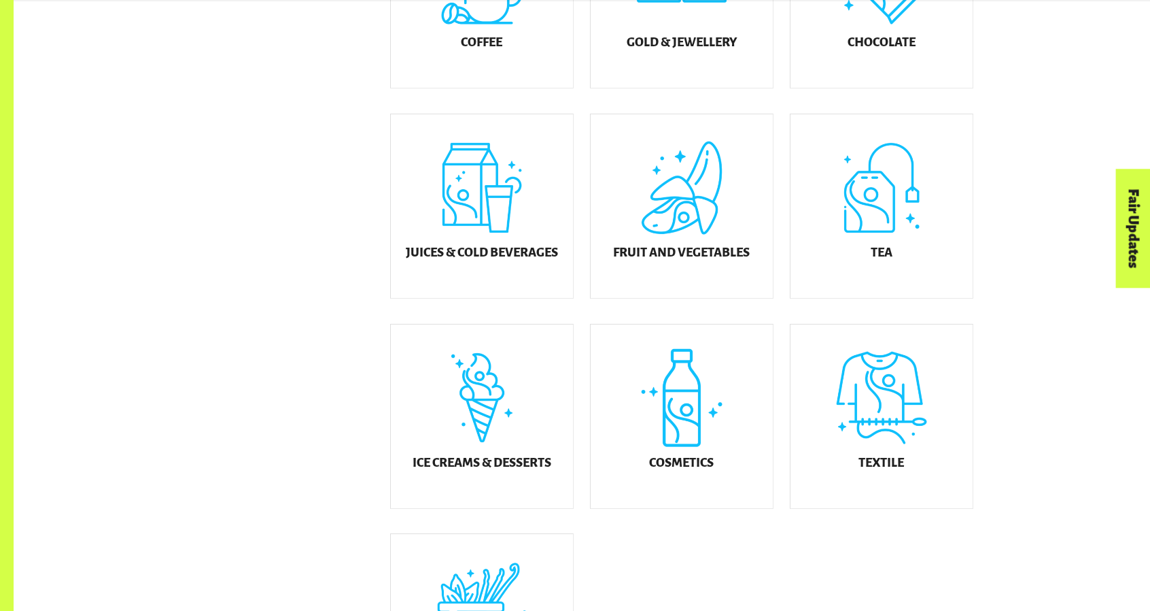
scroll to position [602, 0]
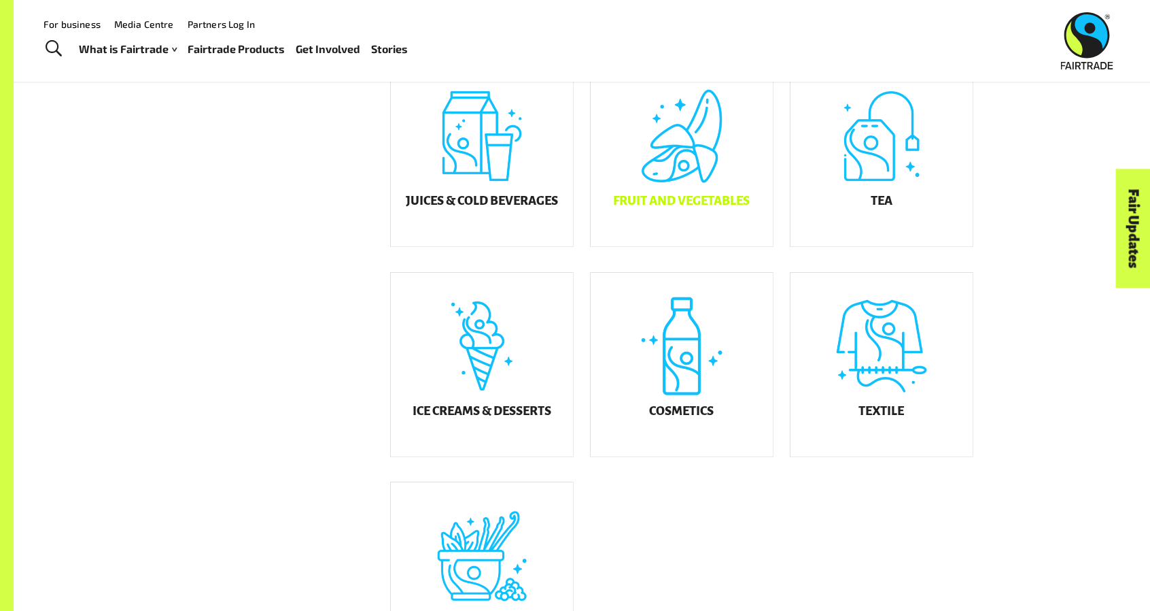
click at [704, 196] on div "Fruit and Vegetables" at bounding box center [682, 155] width 182 height 184
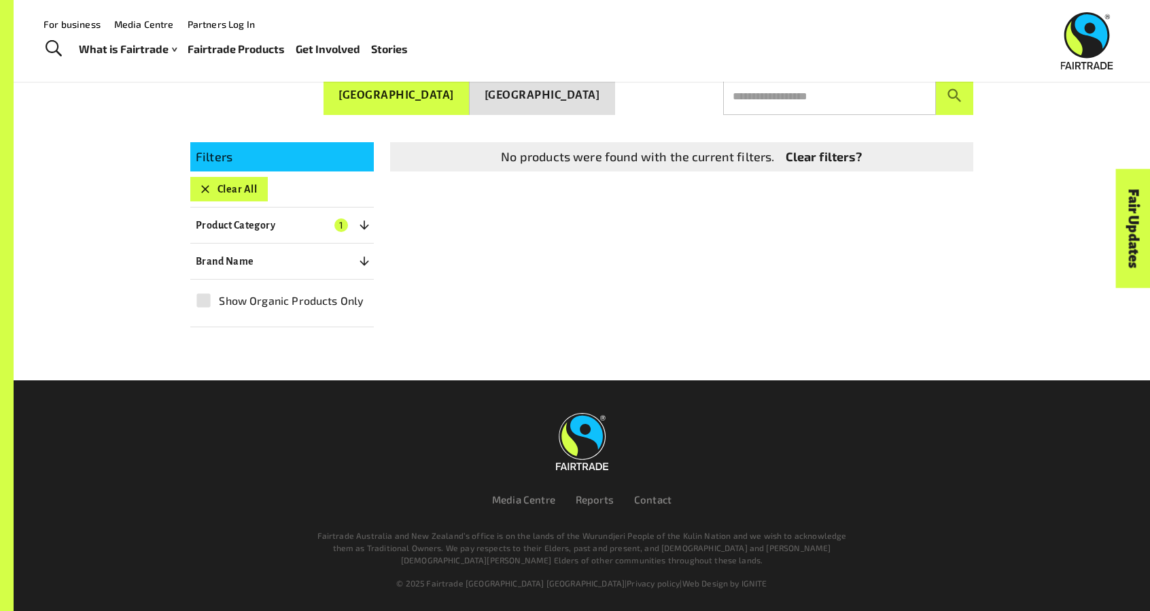
scroll to position [239, 0]
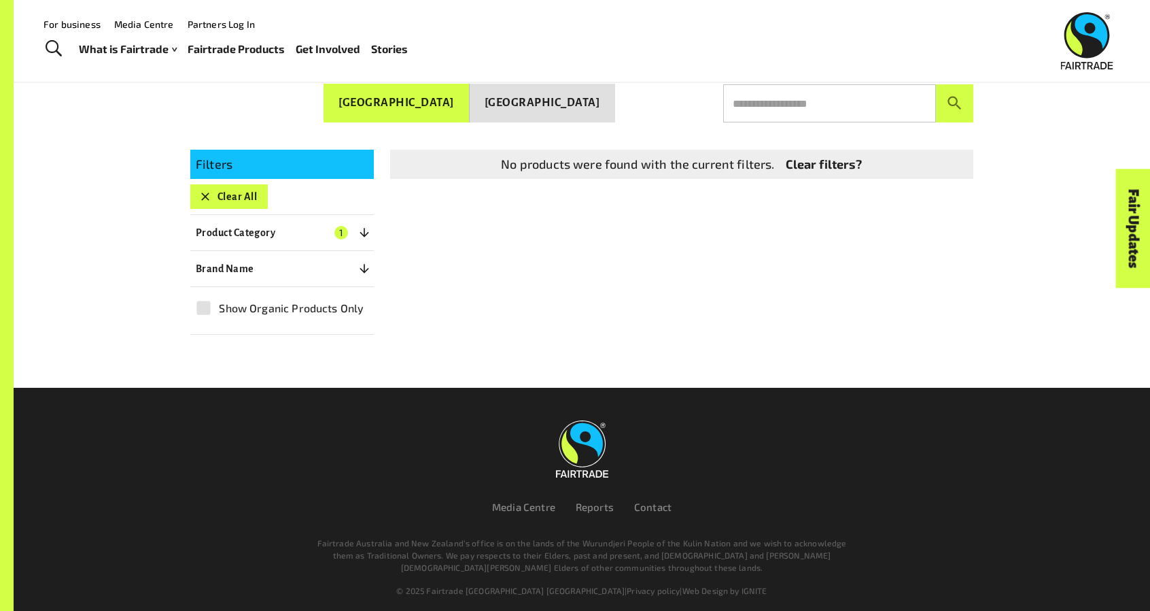
click at [220, 196] on button "Clear All" at bounding box center [229, 196] width 78 height 24
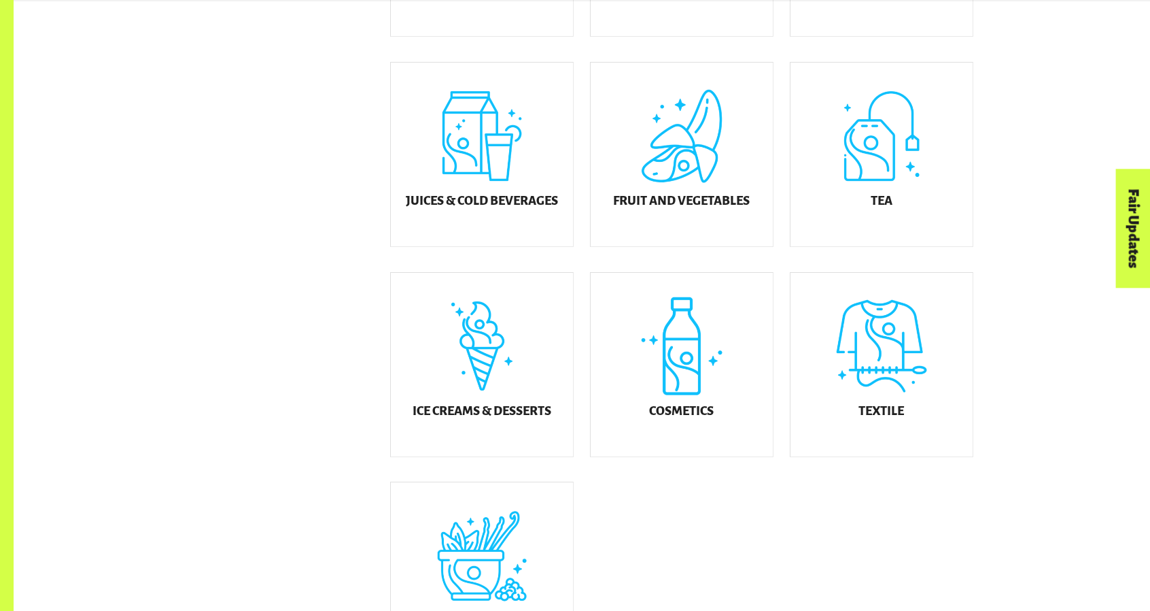
scroll to position [953, 0]
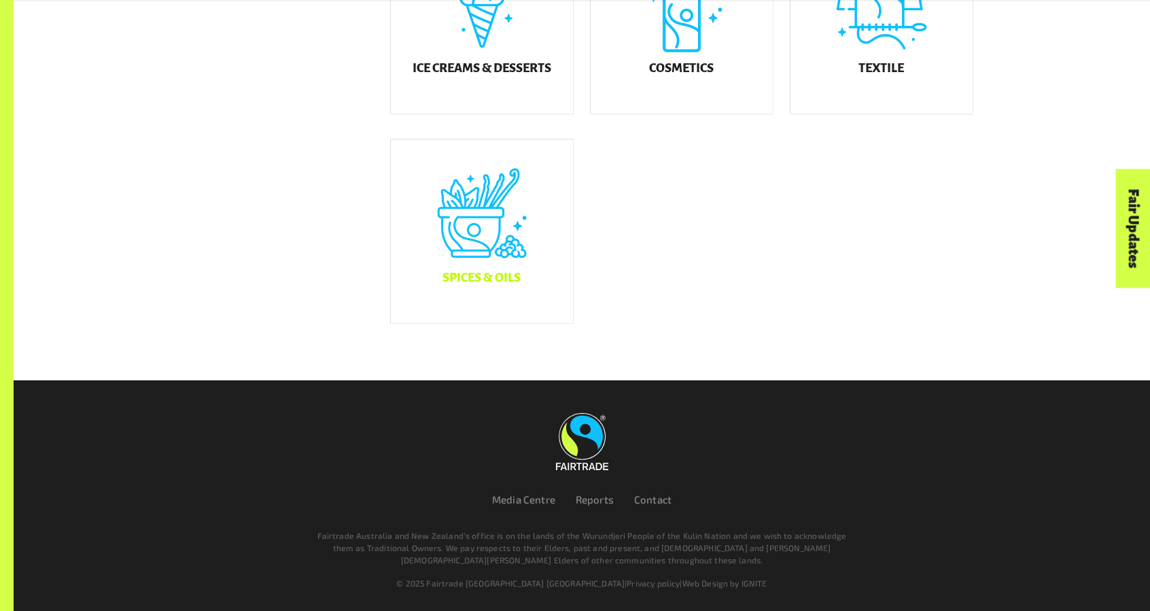
click at [517, 262] on div "Spices & Oils" at bounding box center [482, 231] width 182 height 184
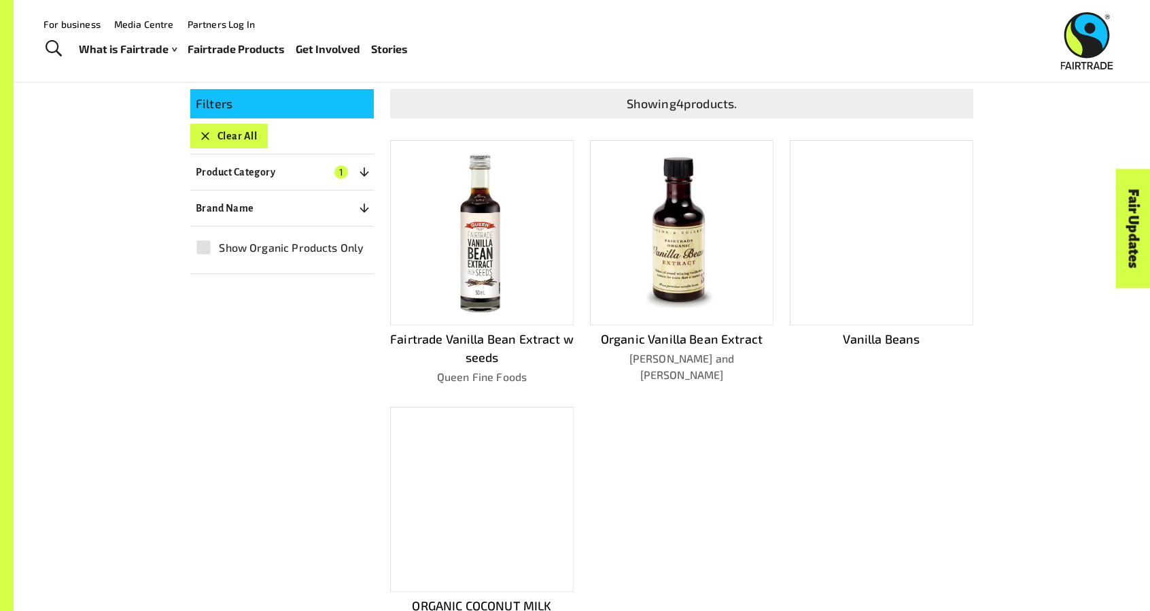
scroll to position [237, 0]
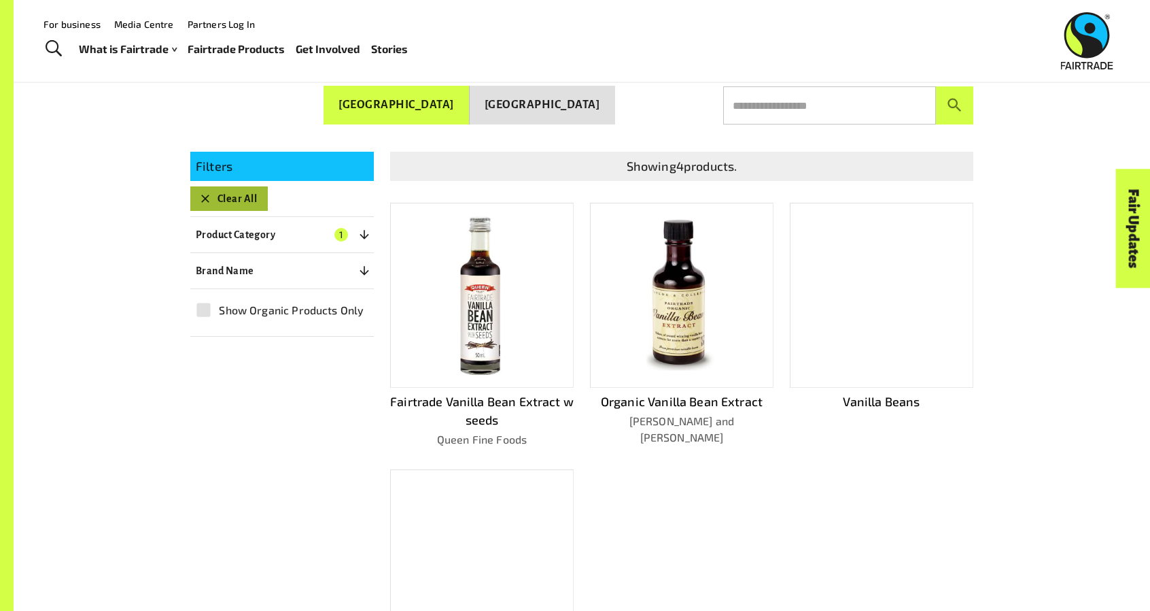
click at [226, 186] on button "Clear All" at bounding box center [229, 198] width 78 height 24
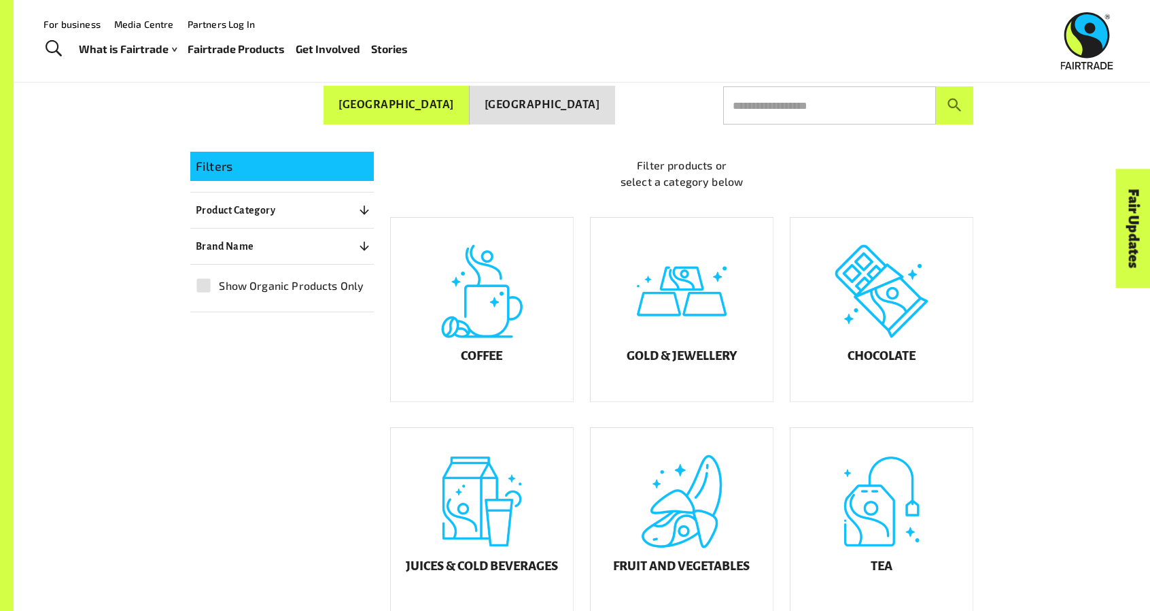
scroll to position [255, 0]
